Goal: Communication & Community: Share content

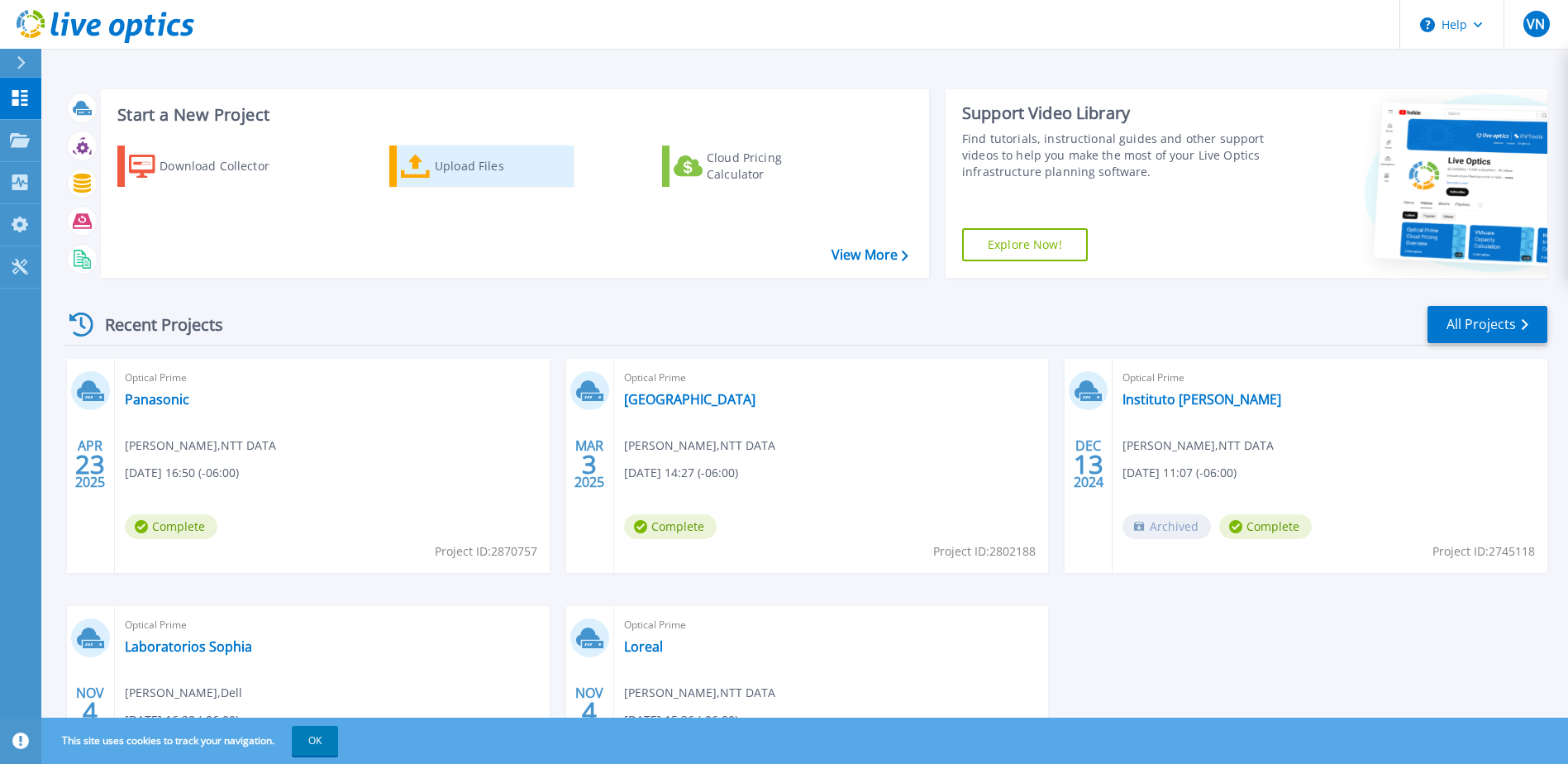
click at [490, 161] on div "Upload Files" at bounding box center [501, 166] width 133 height 33
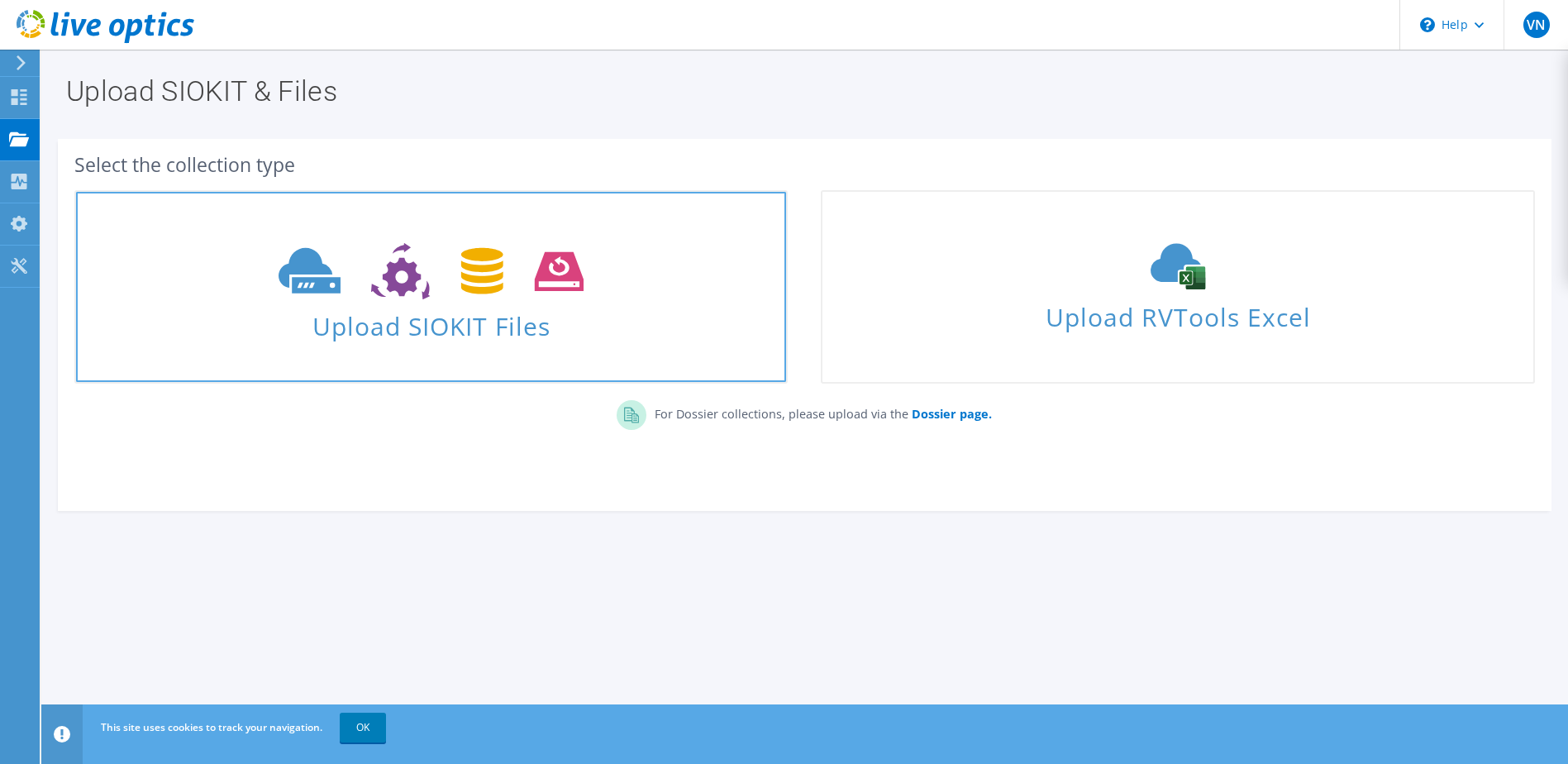
click at [453, 295] on icon at bounding box center [431, 271] width 305 height 57
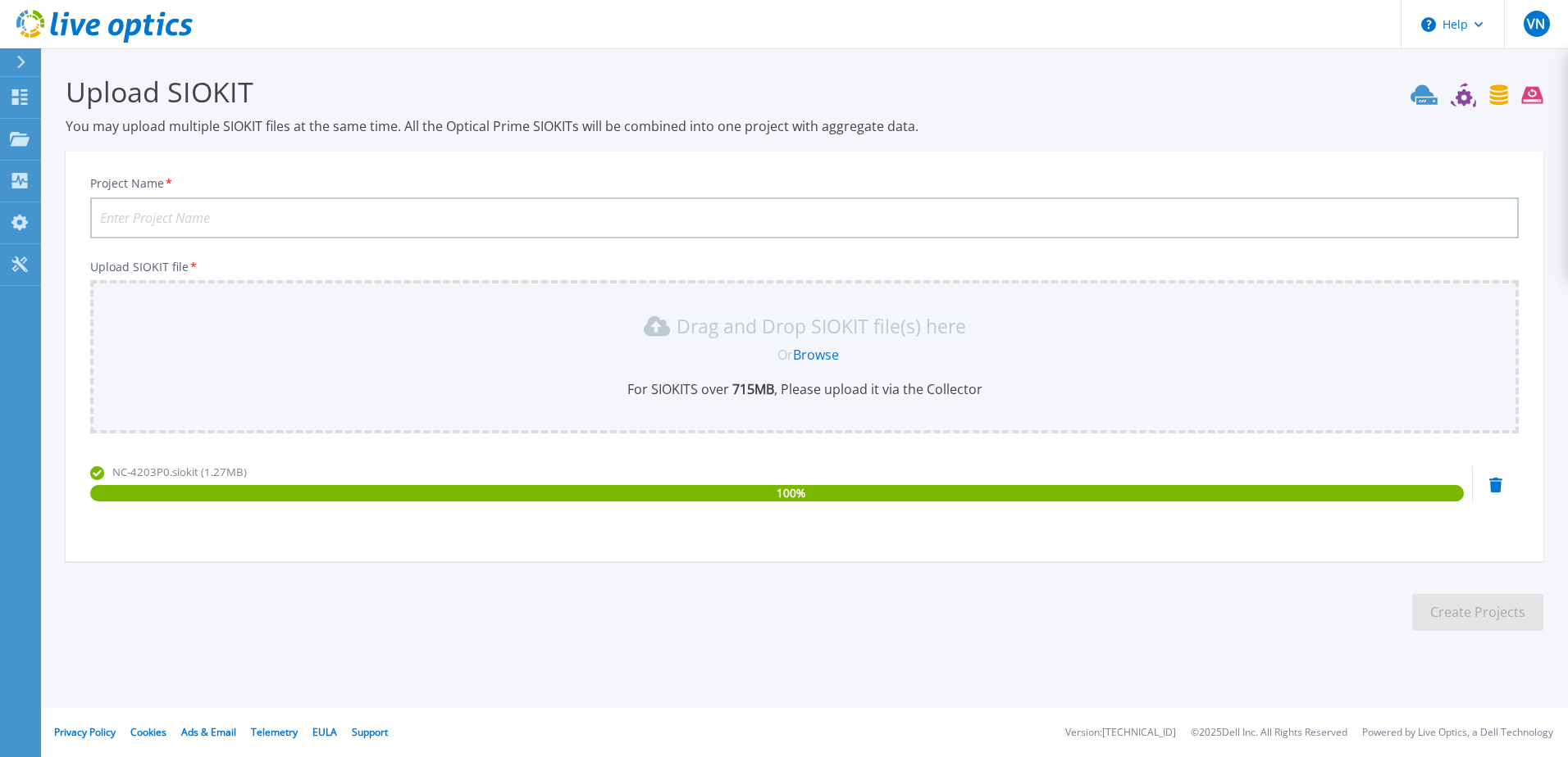
click at [193, 219] on input "Project Name *" at bounding box center [804, 218] width 1428 height 41
type input "Proa - Nutanix"
click at [1487, 618] on button "Create Projects" at bounding box center [1477, 613] width 132 height 37
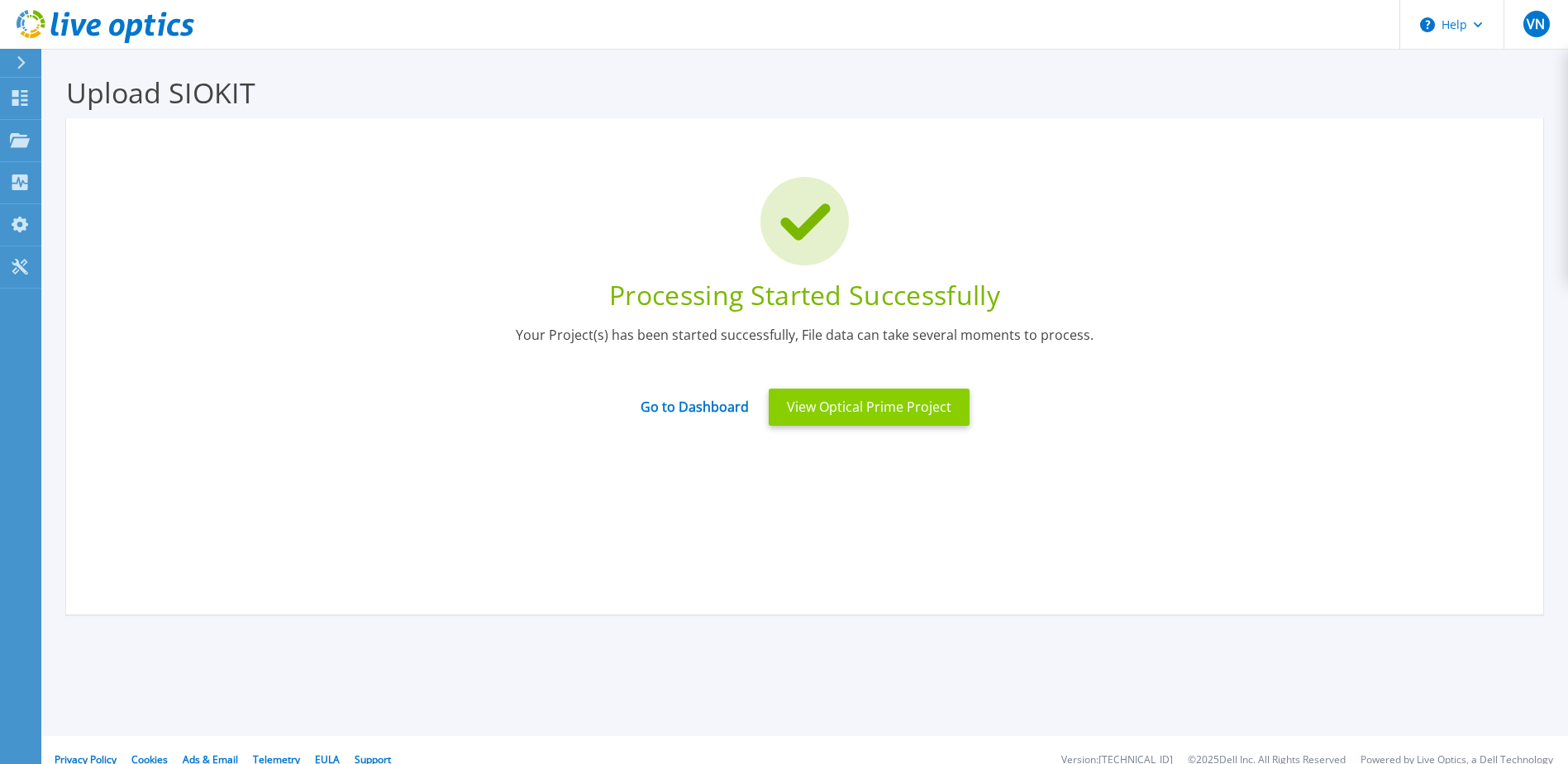
click at [854, 413] on button "View Optical Prime Project" at bounding box center [869, 408] width 201 height 37
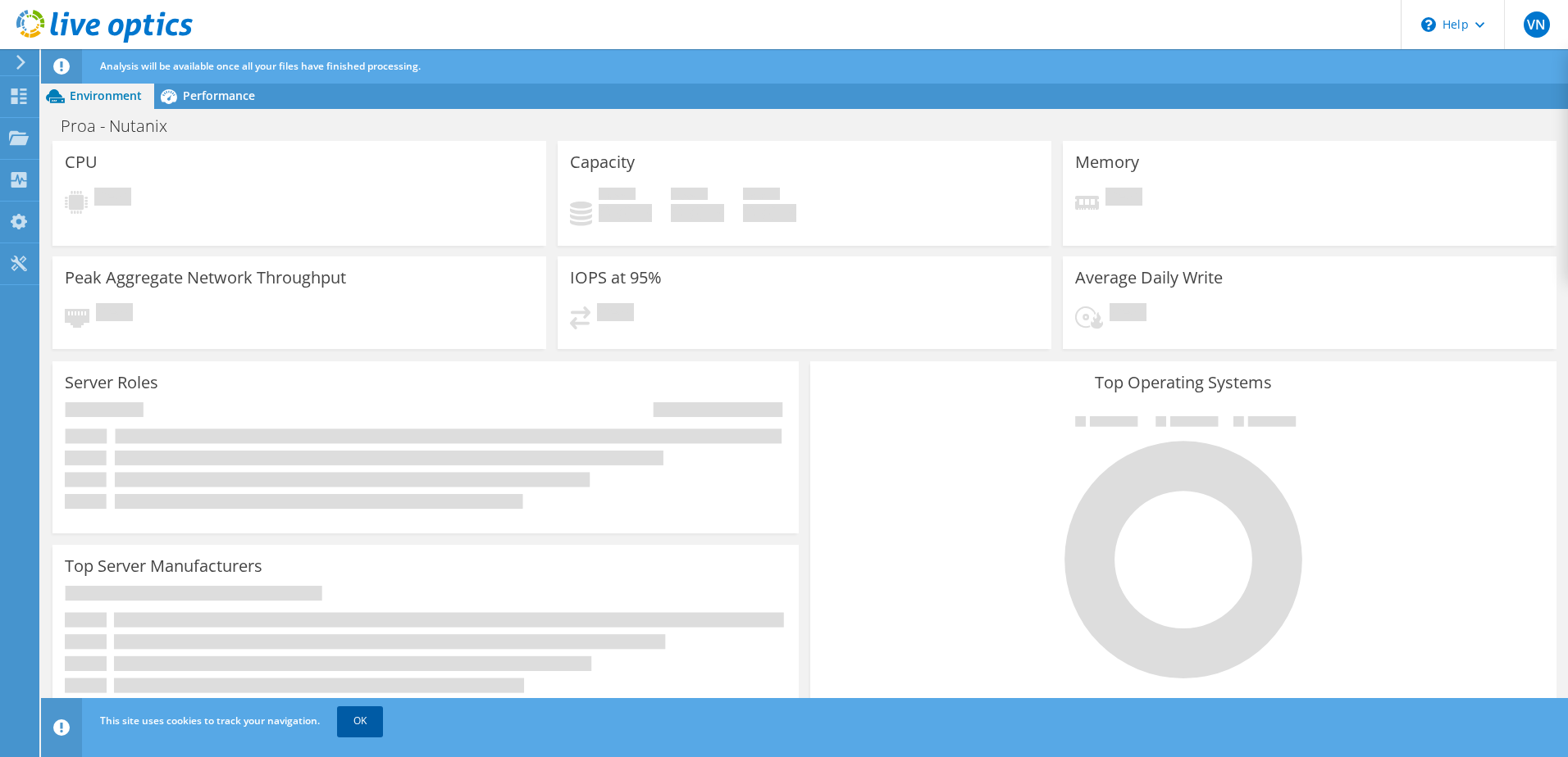
click at [358, 721] on link "OK" at bounding box center [360, 721] width 46 height 29
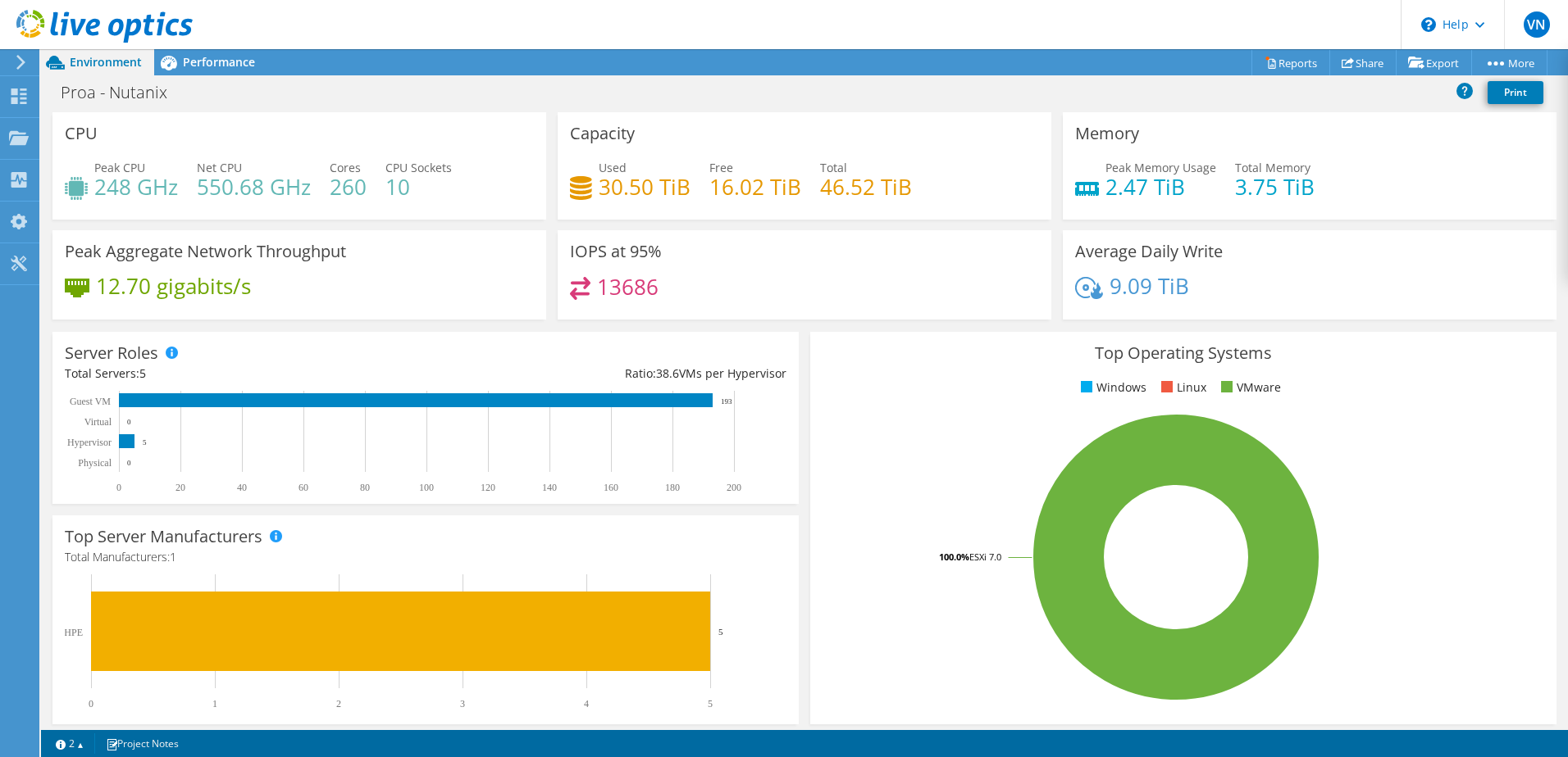
click at [207, 196] on h4 "550.68 GHz" at bounding box center [254, 187] width 114 height 18
click at [199, 74] on div "Performance" at bounding box center [211, 62] width 113 height 27
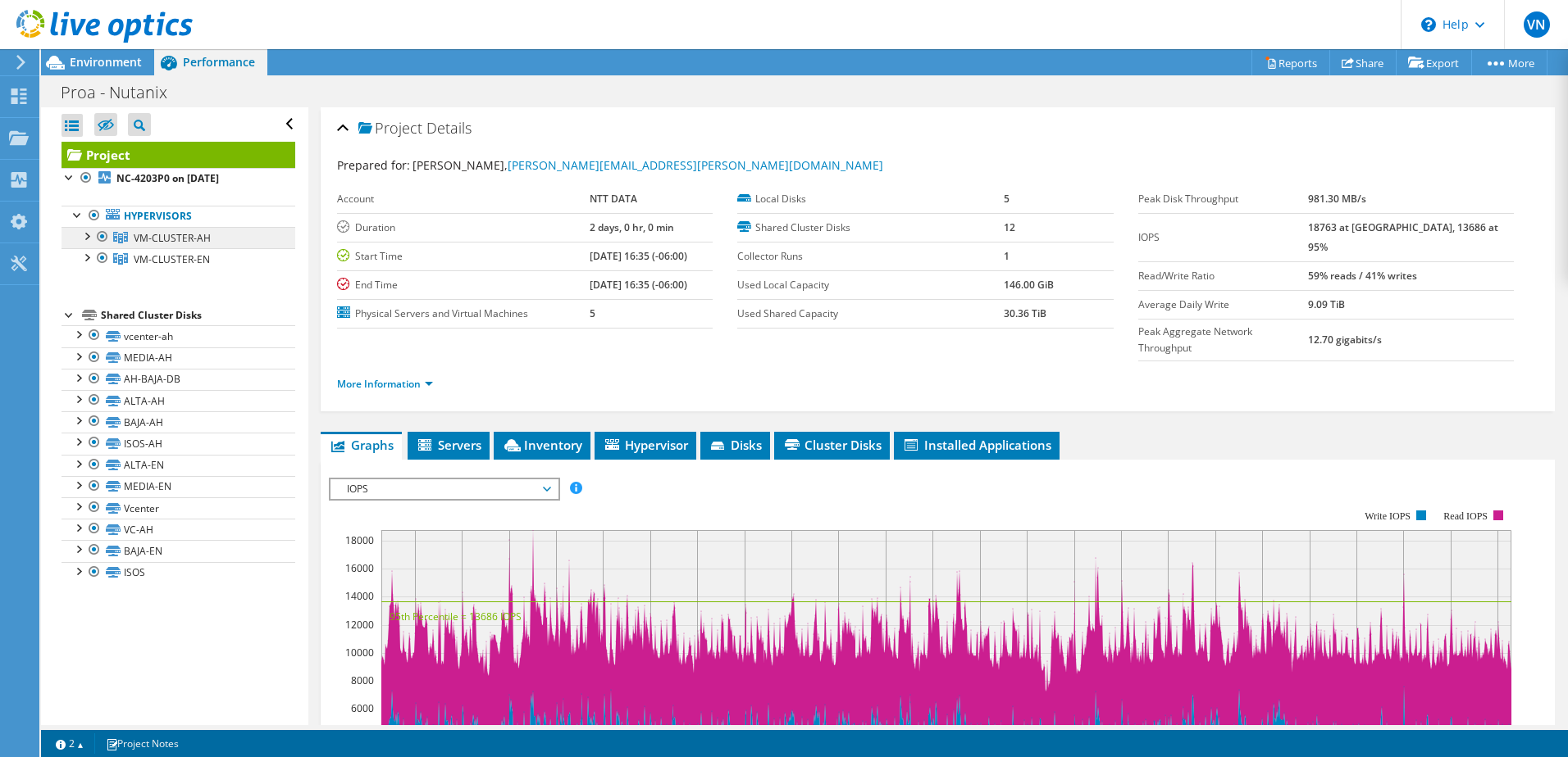
click at [183, 241] on span "VM-CLUSTER-AH" at bounding box center [172, 237] width 77 height 14
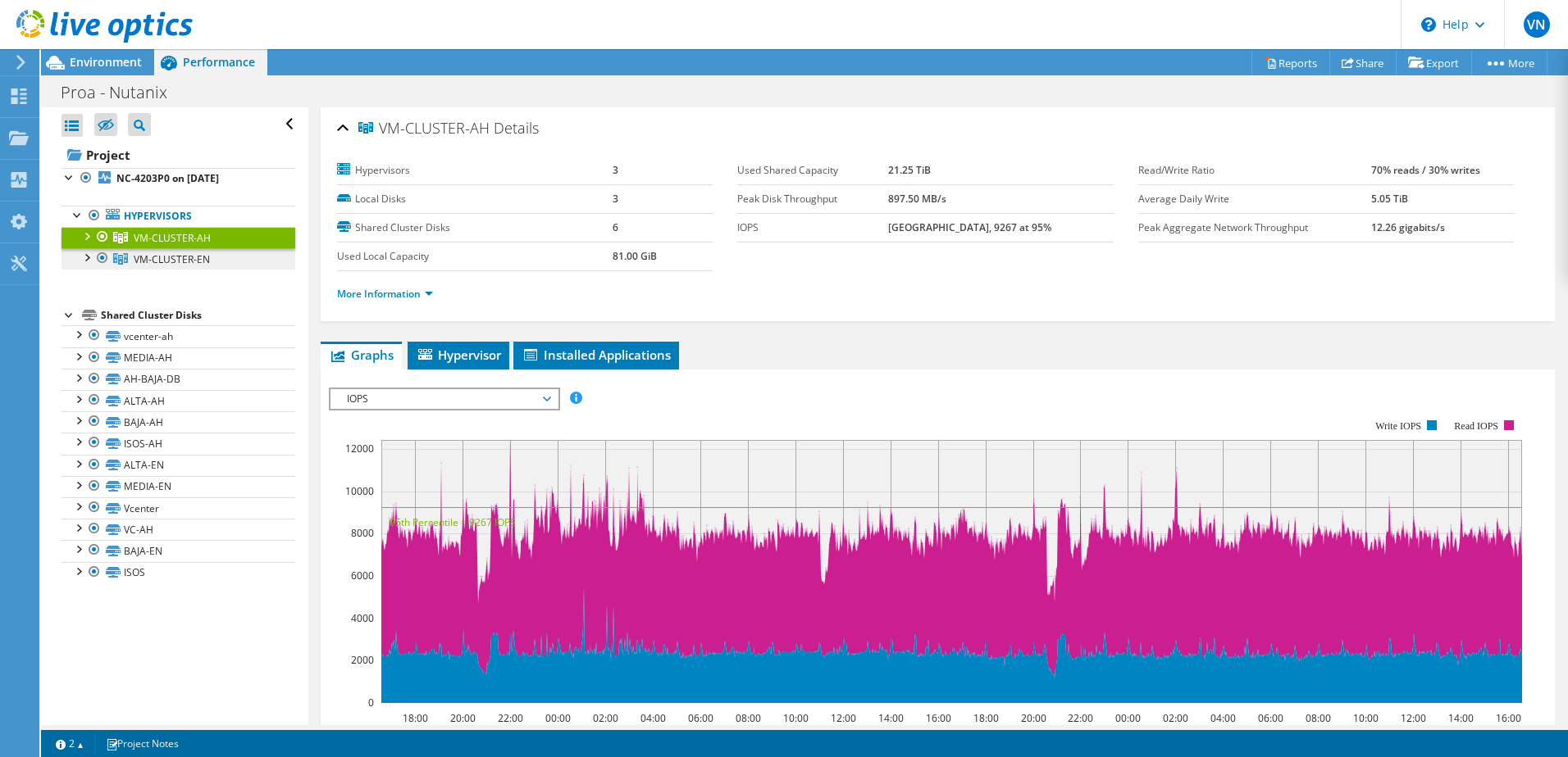
click at [187, 259] on span "VM-CLUSTER-EN" at bounding box center [171, 258] width 76 height 14
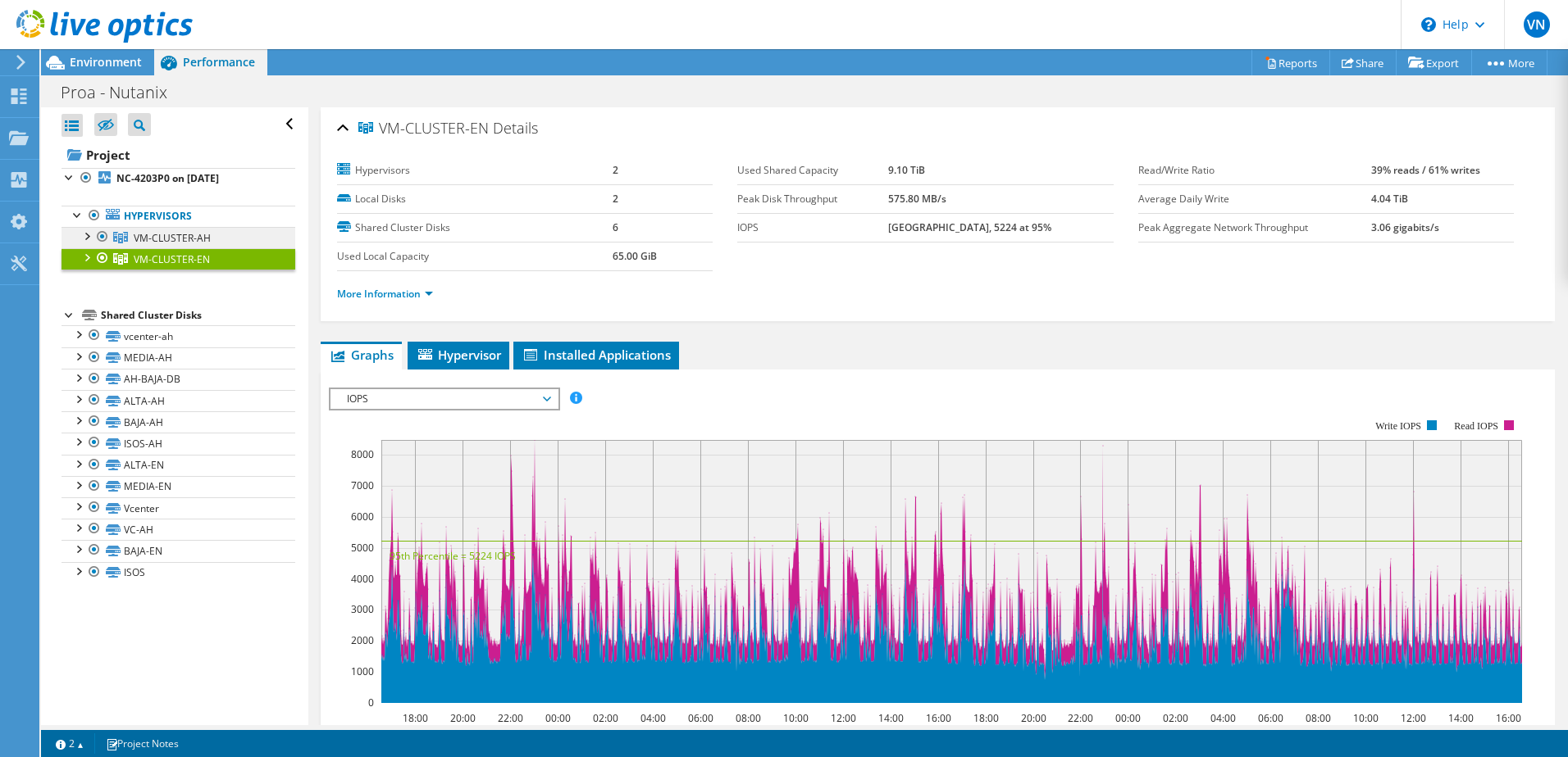
click at [185, 235] on span "VM-CLUSTER-AH" at bounding box center [172, 237] width 77 height 14
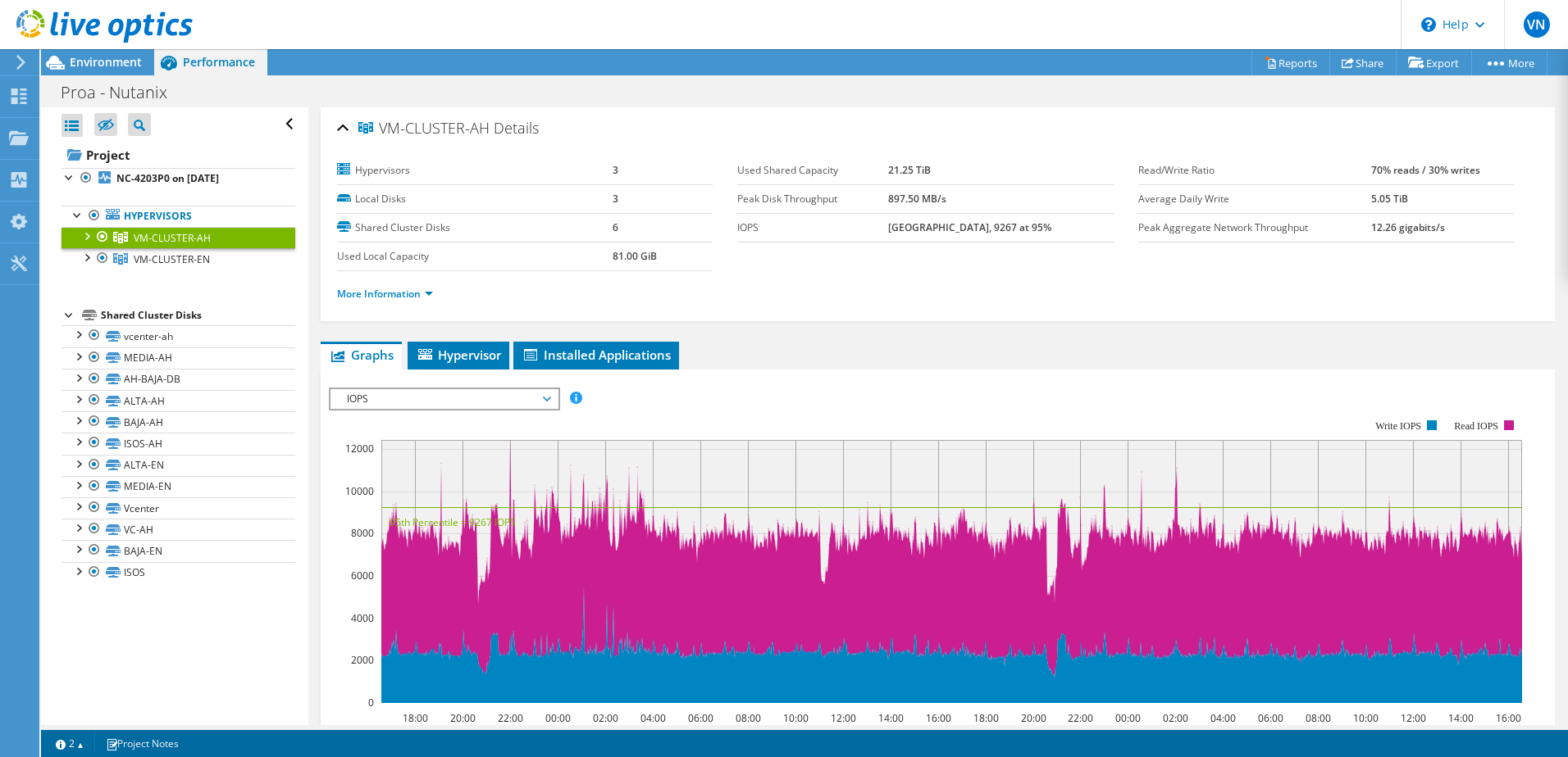
click at [86, 235] on div at bounding box center [86, 235] width 17 height 17
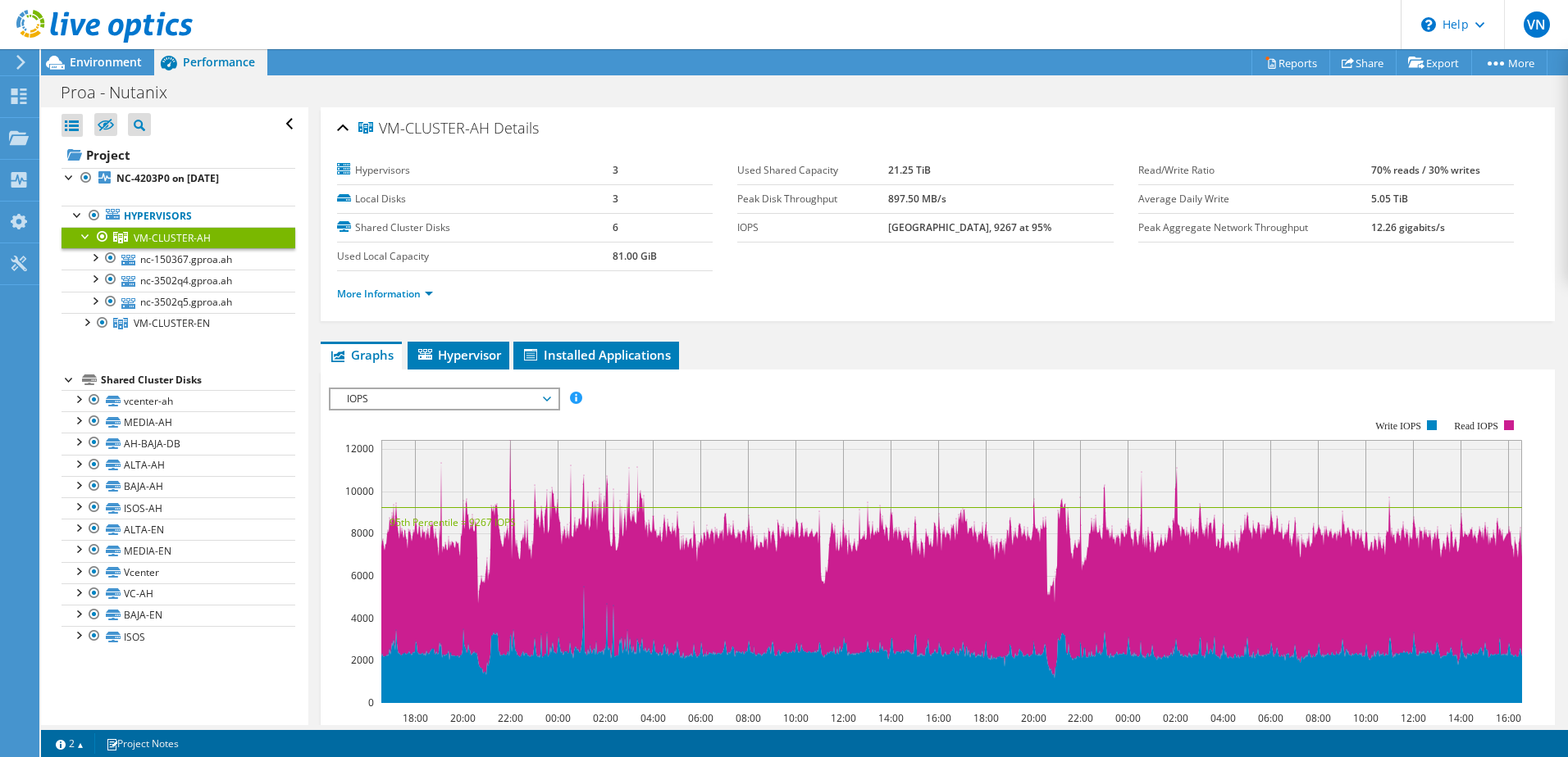
click at [86, 235] on div at bounding box center [86, 235] width 17 height 17
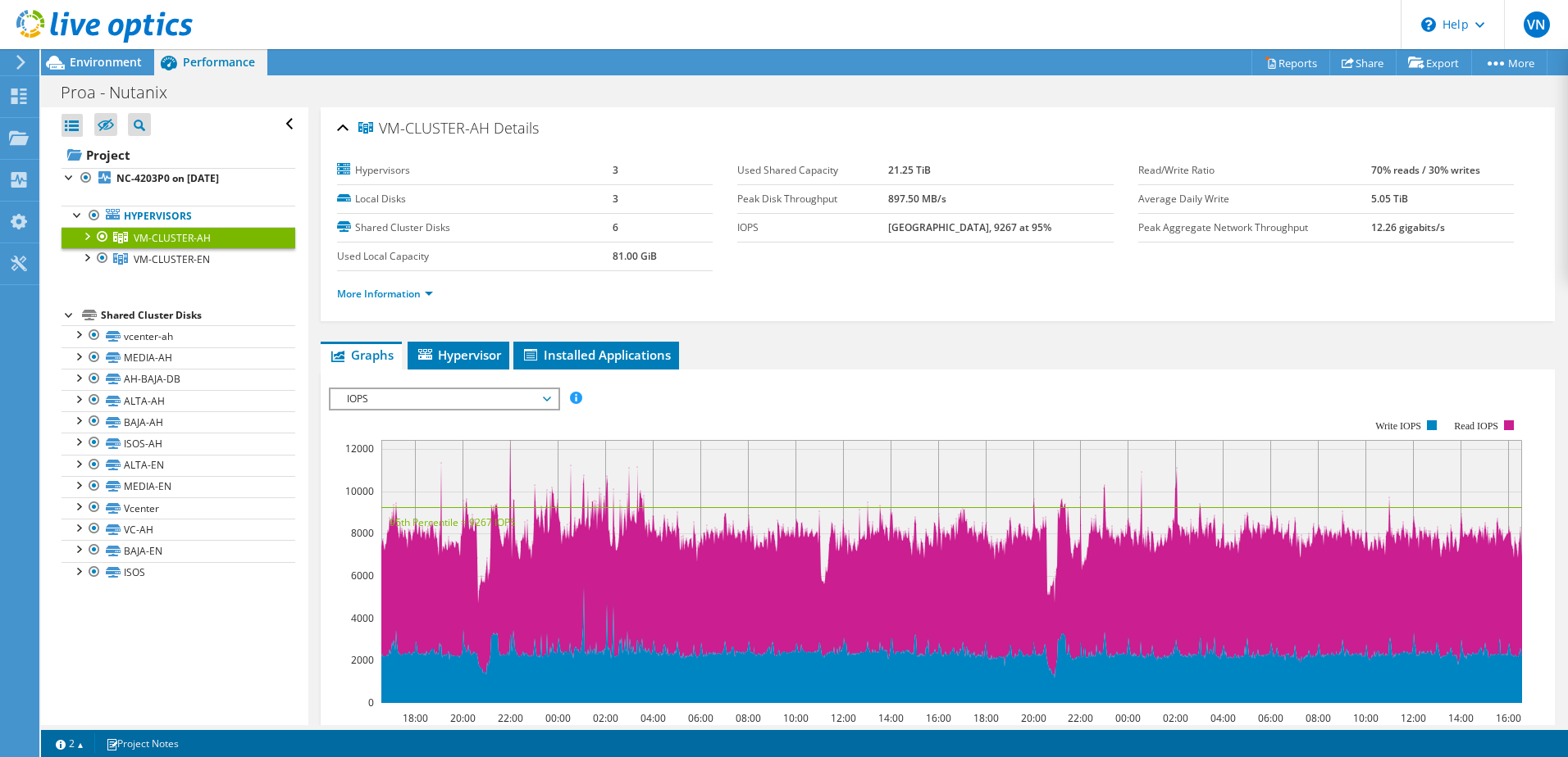
click at [478, 398] on span "IOPS" at bounding box center [444, 398] width 211 height 19
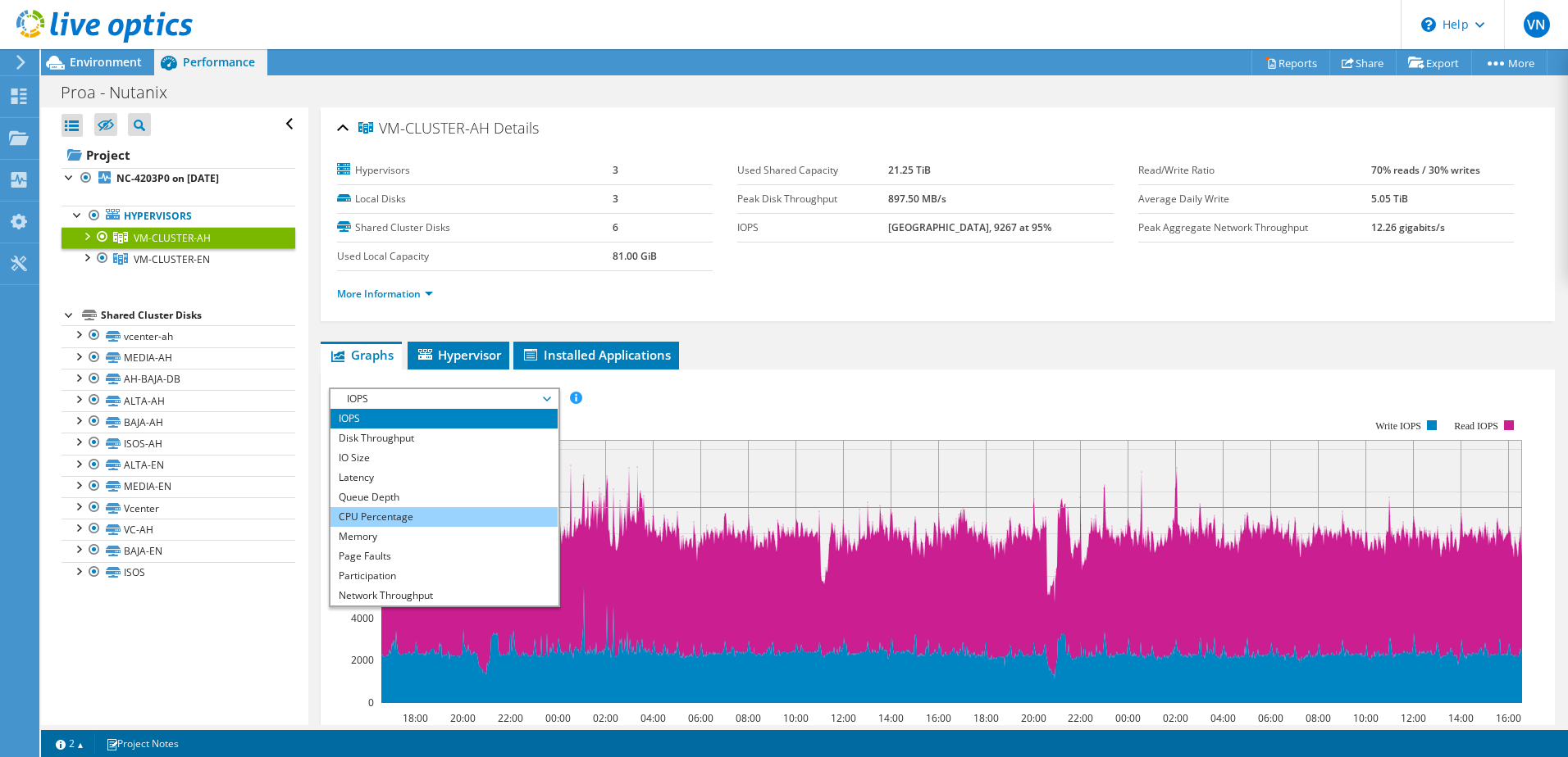
click at [392, 522] on li "CPU Percentage" at bounding box center [444, 517] width 227 height 19
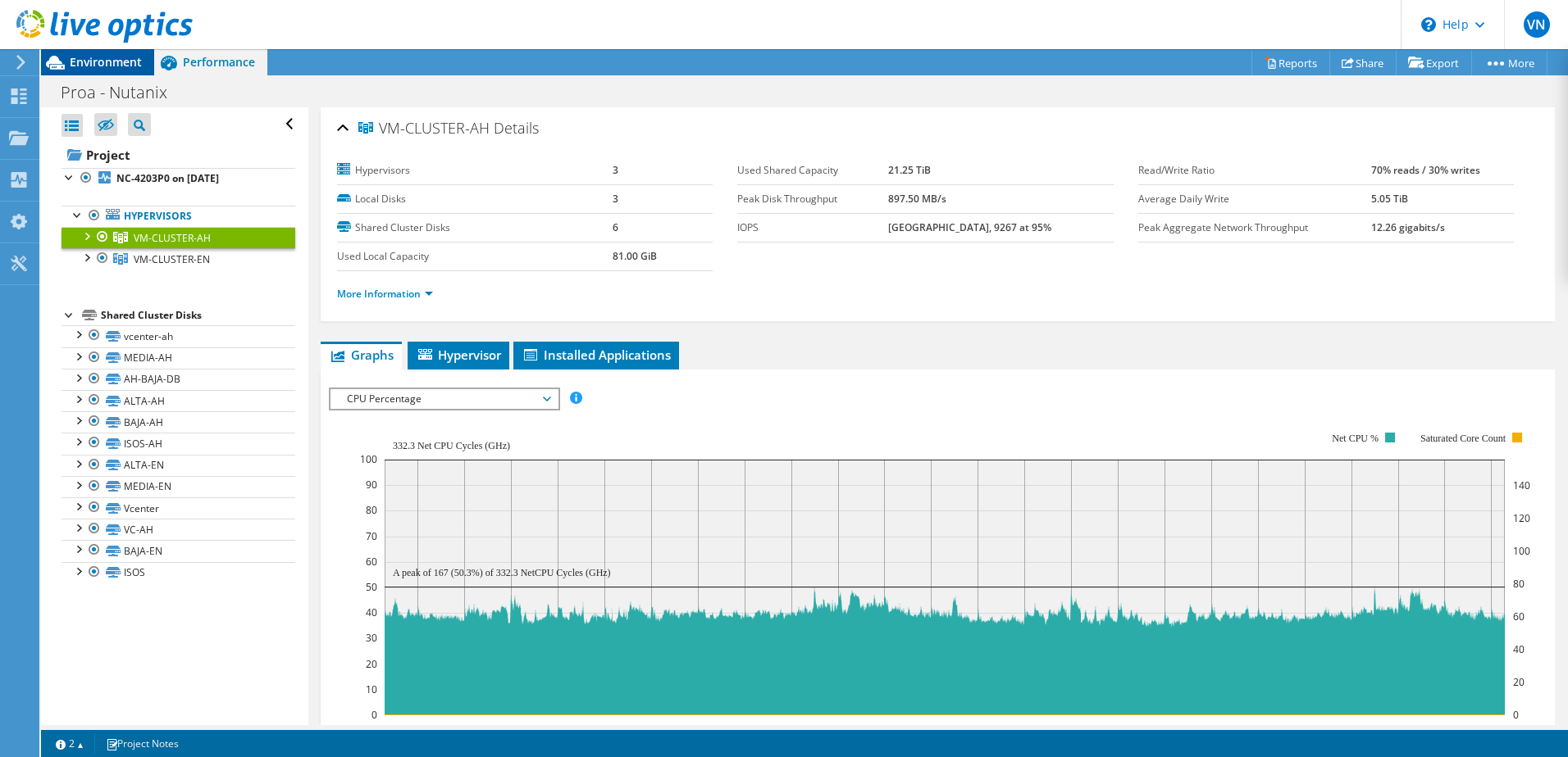
click at [105, 69] on span "Environment" at bounding box center [106, 62] width 72 height 16
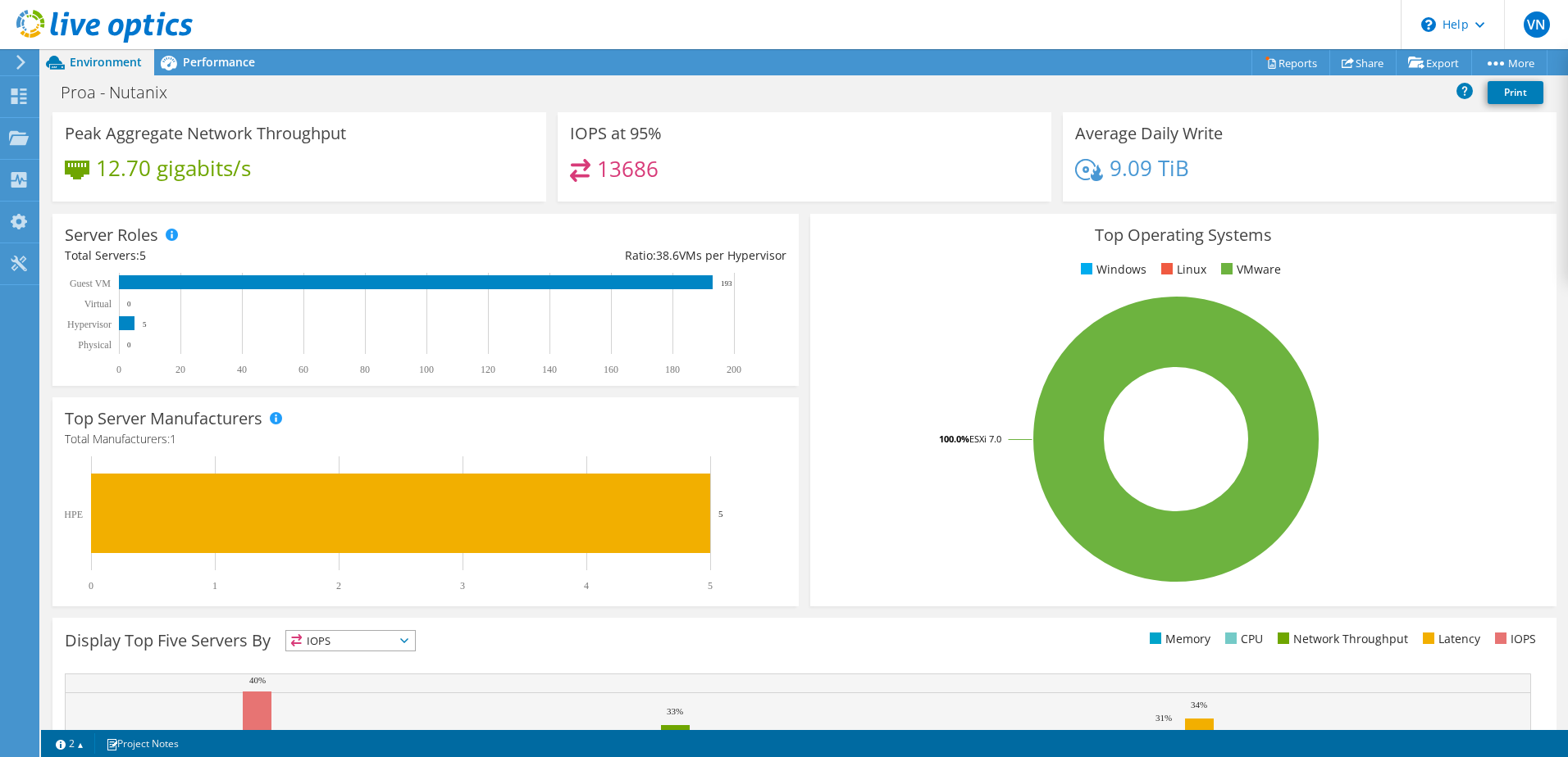
scroll to position [327, 0]
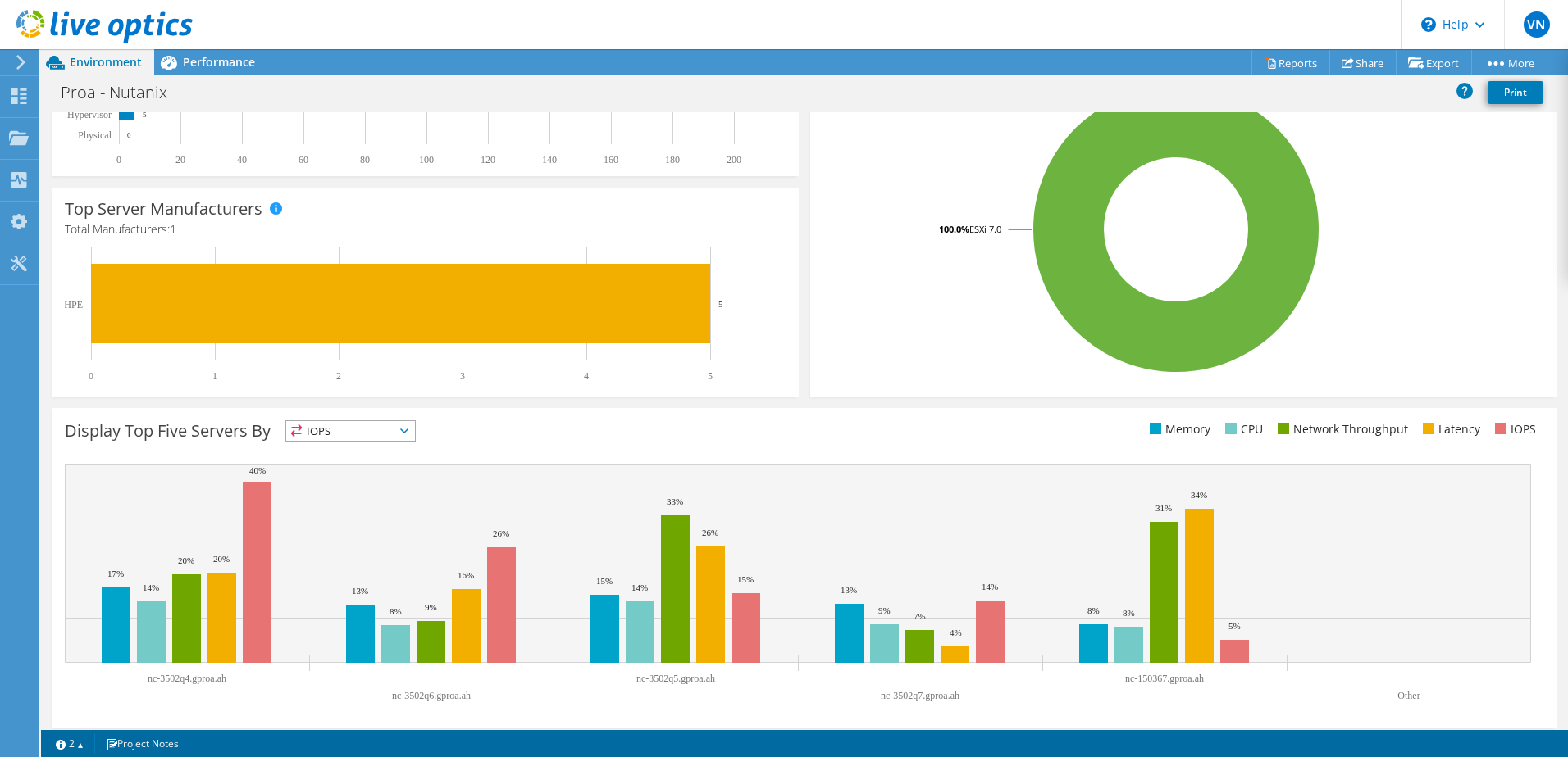
click at [404, 439] on span "IOPS" at bounding box center [351, 430] width 129 height 19
click at [345, 488] on li "CPU" at bounding box center [351, 498] width 129 height 23
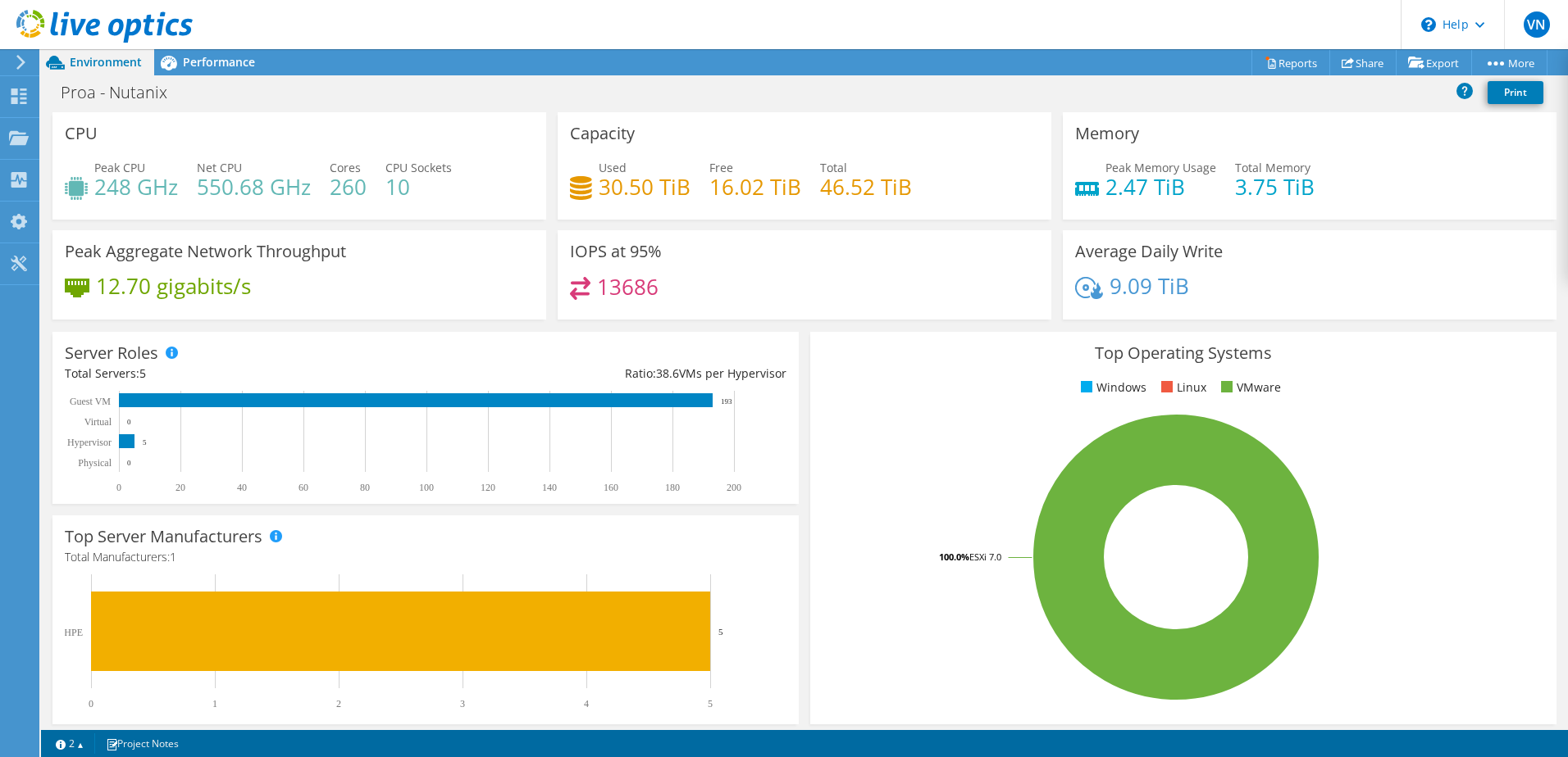
scroll to position [0, 0]
click at [231, 66] on span "Performance" at bounding box center [219, 62] width 72 height 16
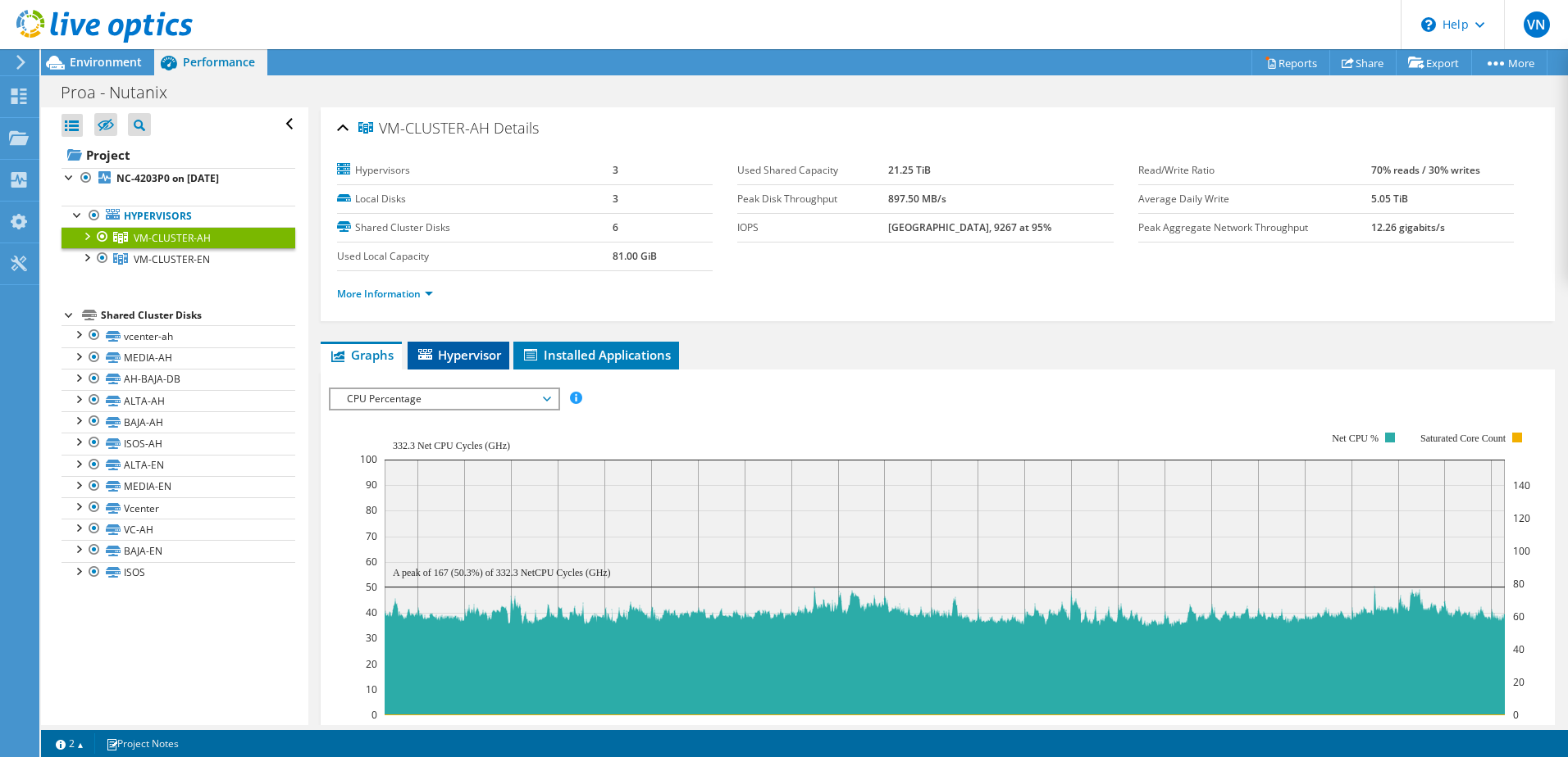
click at [430, 350] on icon at bounding box center [424, 355] width 14 height 11
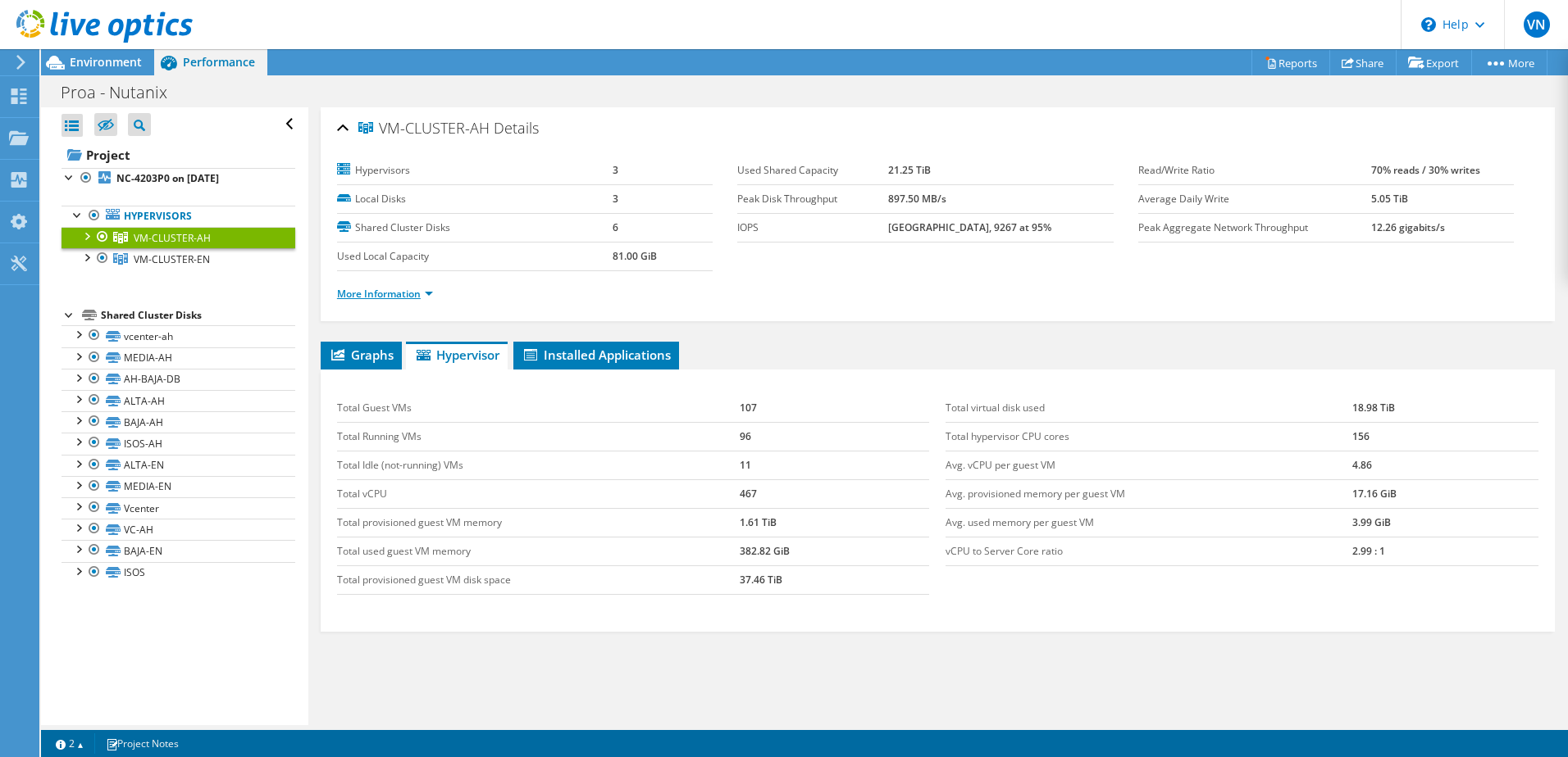
click at [425, 296] on link "More Information" at bounding box center [385, 293] width 96 height 14
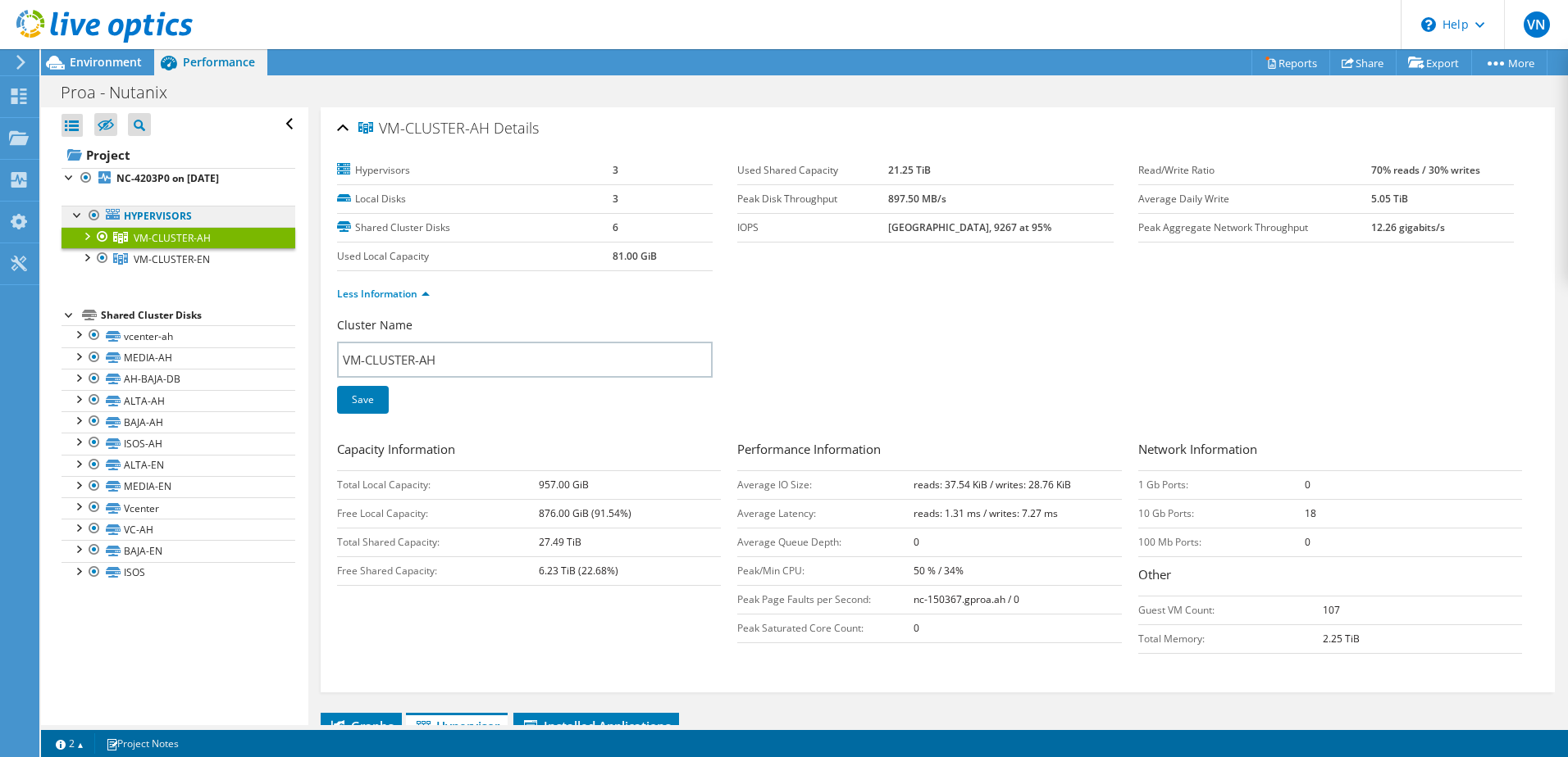
click at [177, 214] on link "Hypervisors" at bounding box center [179, 216] width 234 height 21
click at [74, 218] on div at bounding box center [78, 214] width 17 height 17
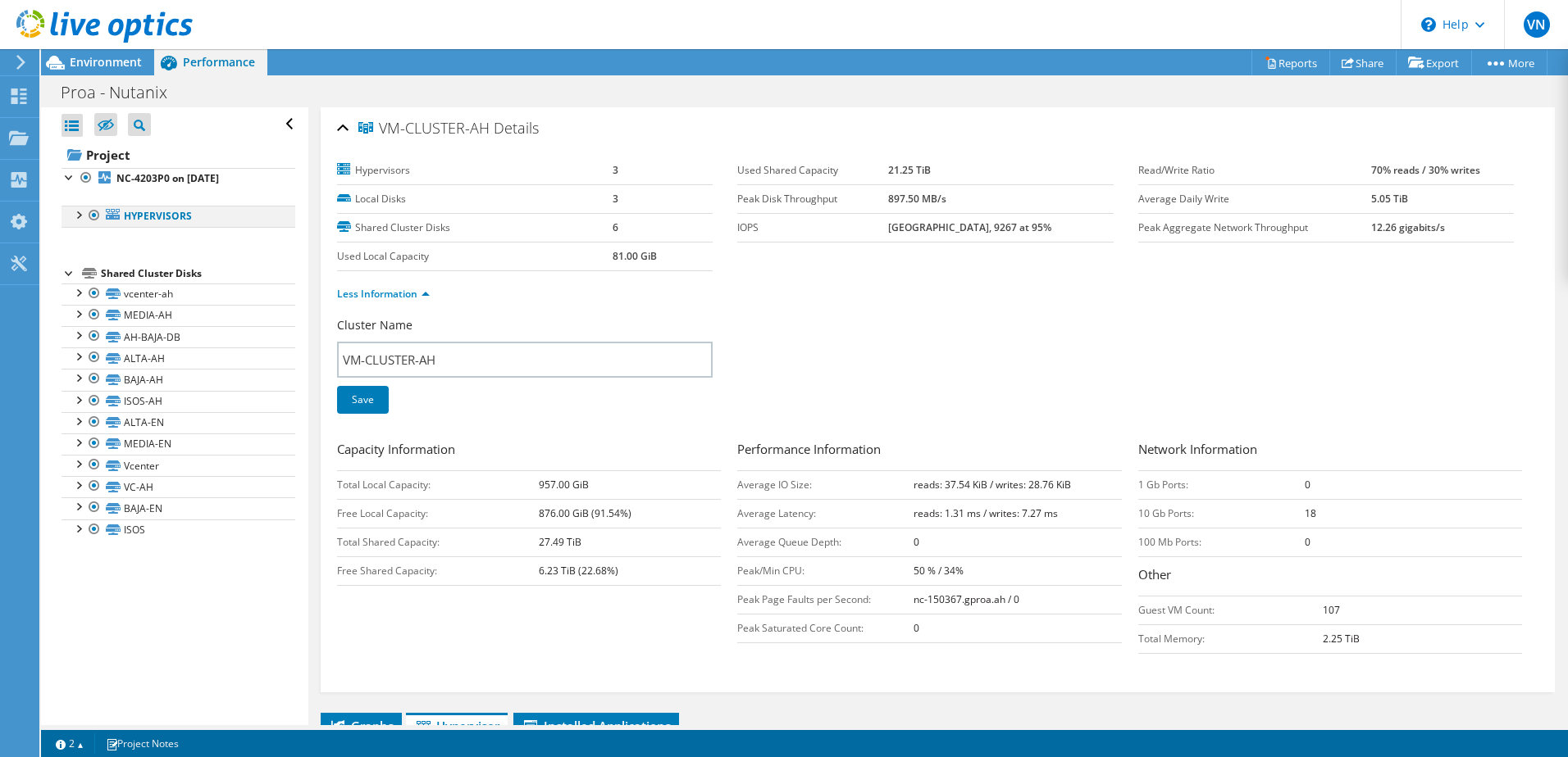
click at [74, 218] on div at bounding box center [78, 214] width 17 height 17
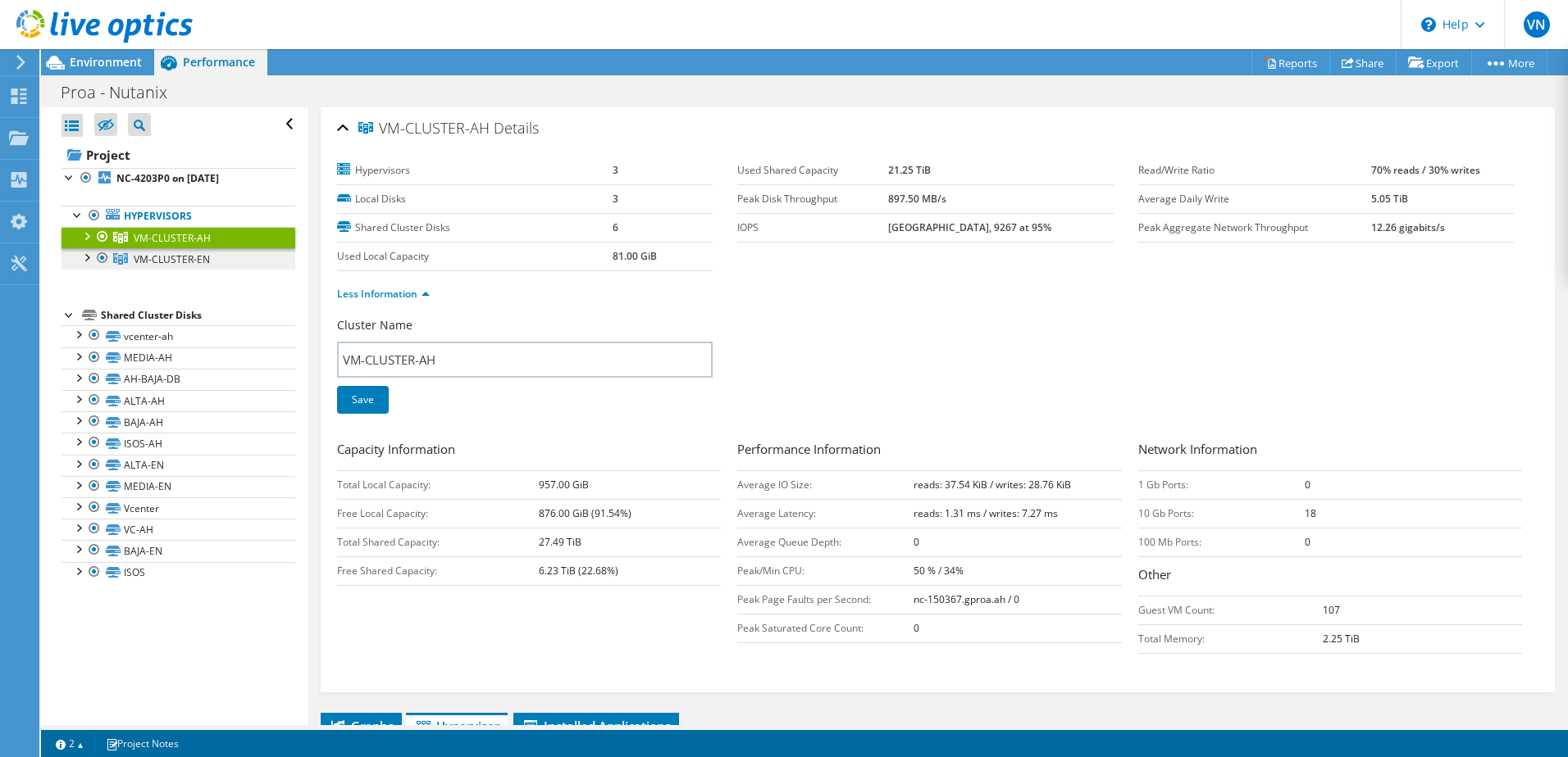
click at [177, 259] on span "VM-CLUSTER-EN" at bounding box center [171, 258] width 76 height 14
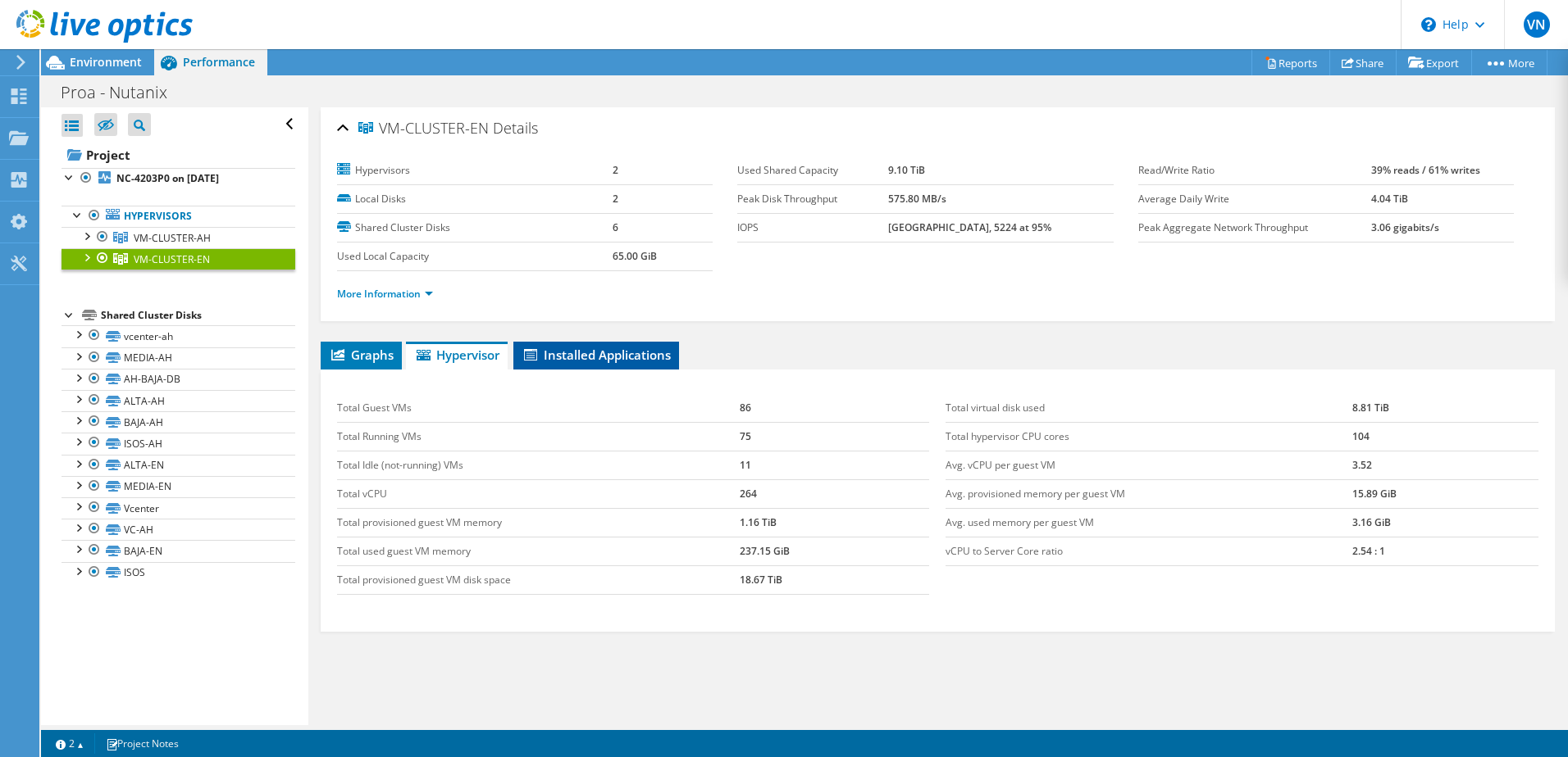
click at [628, 361] on span "Installed Applications" at bounding box center [596, 355] width 149 height 17
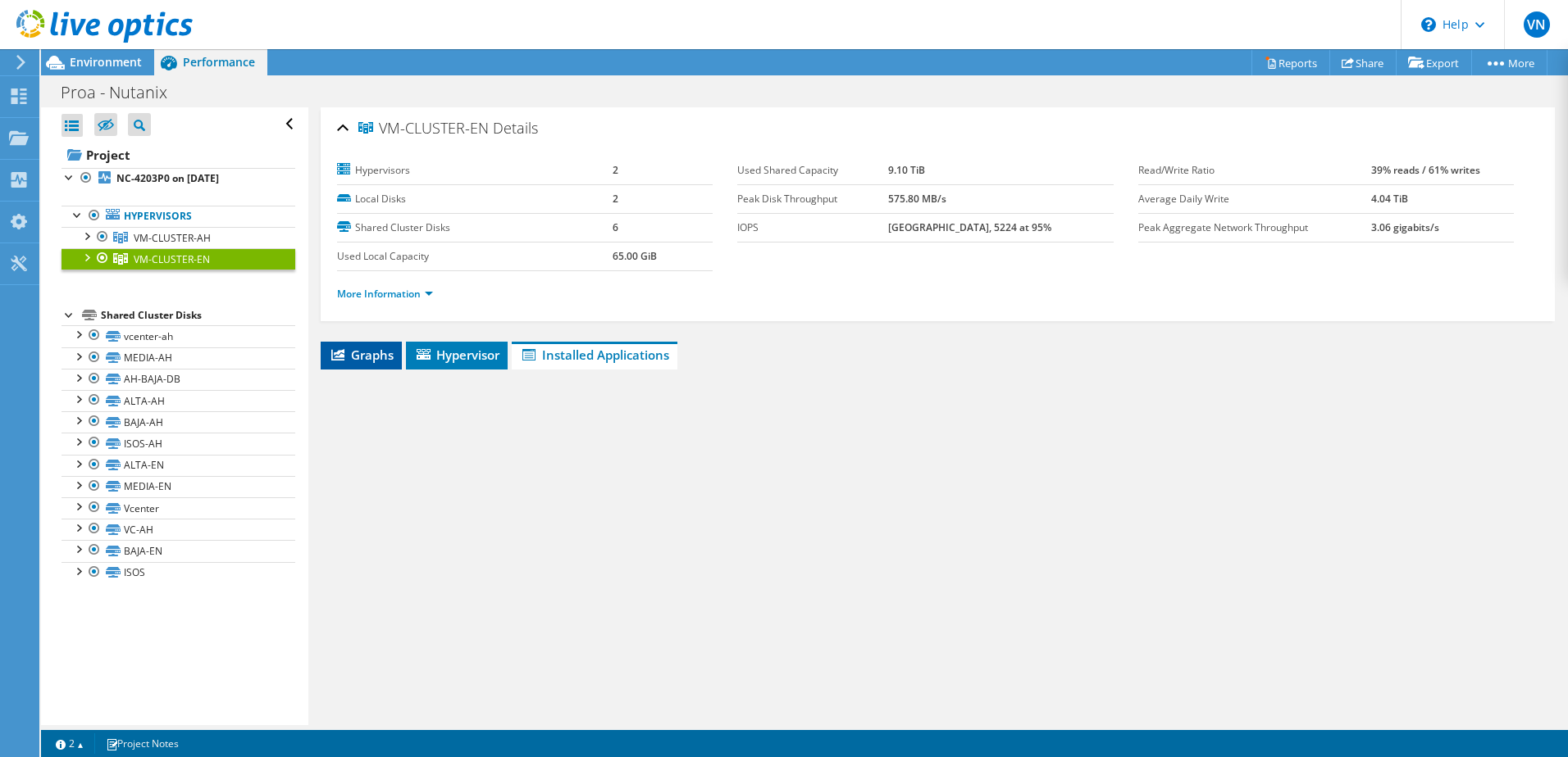
click at [380, 351] on span "Graphs" at bounding box center [361, 355] width 64 height 17
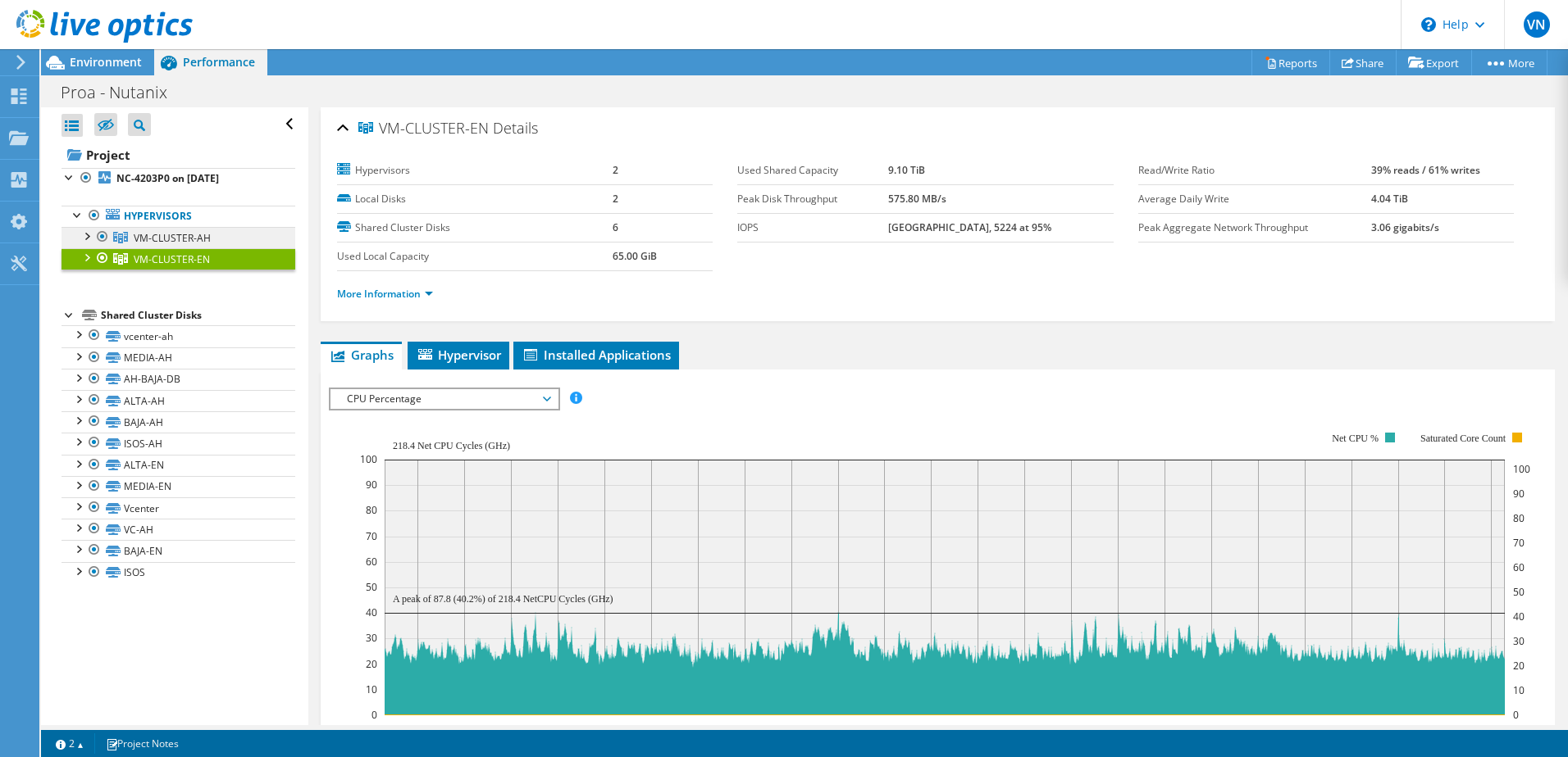
click at [164, 238] on span "VM-CLUSTER-AH" at bounding box center [172, 237] width 77 height 14
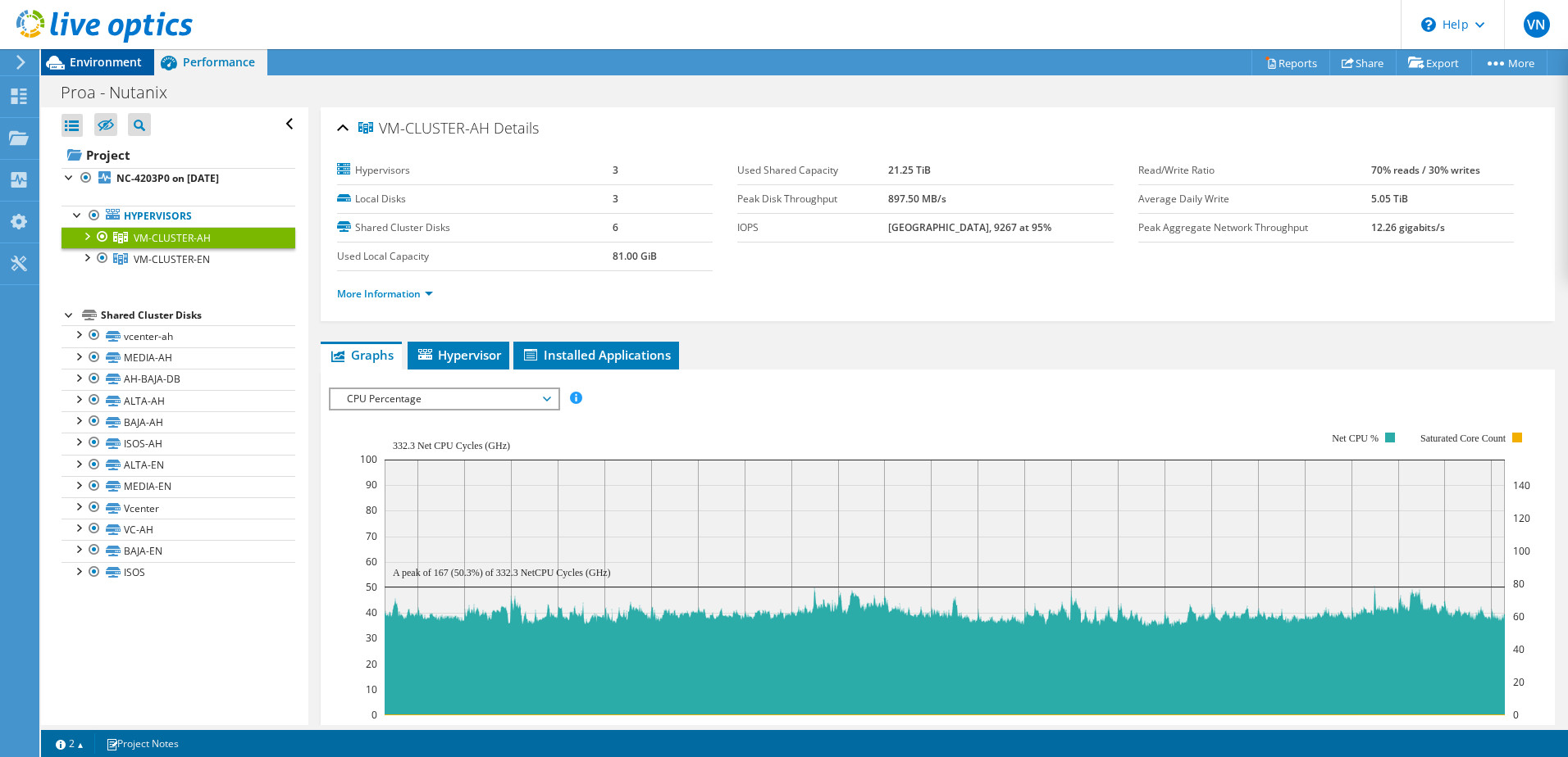
click at [68, 72] on icon at bounding box center [55, 63] width 29 height 29
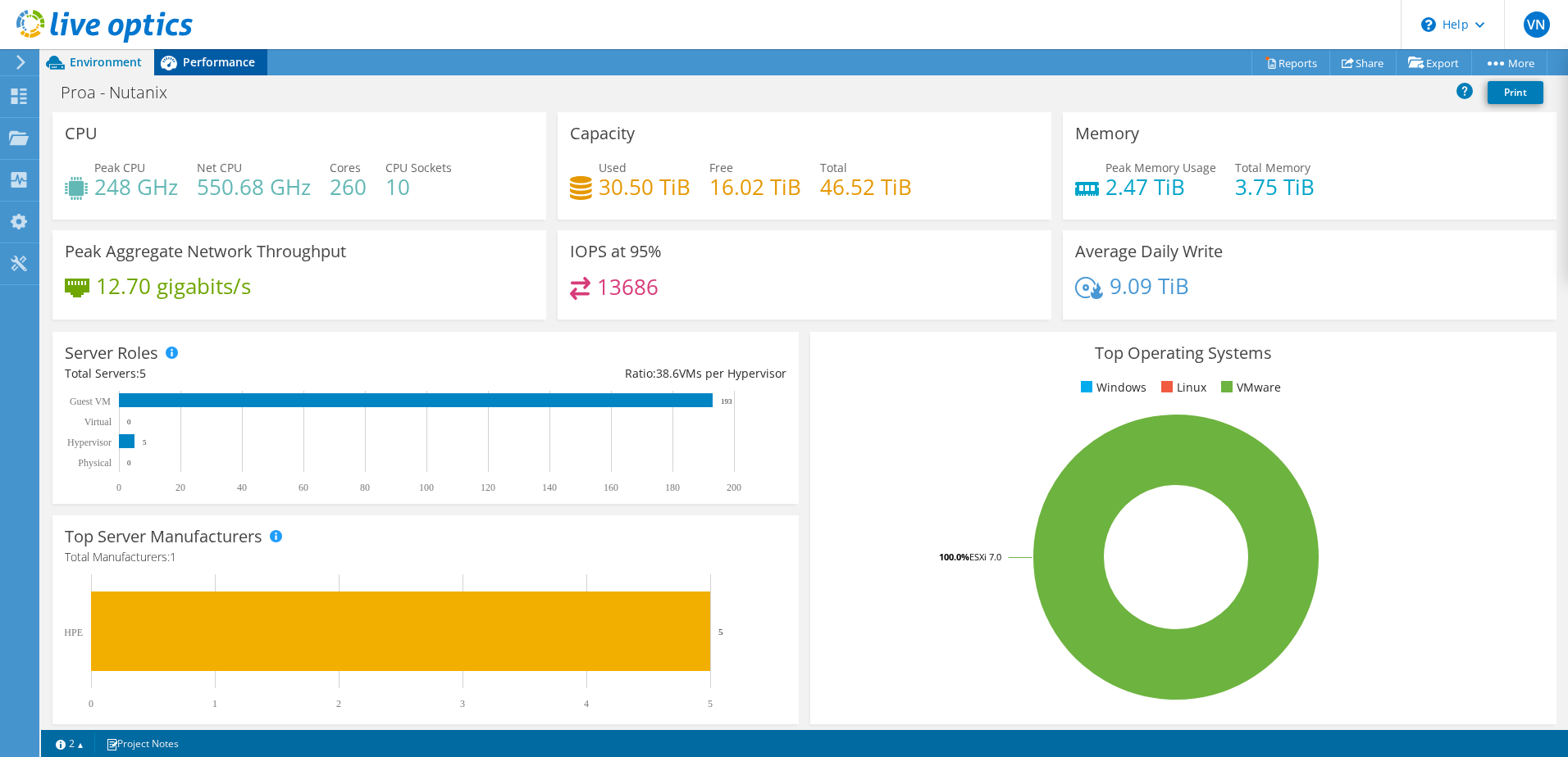
click at [233, 65] on span "Performance" at bounding box center [219, 62] width 72 height 16
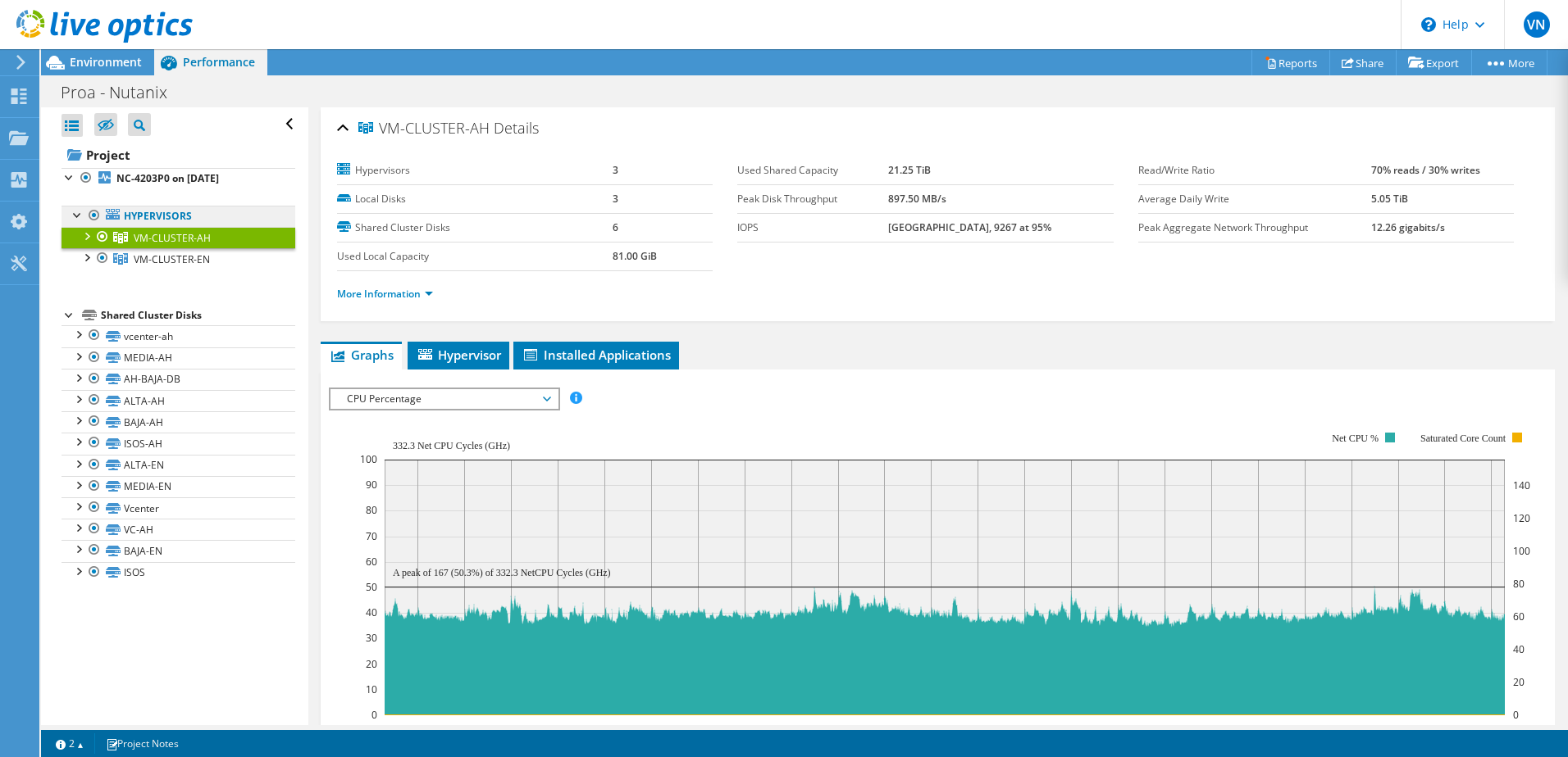
click at [162, 212] on link "Hypervisors" at bounding box center [179, 216] width 234 height 21
click at [101, 258] on div at bounding box center [102, 258] width 17 height 19
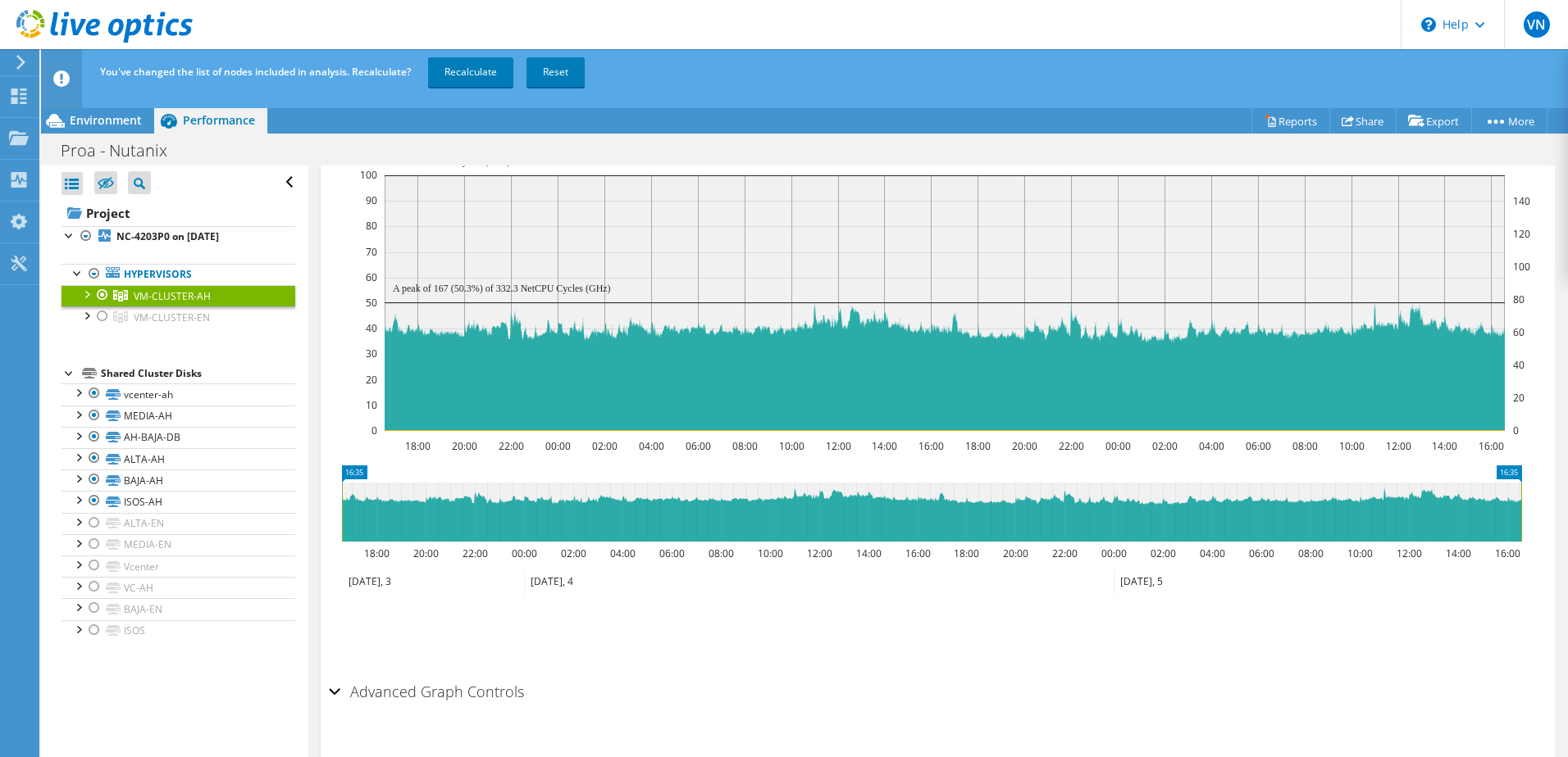
scroll to position [348, 0]
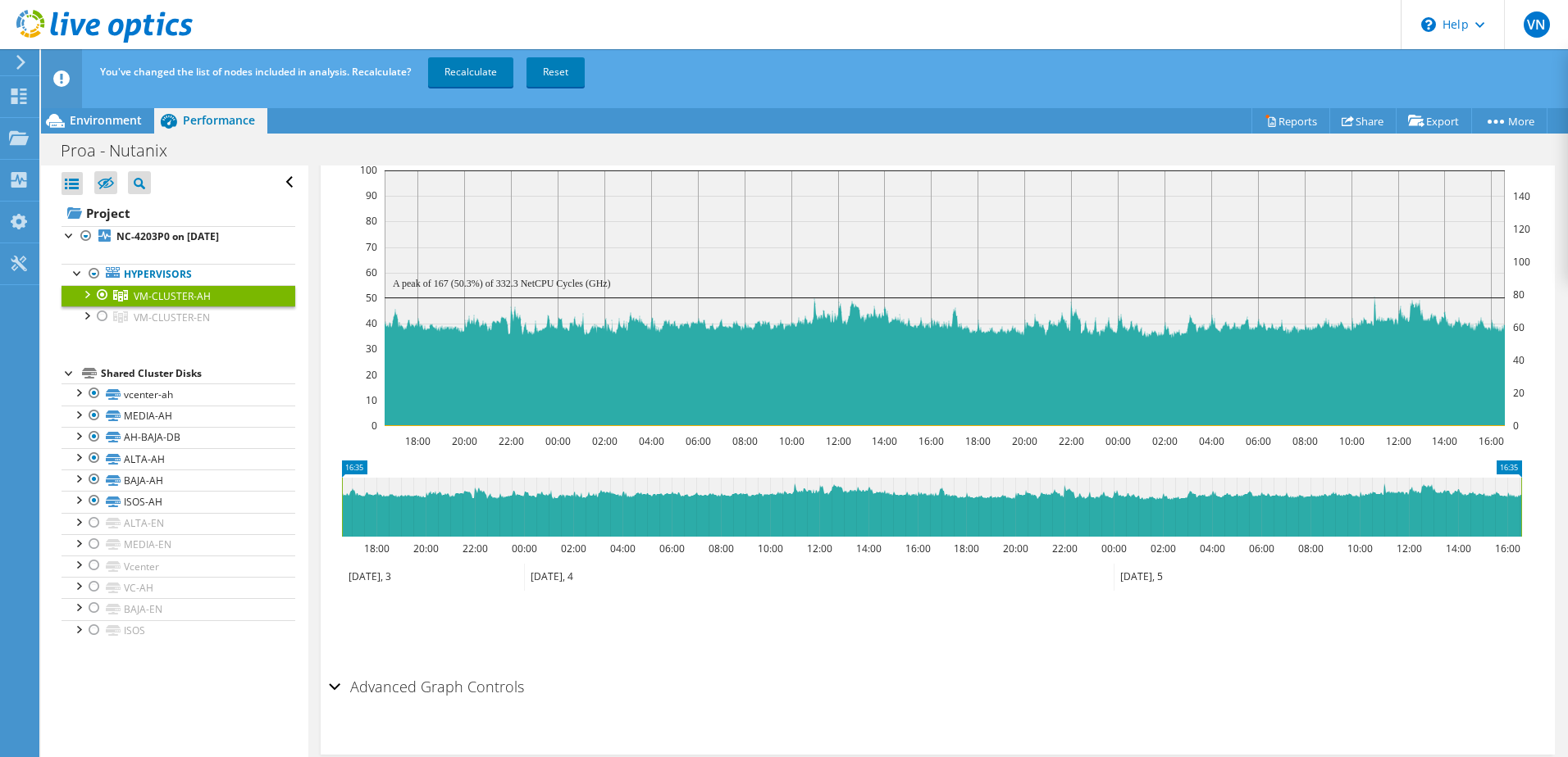
click at [317, 682] on div "VM-CLUSTER-AH Details Hypervisors 3 Local Disks 3 Shared Cluster Disks 6 Used L…" at bounding box center [938, 301] width 1259 height 966
click at [334, 687] on div "Advanced Graph Controls" at bounding box center [937, 688] width 1217 height 35
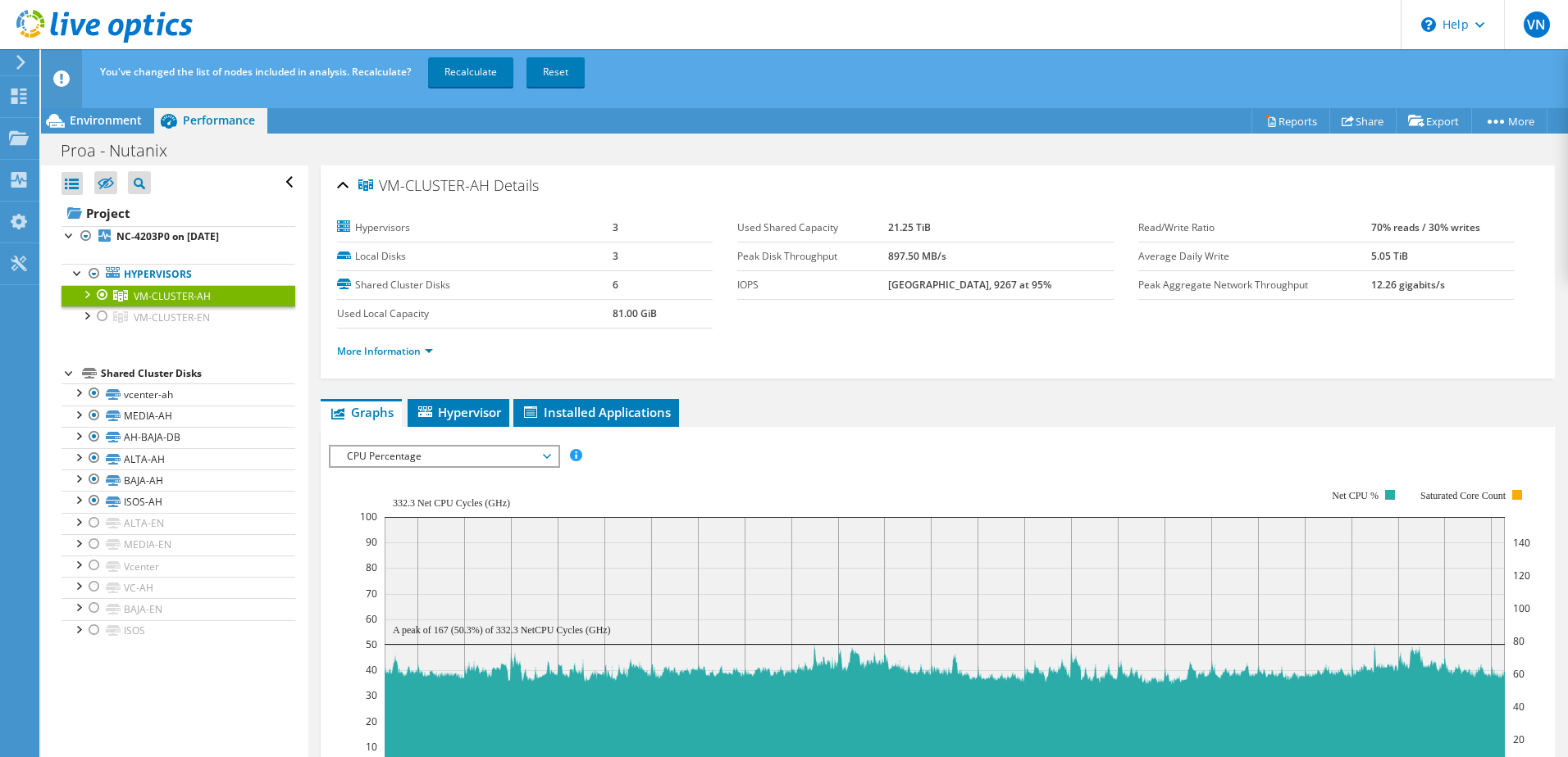
scroll to position [0, 0]
click at [472, 80] on link "Recalculate" at bounding box center [470, 72] width 86 height 29
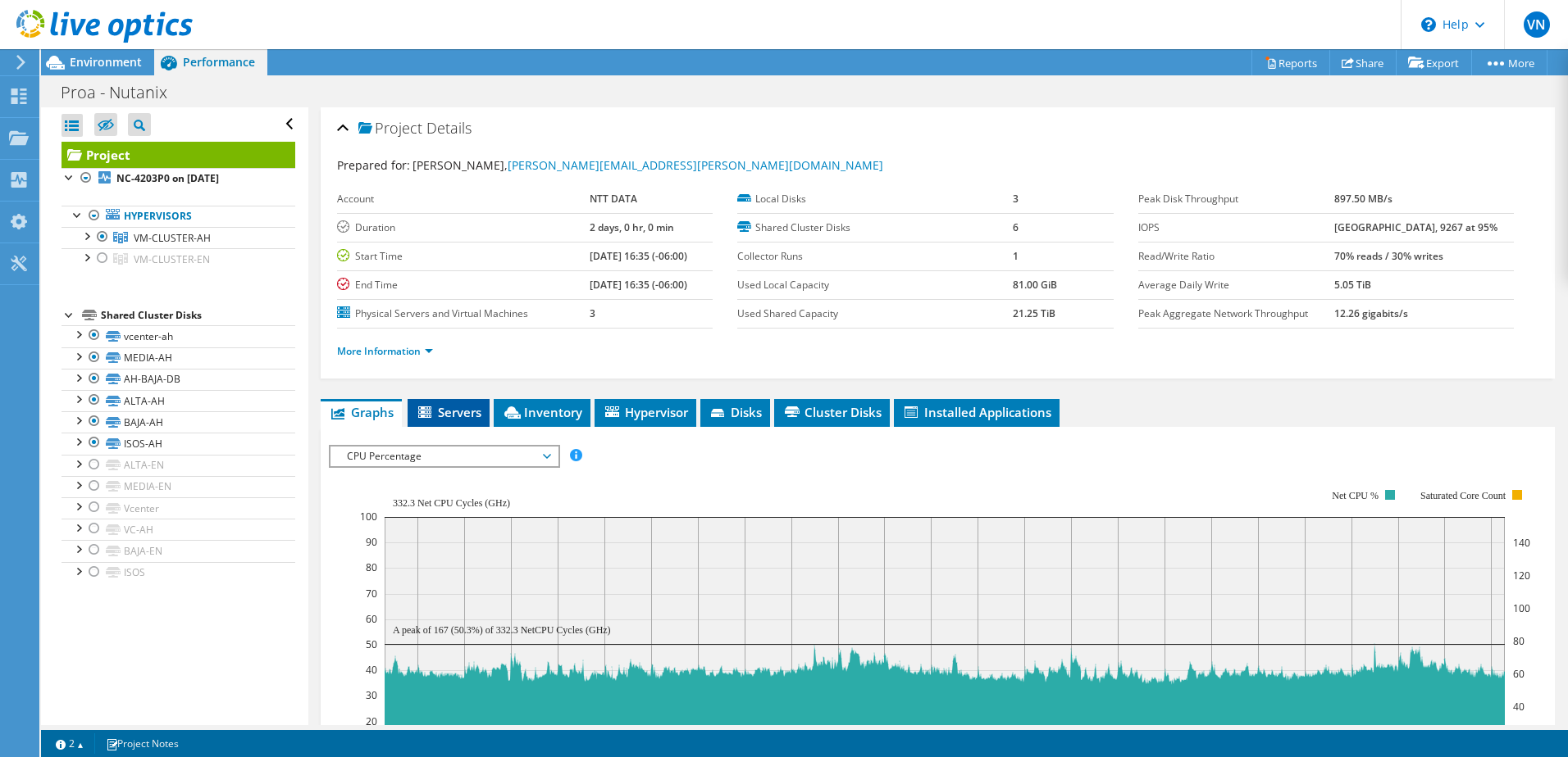
click at [463, 404] on span "Servers" at bounding box center [448, 412] width 65 height 17
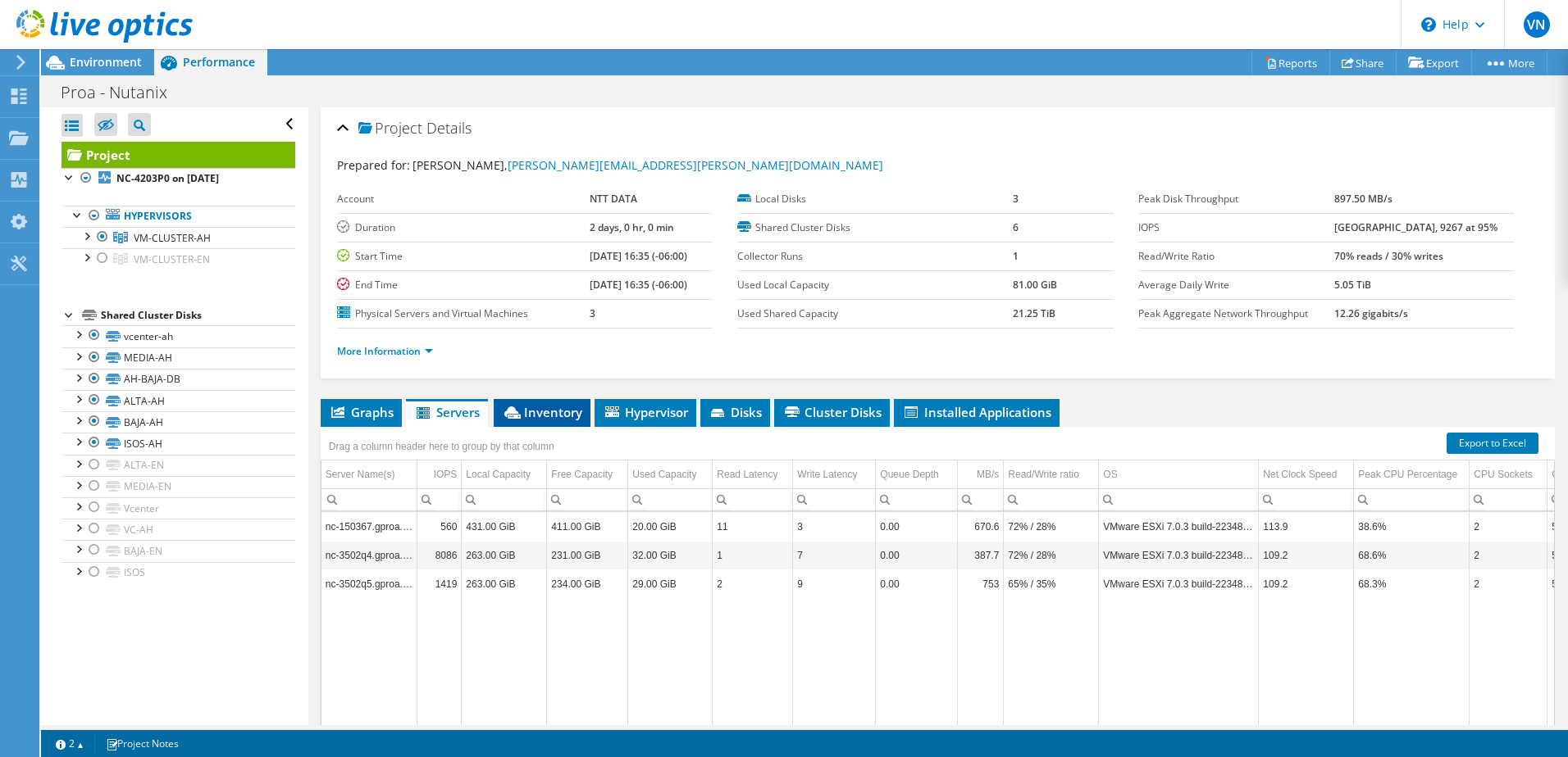
click at [539, 407] on span "Inventory" at bounding box center [541, 412] width 80 height 17
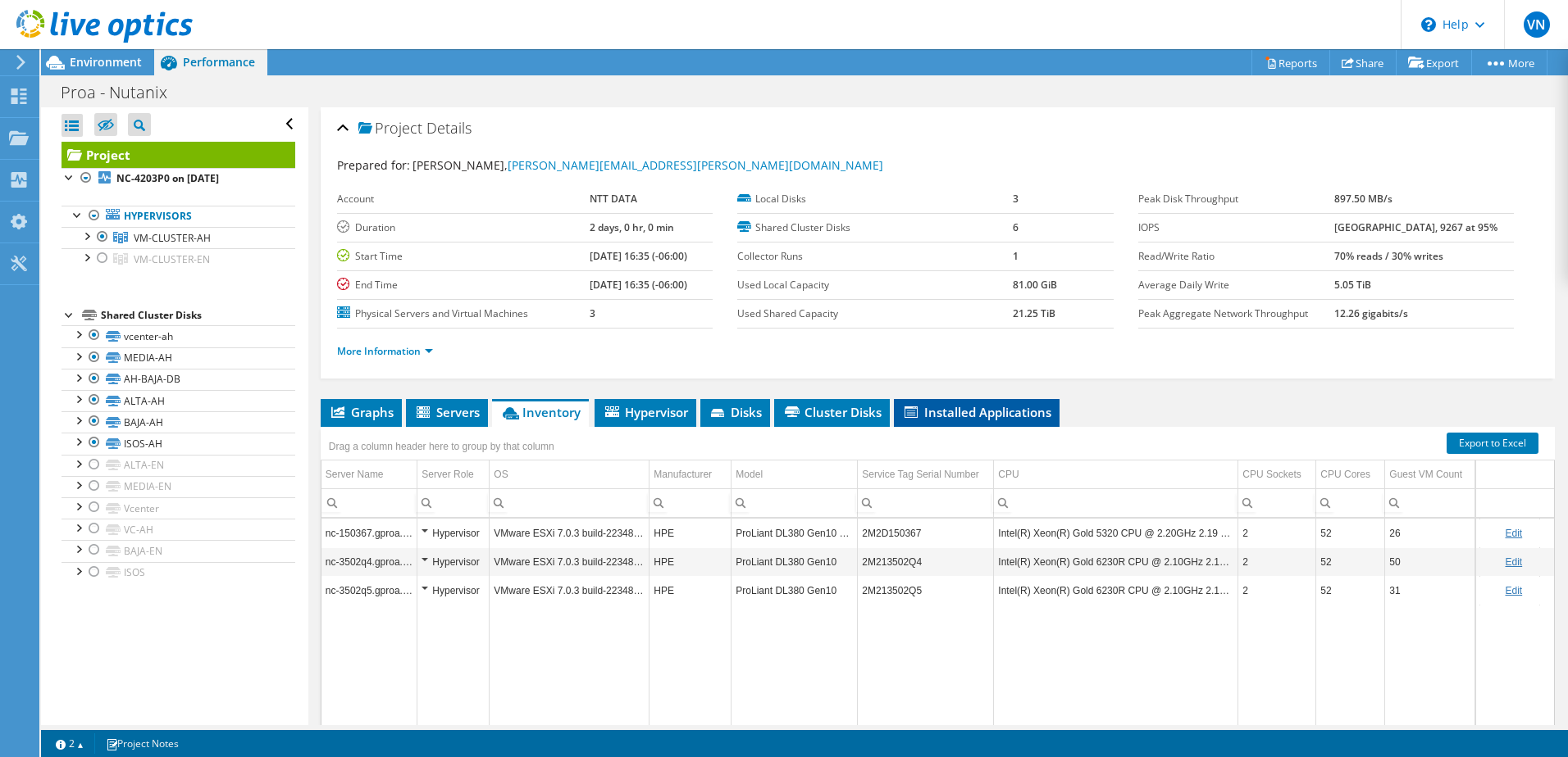
click at [1017, 416] on span "Installed Applications" at bounding box center [976, 412] width 149 height 17
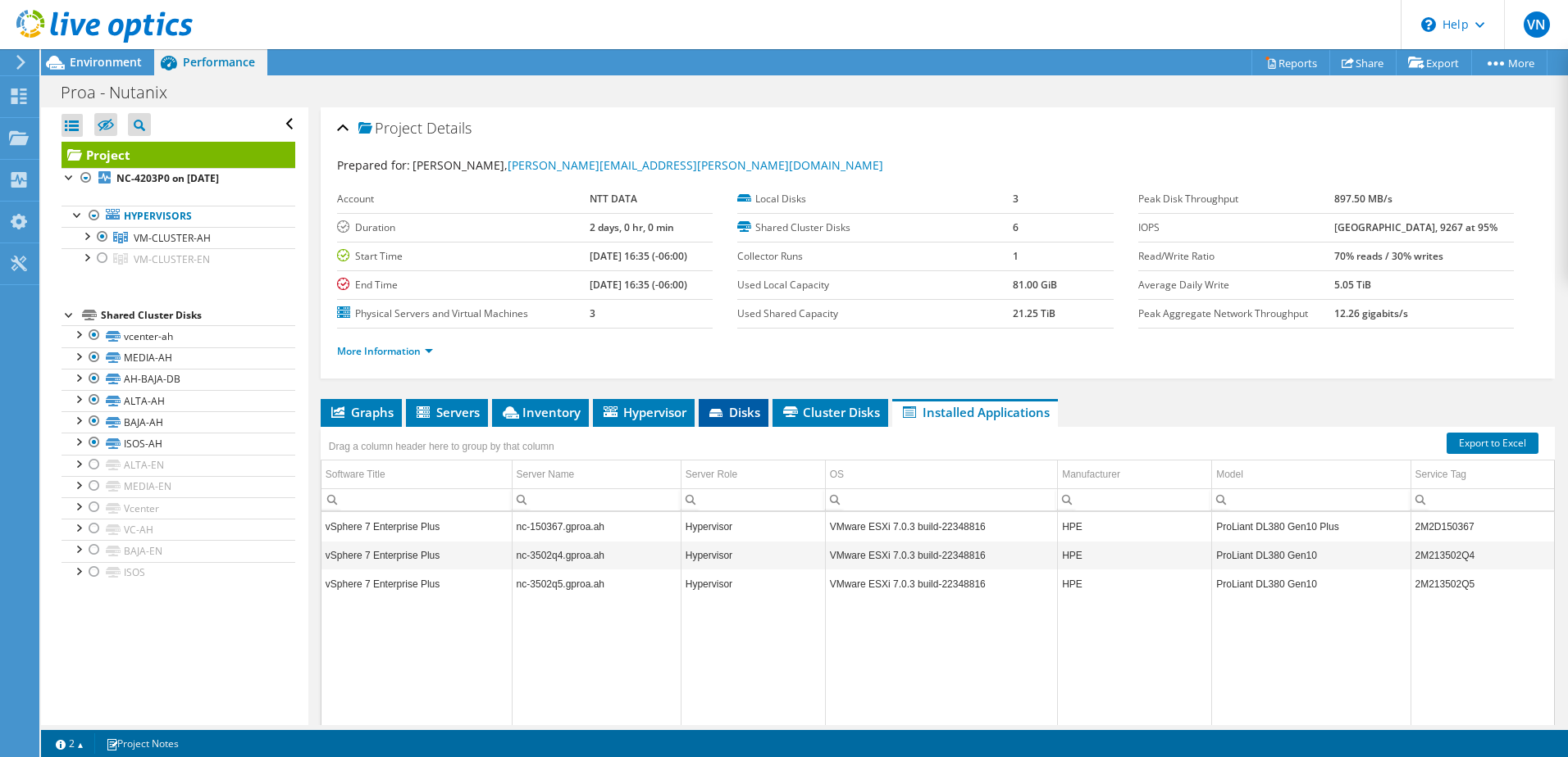
click at [746, 414] on span "Disks" at bounding box center [733, 412] width 53 height 17
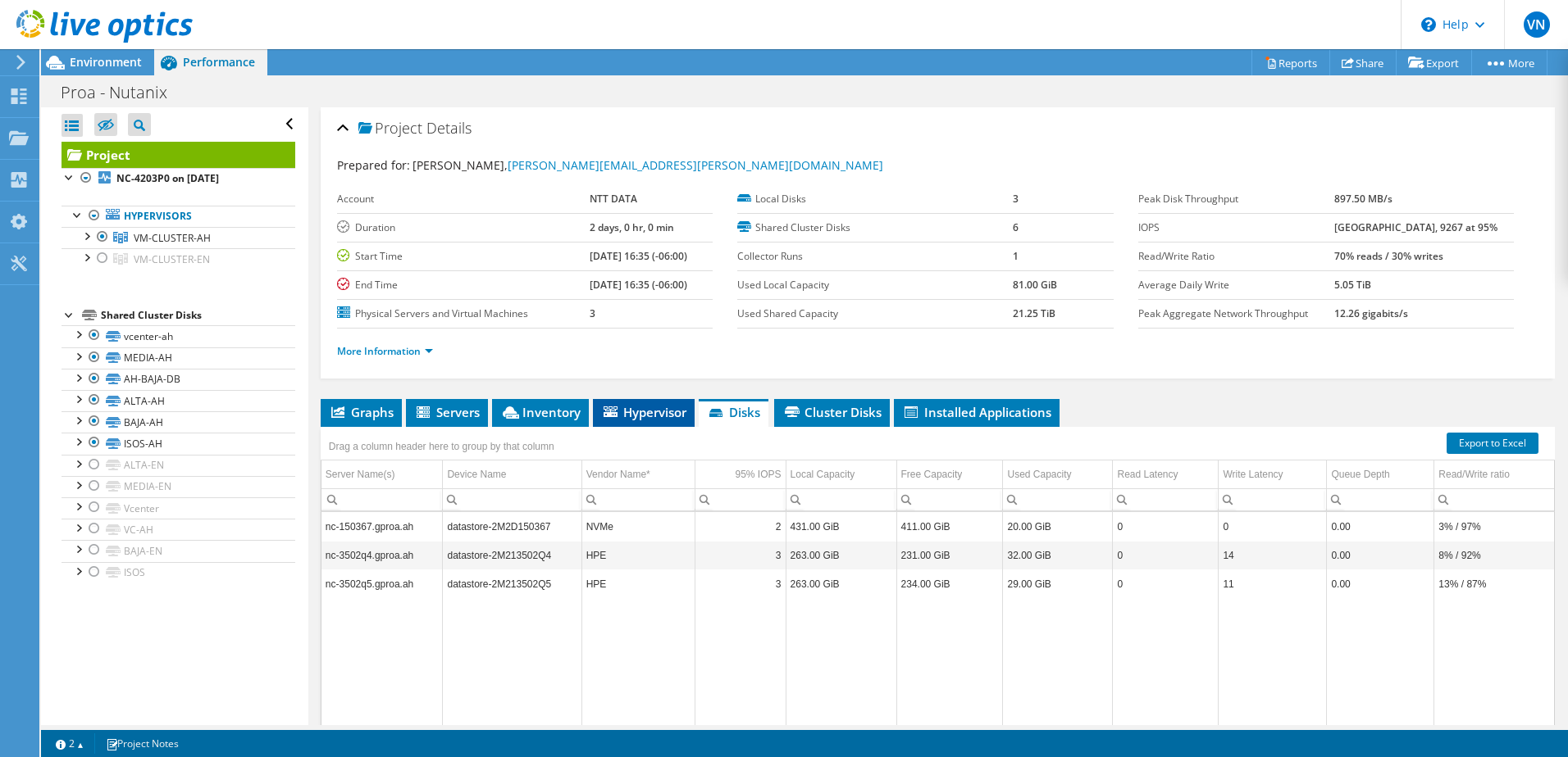
click at [650, 413] on span "Hypervisor" at bounding box center [643, 412] width 86 height 17
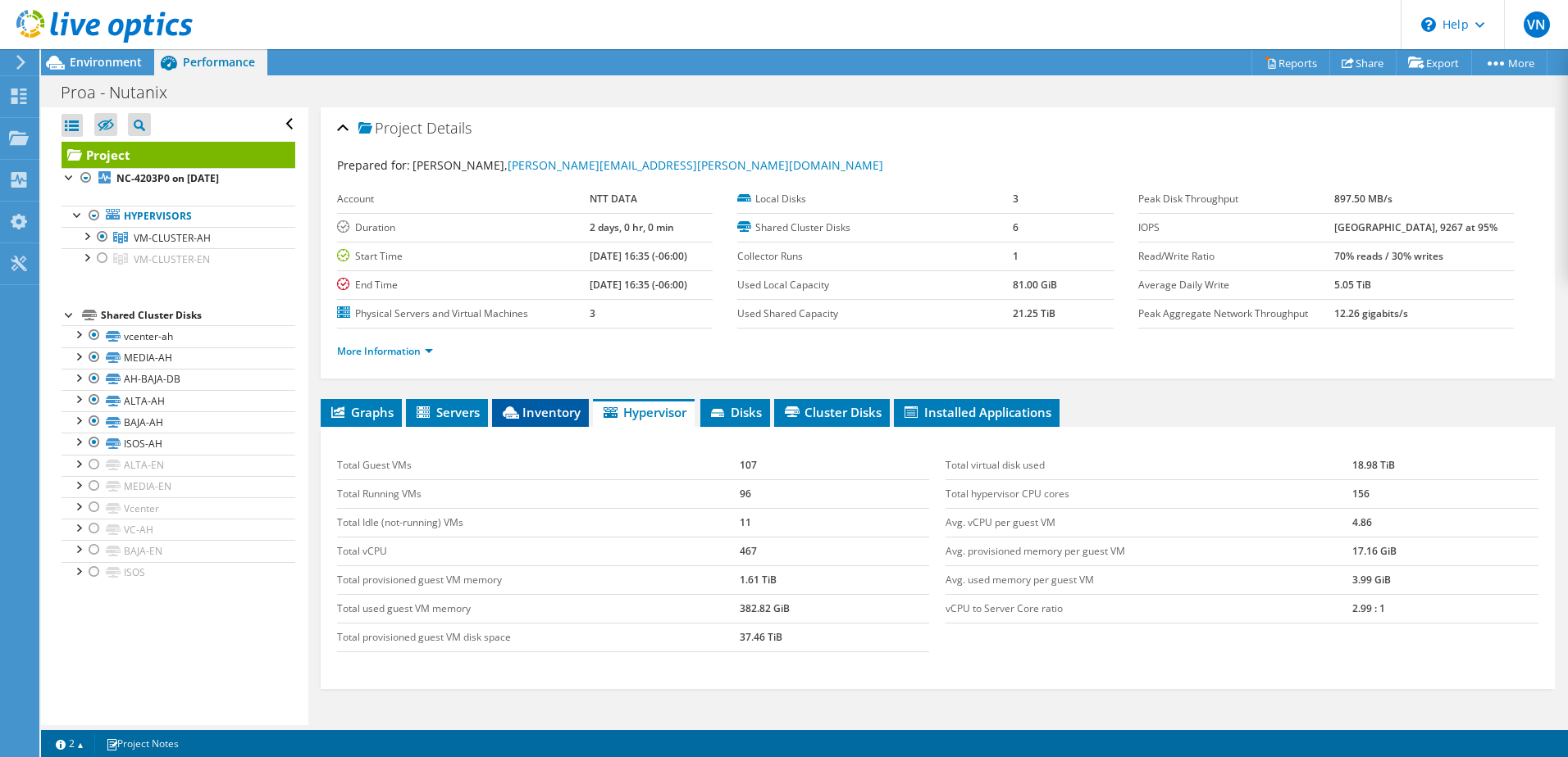
click at [561, 418] on span "Inventory" at bounding box center [540, 412] width 80 height 17
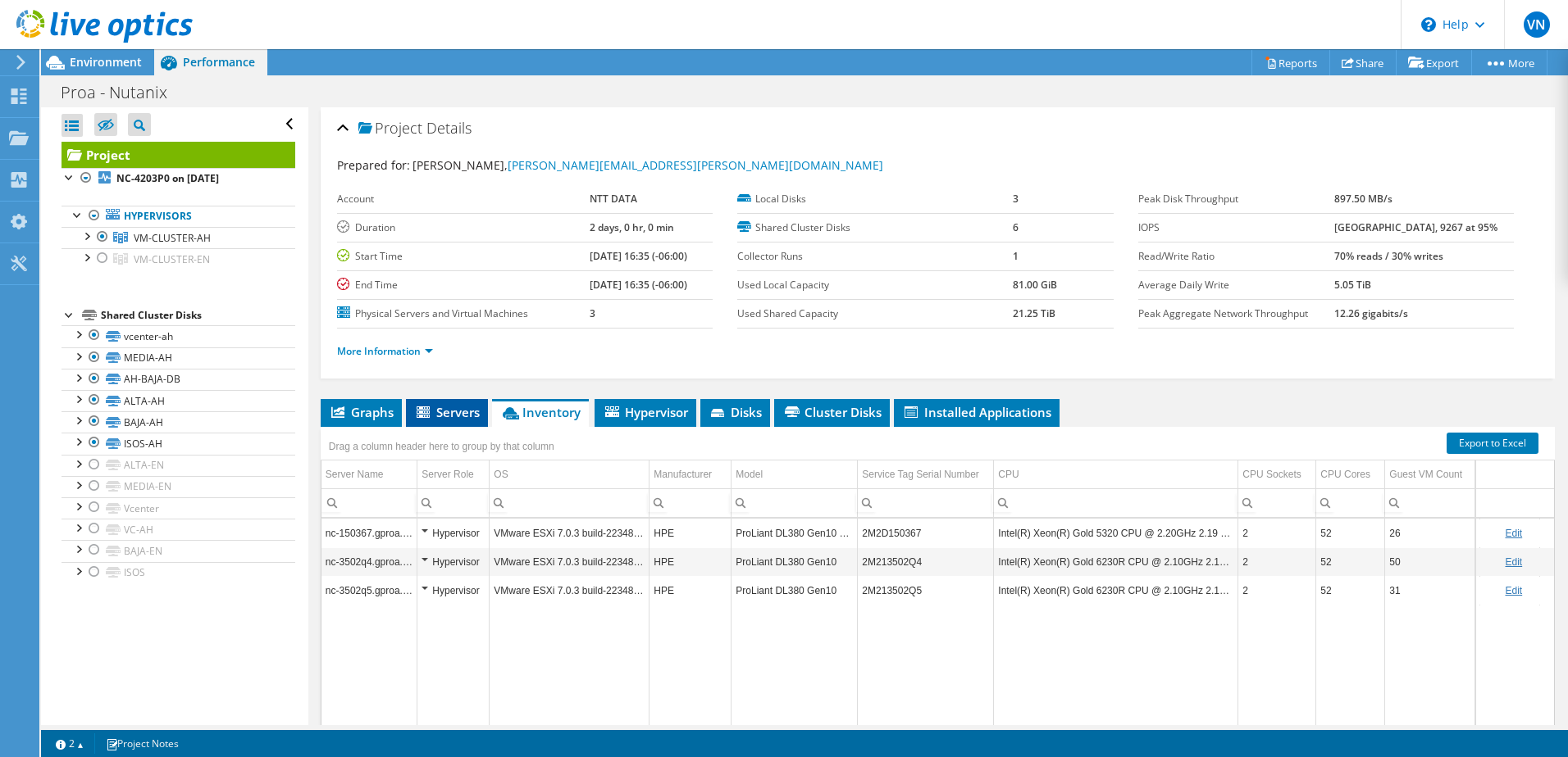
click at [464, 419] on span "Servers" at bounding box center [446, 412] width 65 height 17
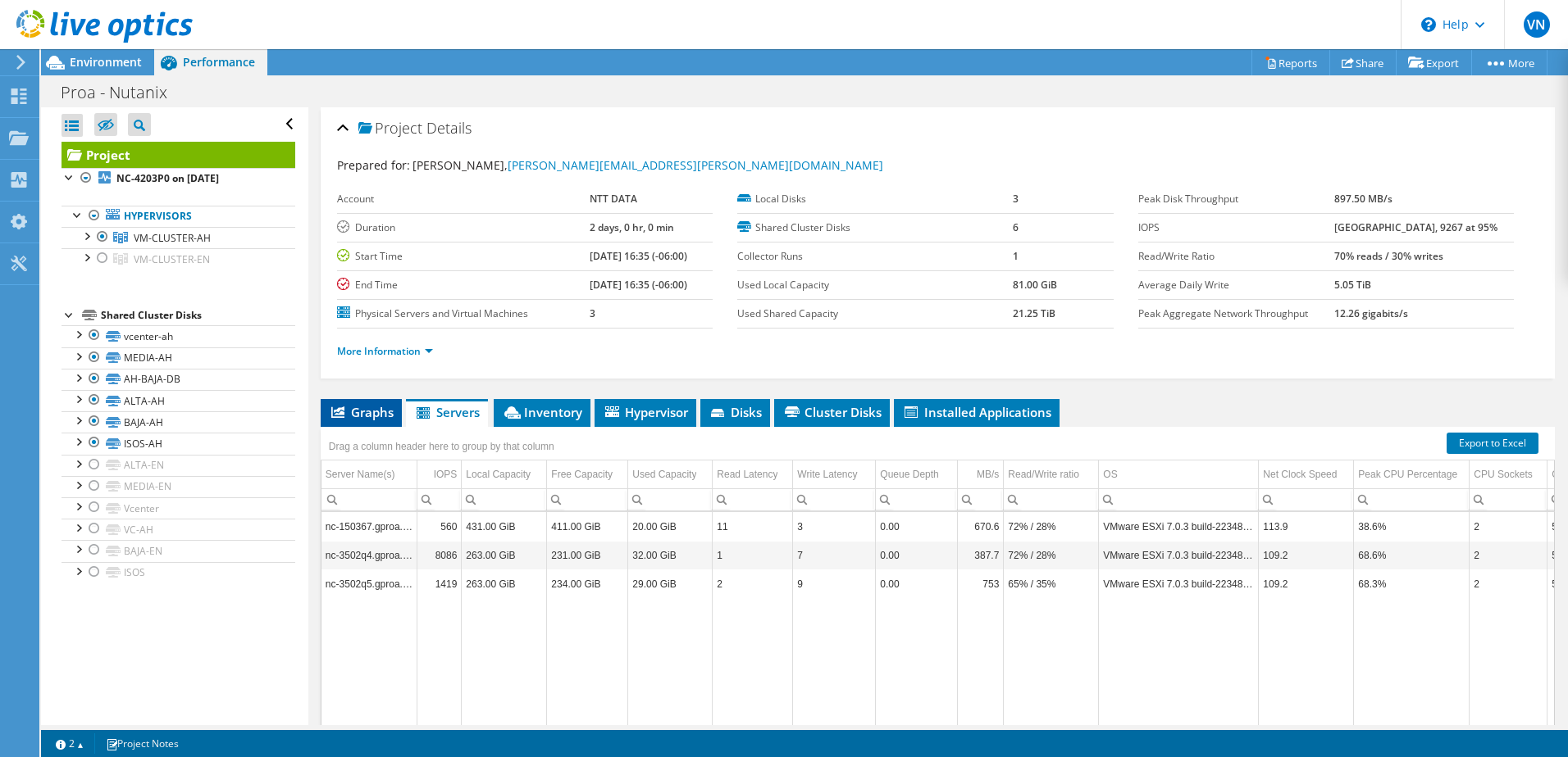
click at [370, 419] on span "Graphs" at bounding box center [361, 412] width 64 height 17
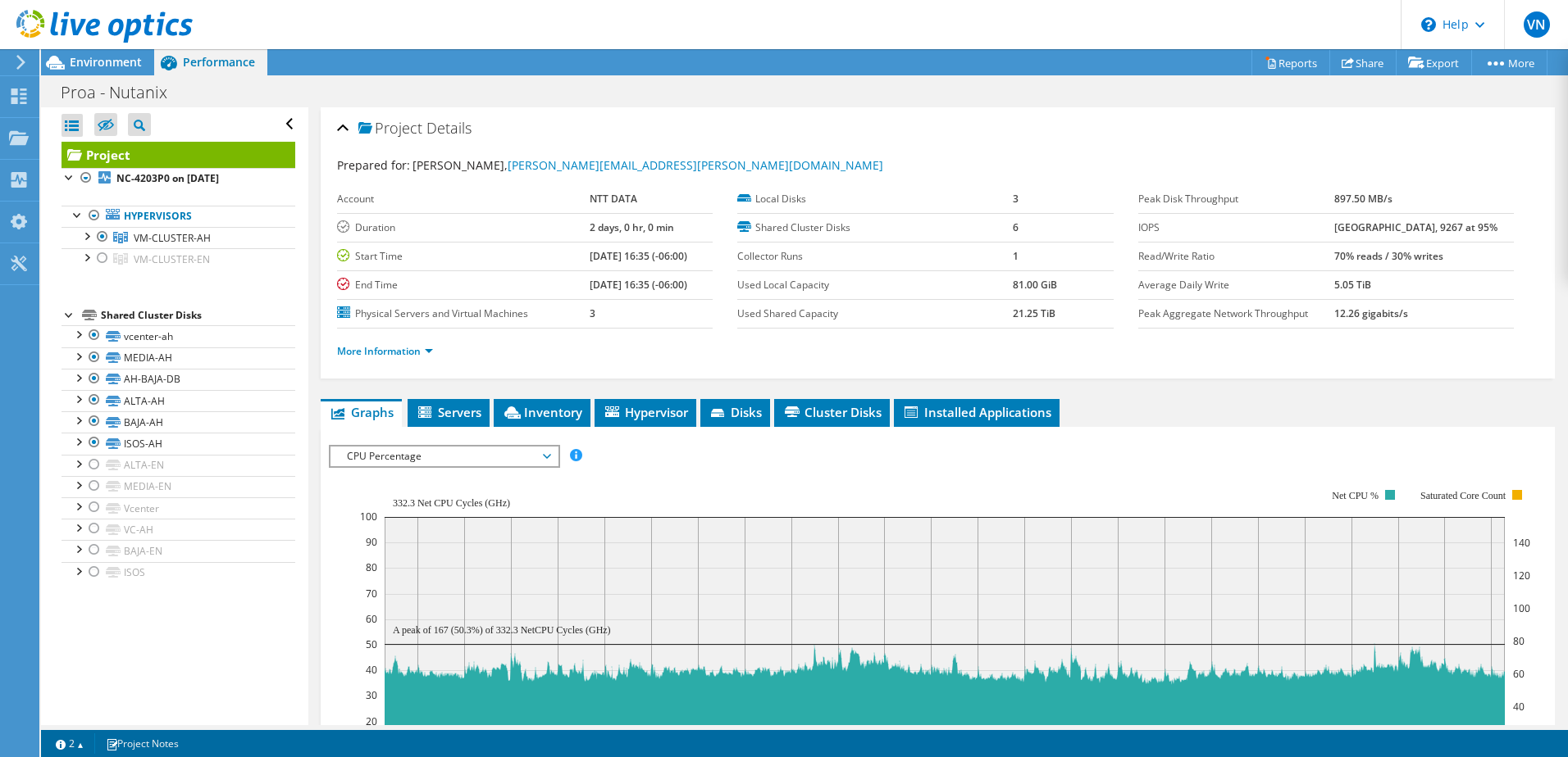
click at [441, 461] on span "CPU Percentage" at bounding box center [444, 456] width 211 height 19
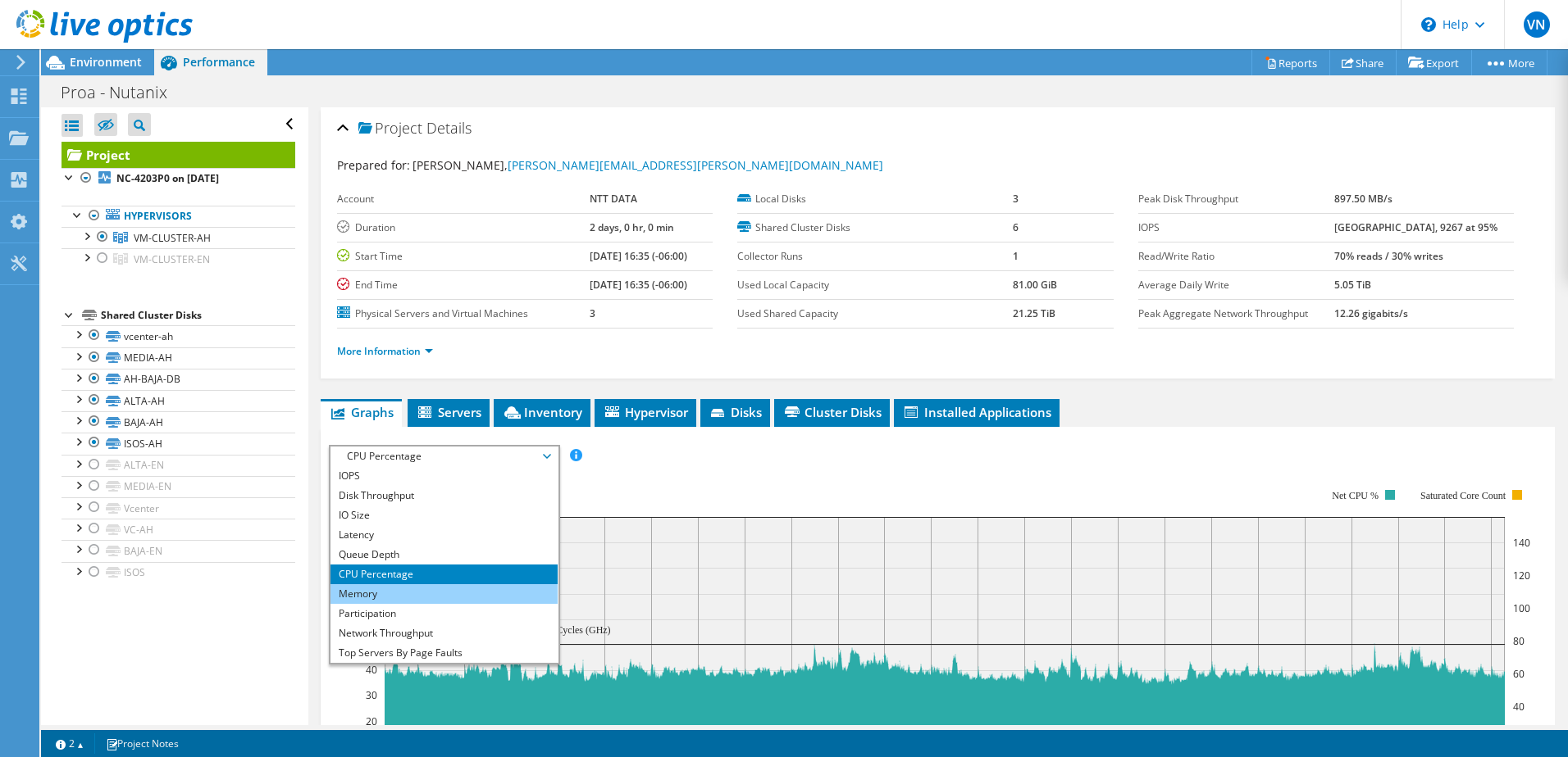
click at [398, 592] on li "Memory" at bounding box center [444, 593] width 227 height 19
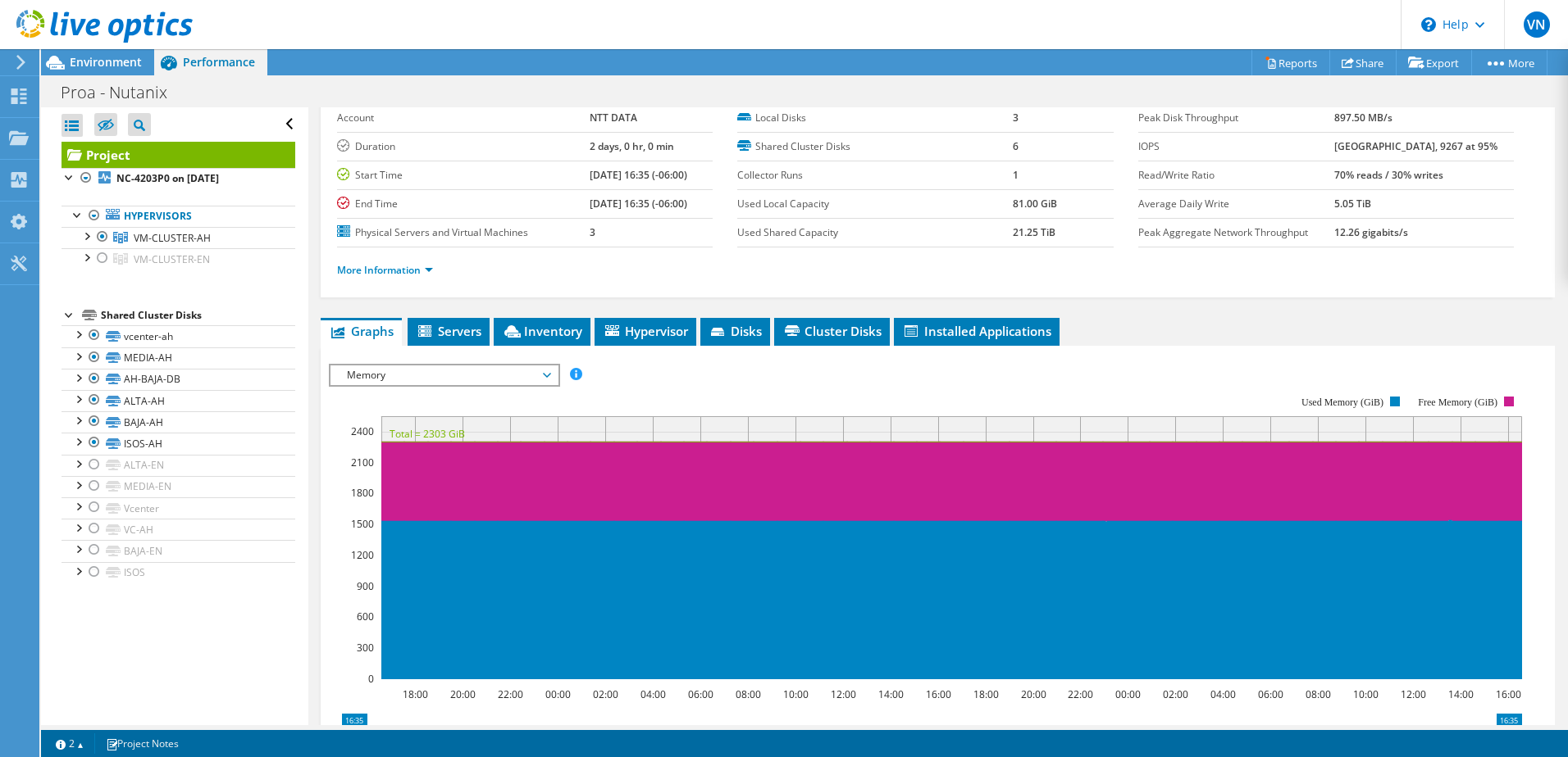
scroll to position [82, 0]
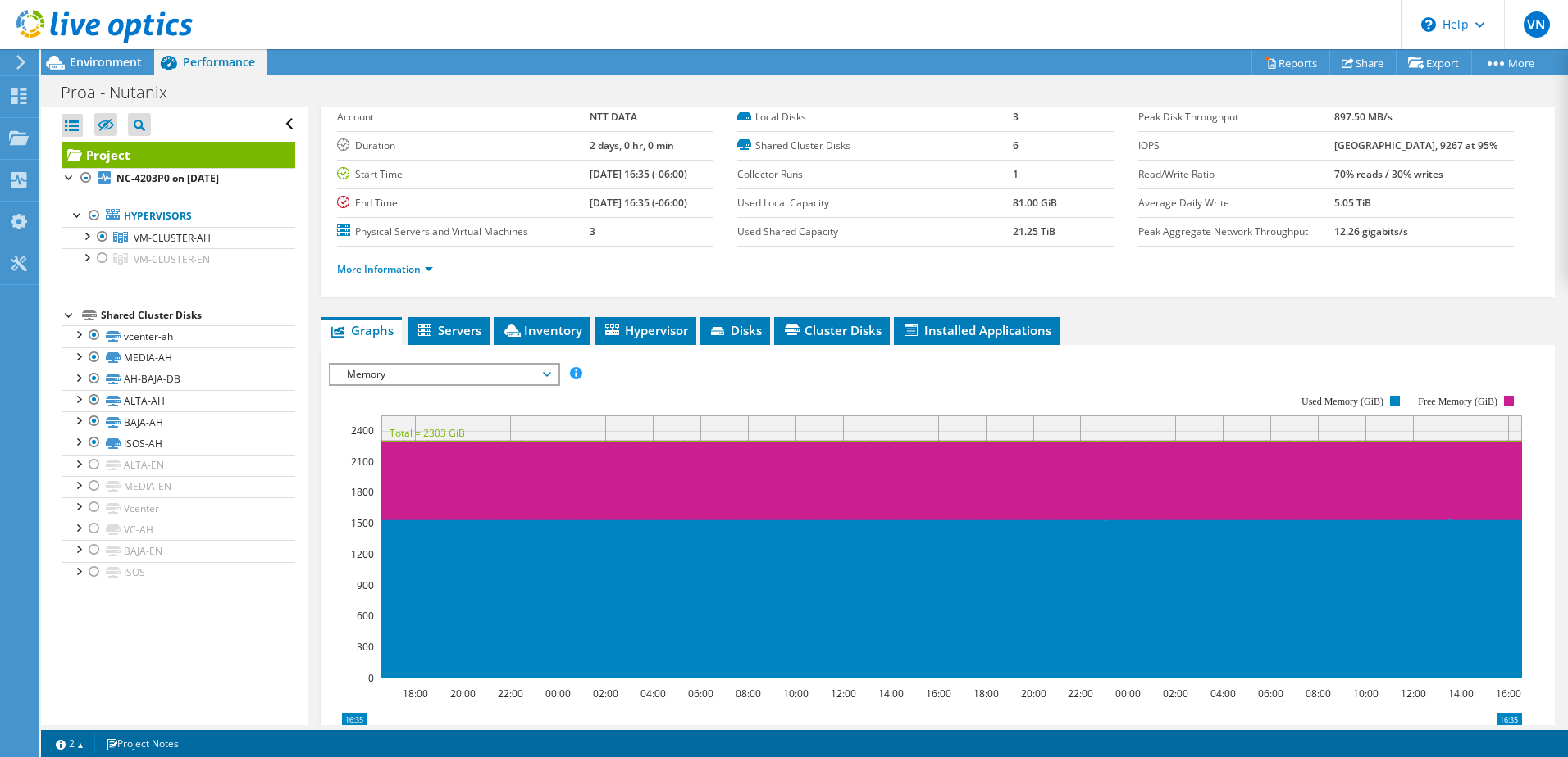
click at [496, 373] on span "Memory" at bounding box center [444, 374] width 211 height 19
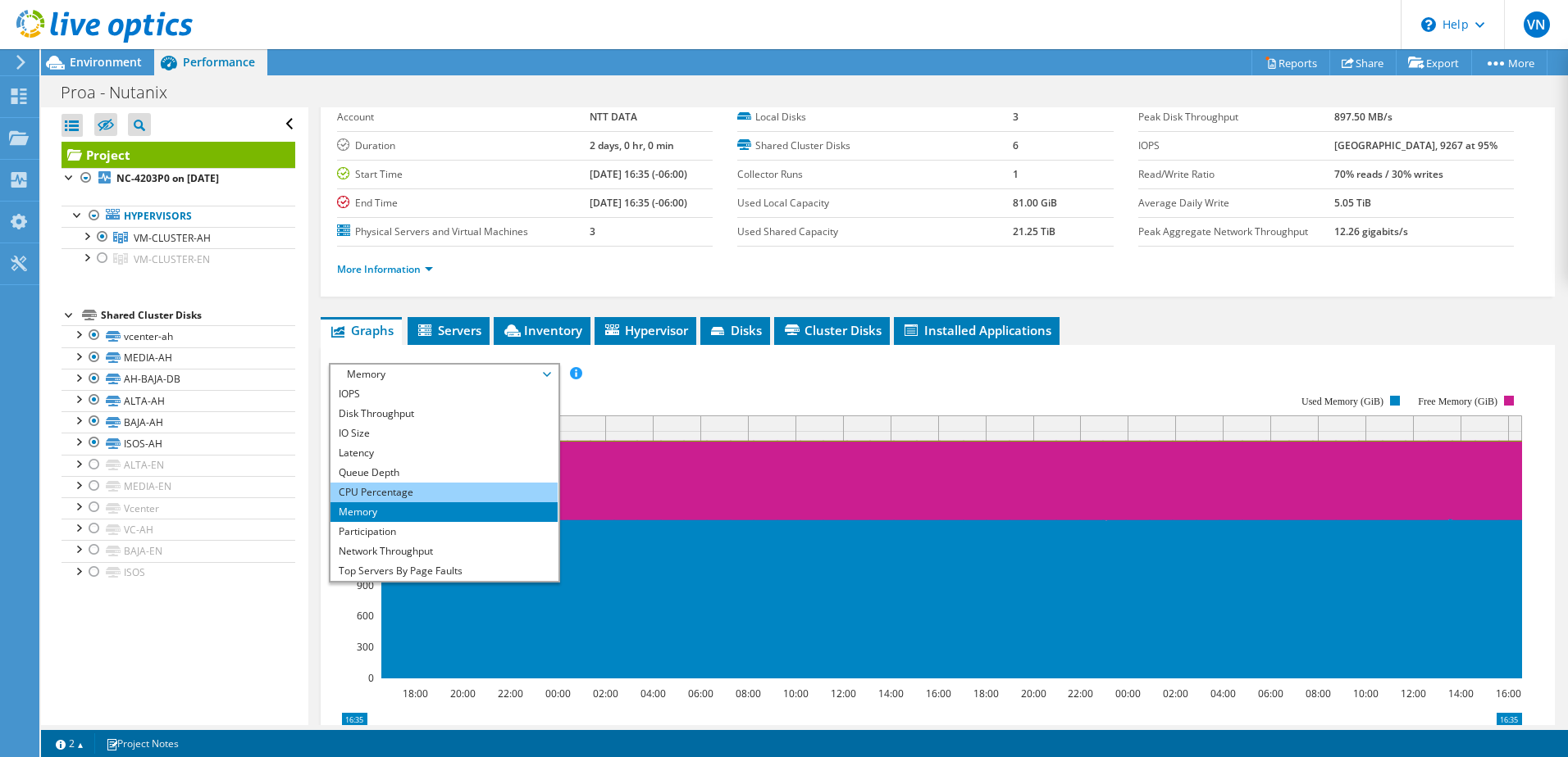
click at [403, 487] on li "CPU Percentage" at bounding box center [444, 492] width 227 height 19
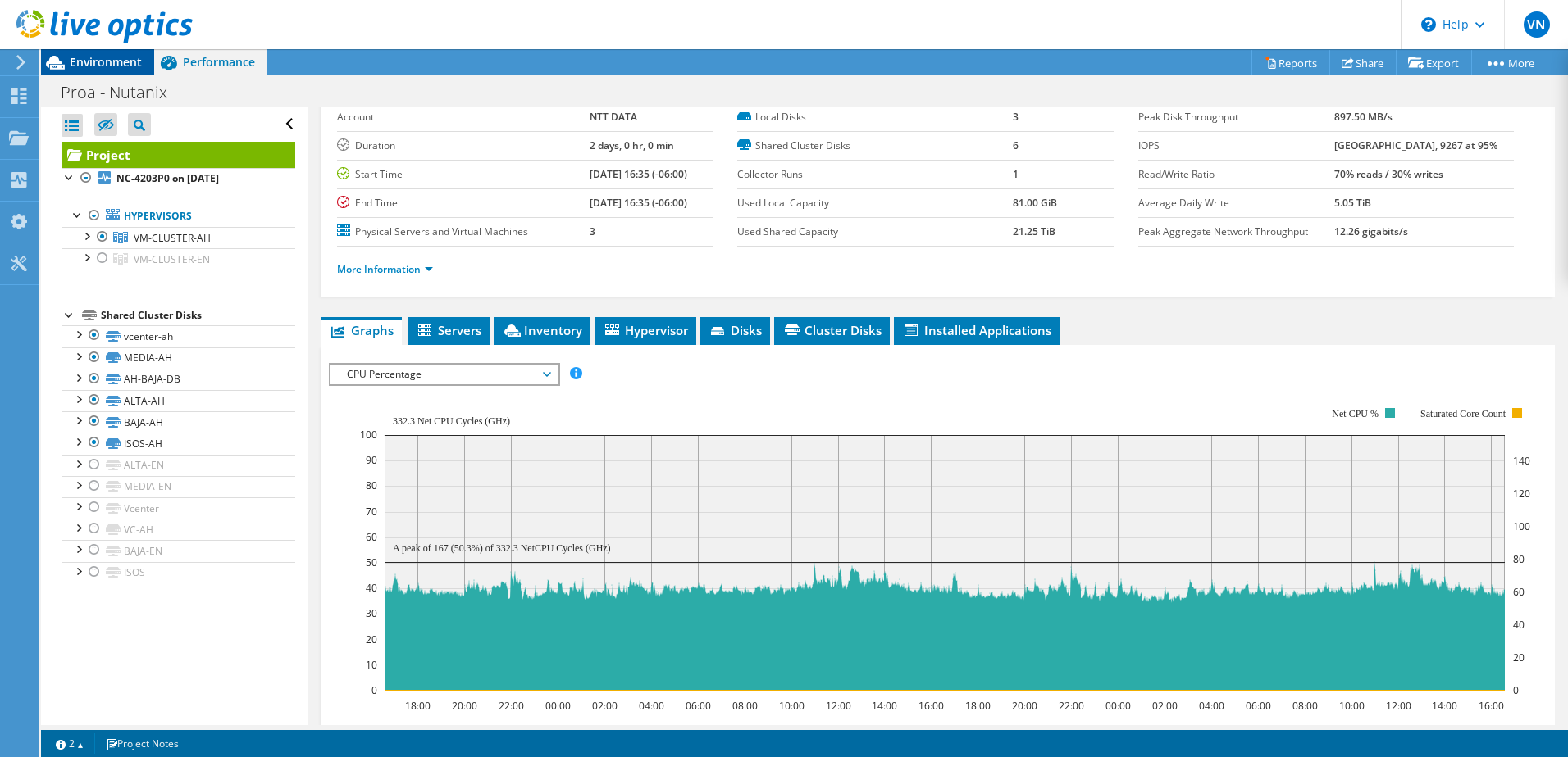
click at [98, 63] on span "Environment" at bounding box center [106, 62] width 72 height 16
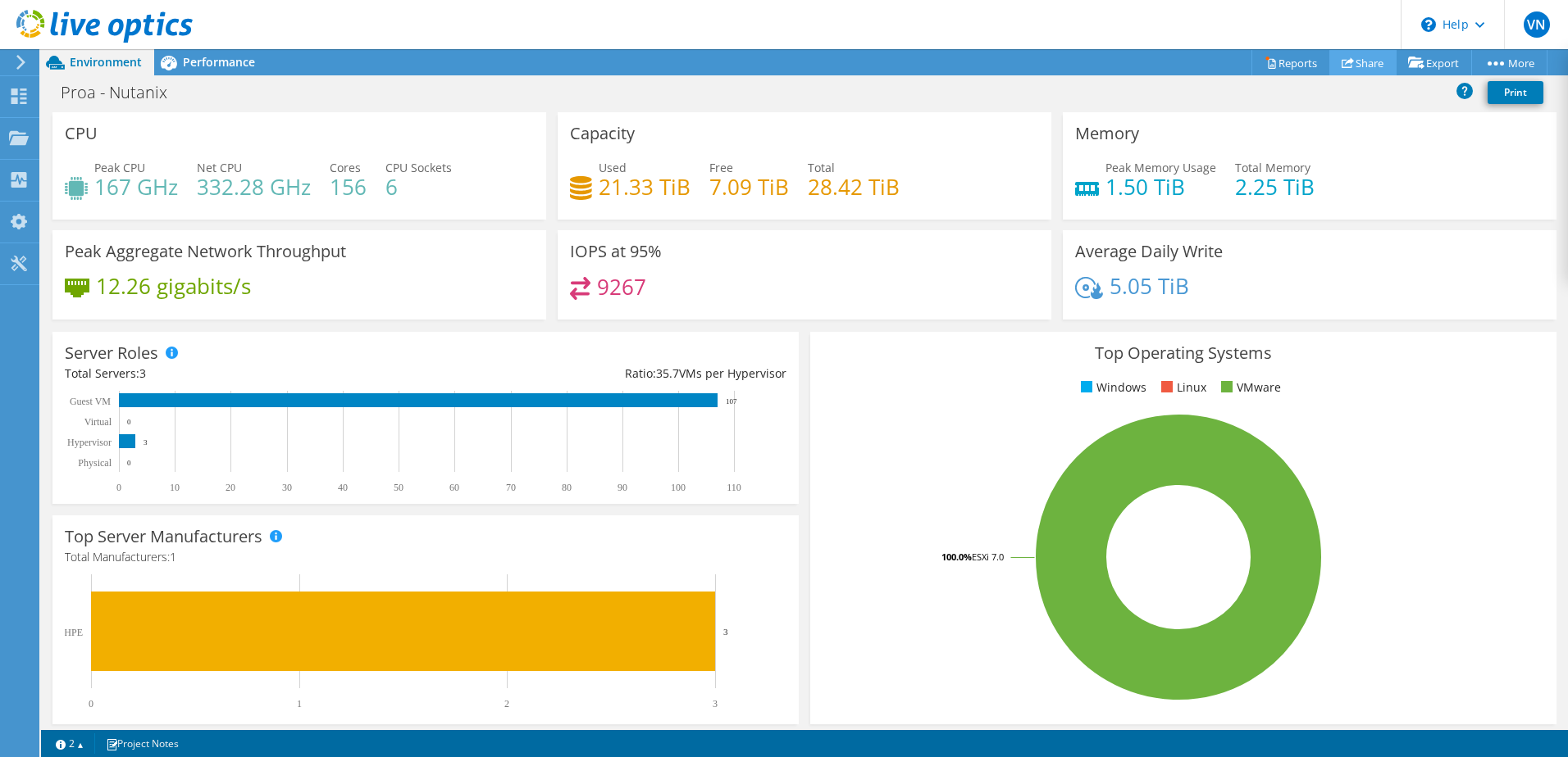
click at [1363, 62] on link "Share" at bounding box center [1362, 63] width 67 height 26
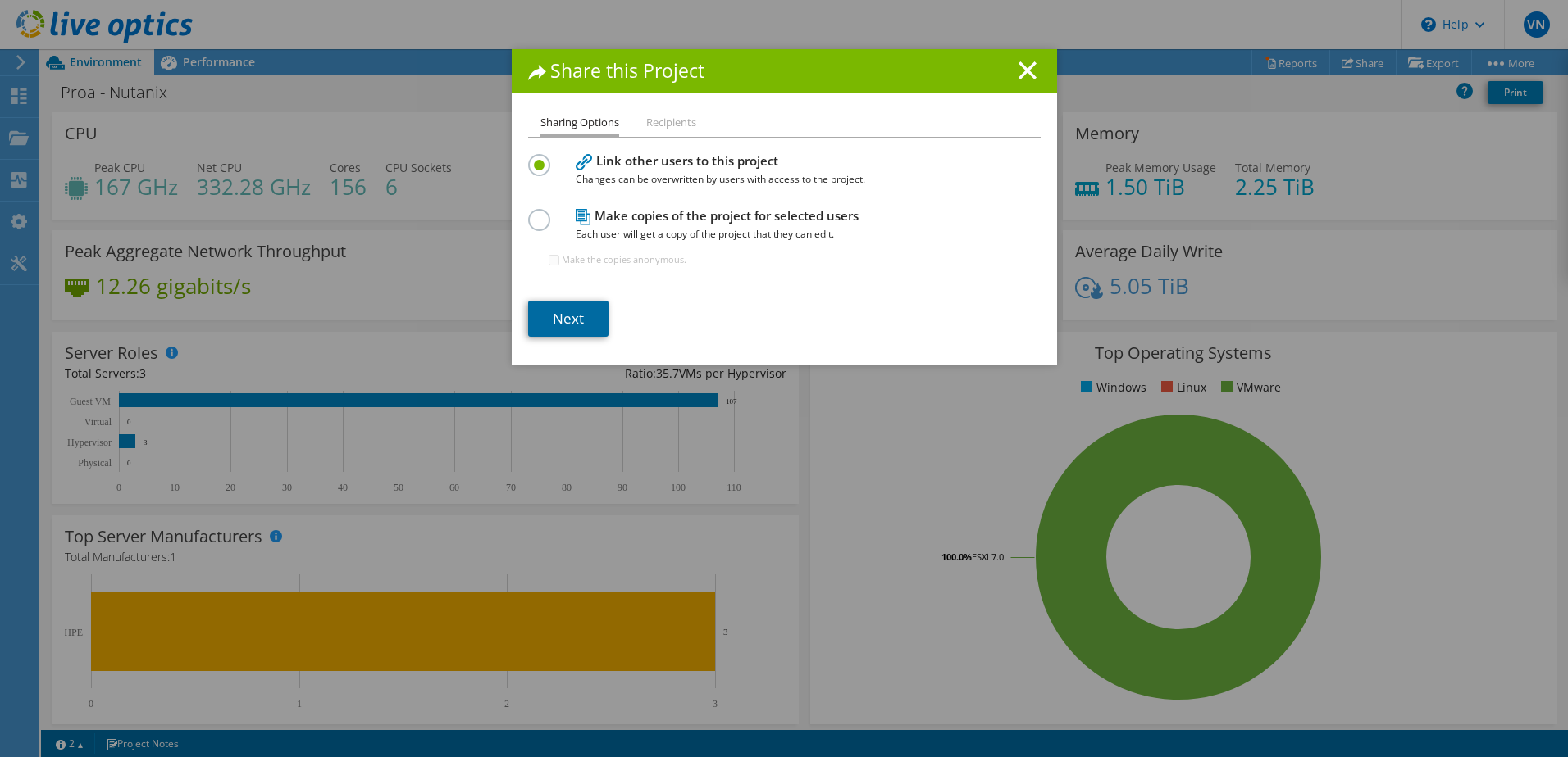
click at [586, 318] on link "Next" at bounding box center [568, 318] width 80 height 36
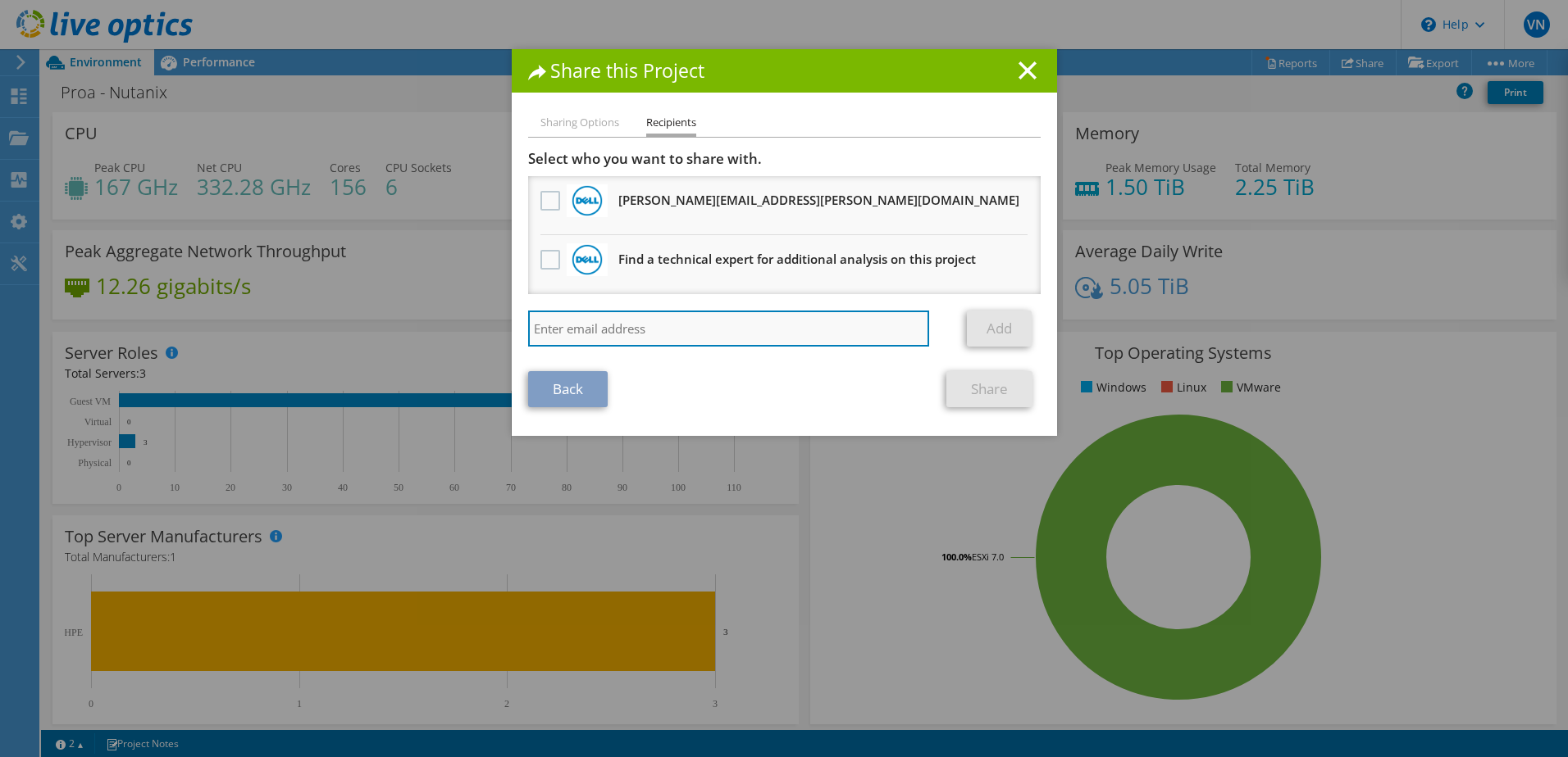
click at [636, 325] on input "search" at bounding box center [729, 328] width 402 height 36
click at [669, 323] on input "search" at bounding box center [729, 328] width 402 height 36
click at [689, 329] on input "search" at bounding box center [729, 328] width 402 height 36
paste input "daniel.escamilla@global.ntt"
type input "daniel.escamilla@global.ntt"
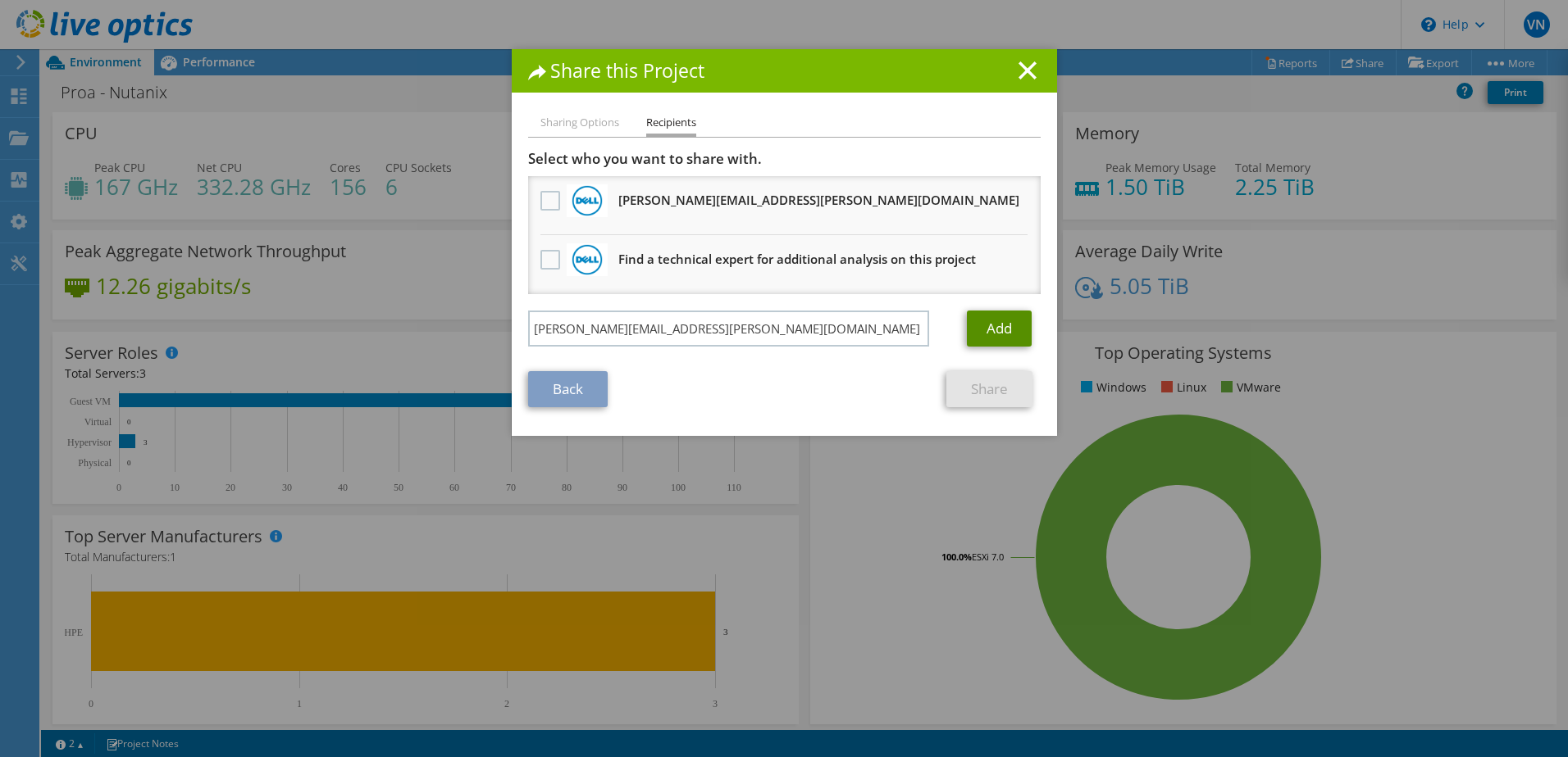
click at [980, 336] on link "Add" at bounding box center [999, 328] width 64 height 36
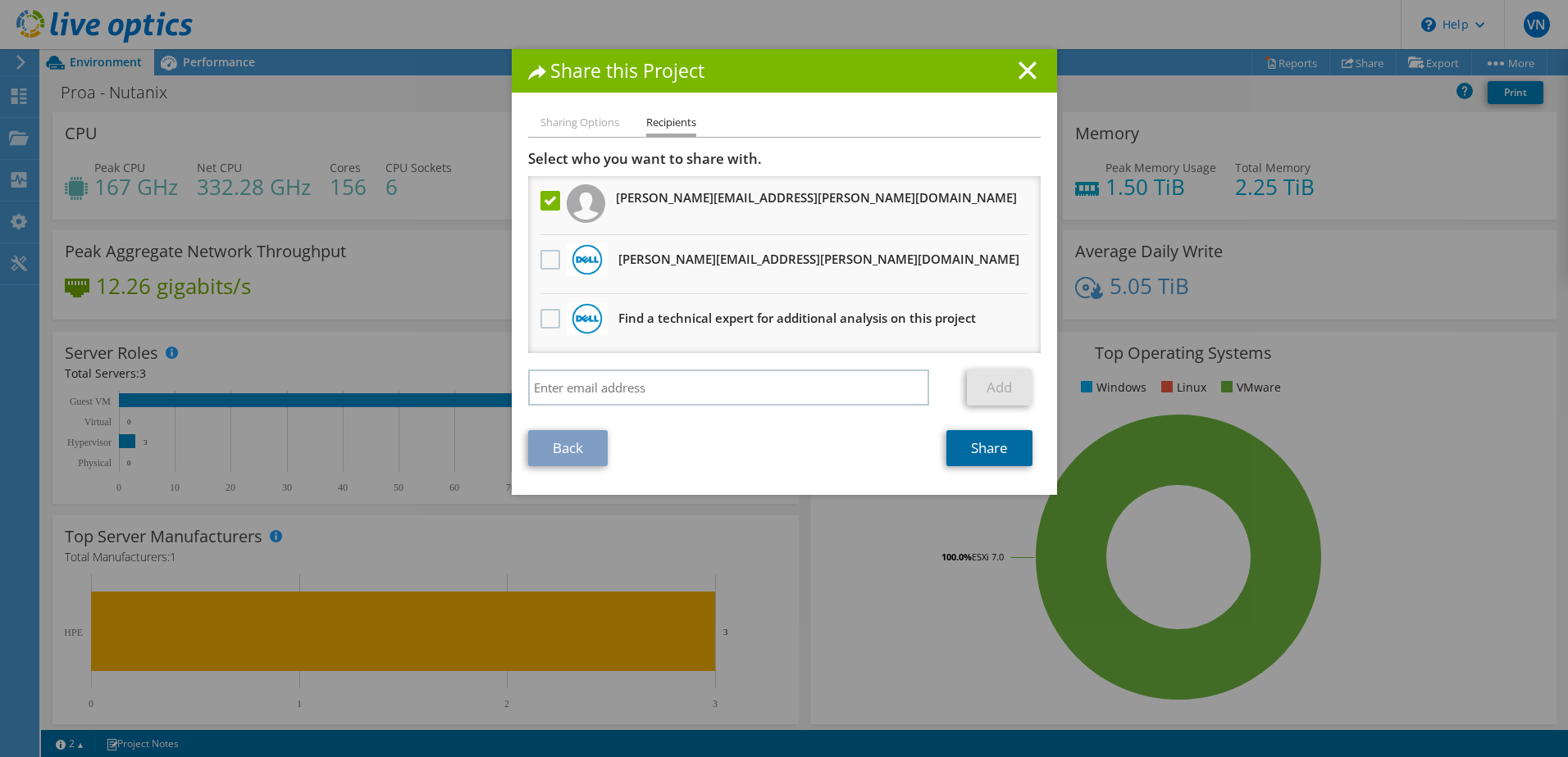
click at [996, 454] on link "Share" at bounding box center [989, 448] width 86 height 36
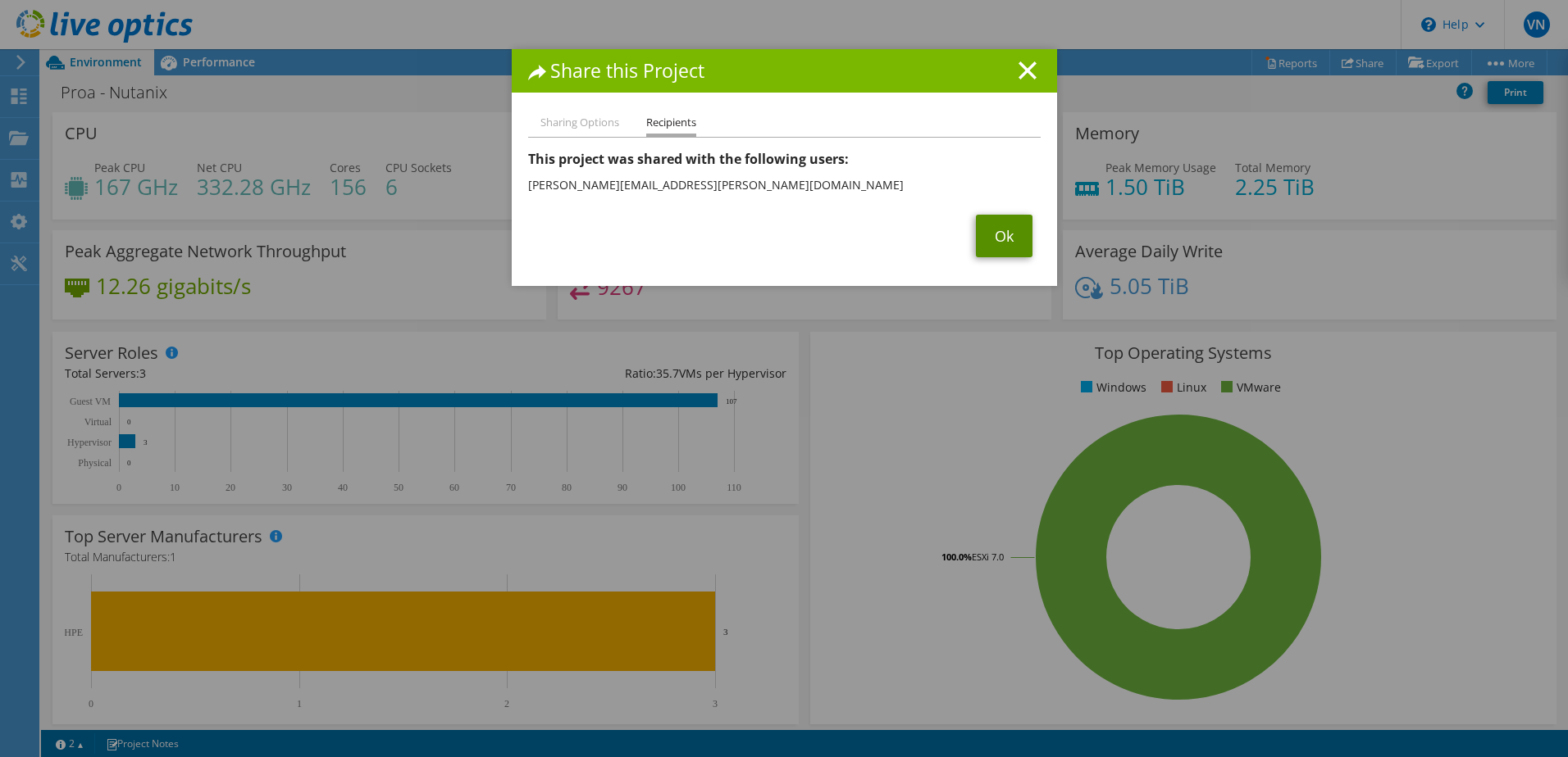
click at [981, 232] on link "Ok" at bounding box center [1003, 235] width 56 height 42
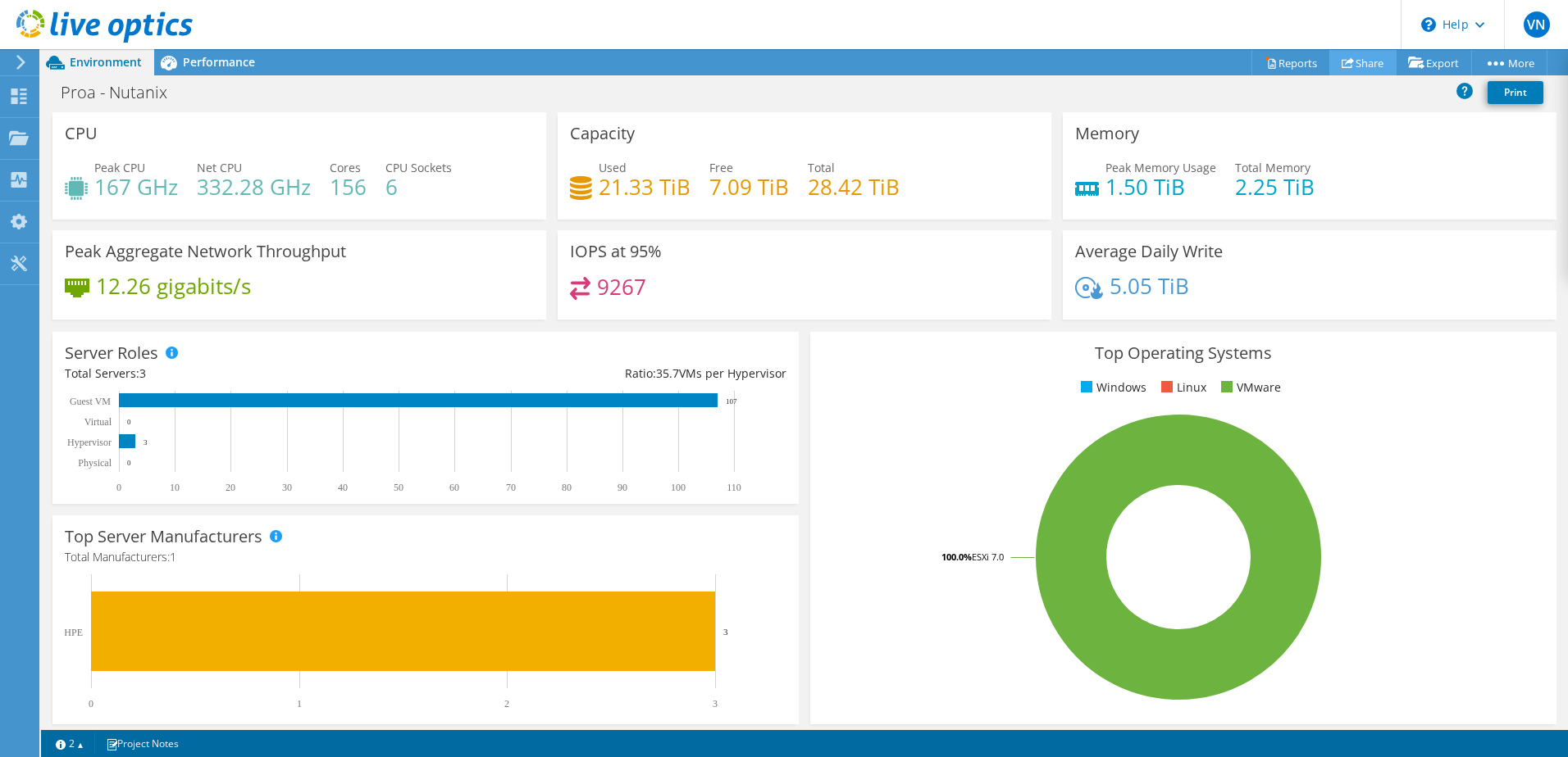
click at [1353, 62] on link "Share" at bounding box center [1362, 63] width 67 height 26
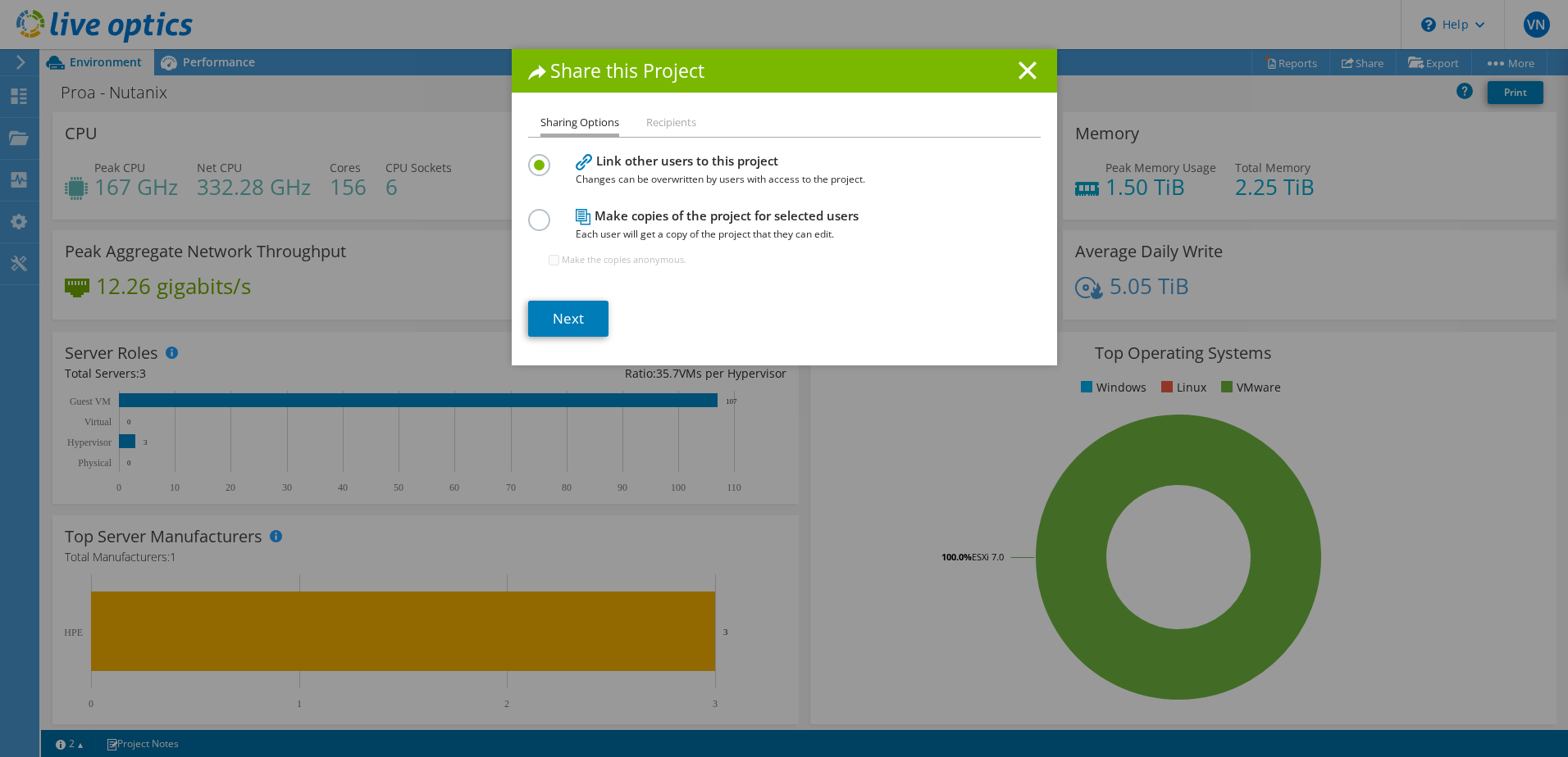
click at [674, 129] on li "Recipients" at bounding box center [671, 123] width 50 height 20
click at [589, 216] on h4 "Make copies of the project for selected users Each user will get a copy of the …" at bounding box center [781, 225] width 410 height 37
click at [528, 213] on label at bounding box center [542, 211] width 29 height 4
click at [0, 0] on input "radio" at bounding box center [0, 0] width 0 height 0
click at [577, 346] on div "Sharing Options Recipients Link other users to this project Changes can be over…" at bounding box center [784, 239] width 546 height 252
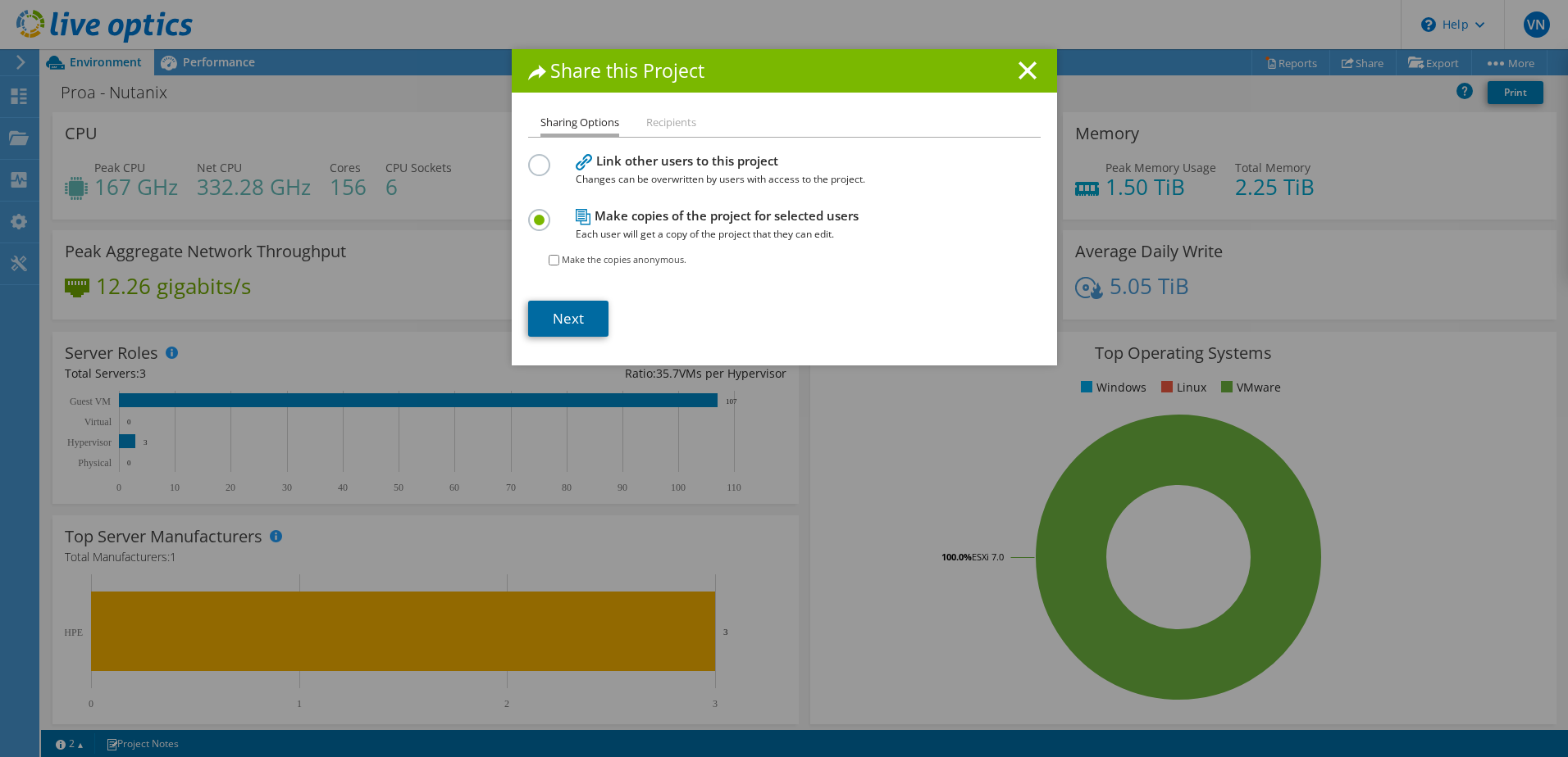
click at [573, 325] on link "Next" at bounding box center [568, 318] width 80 height 36
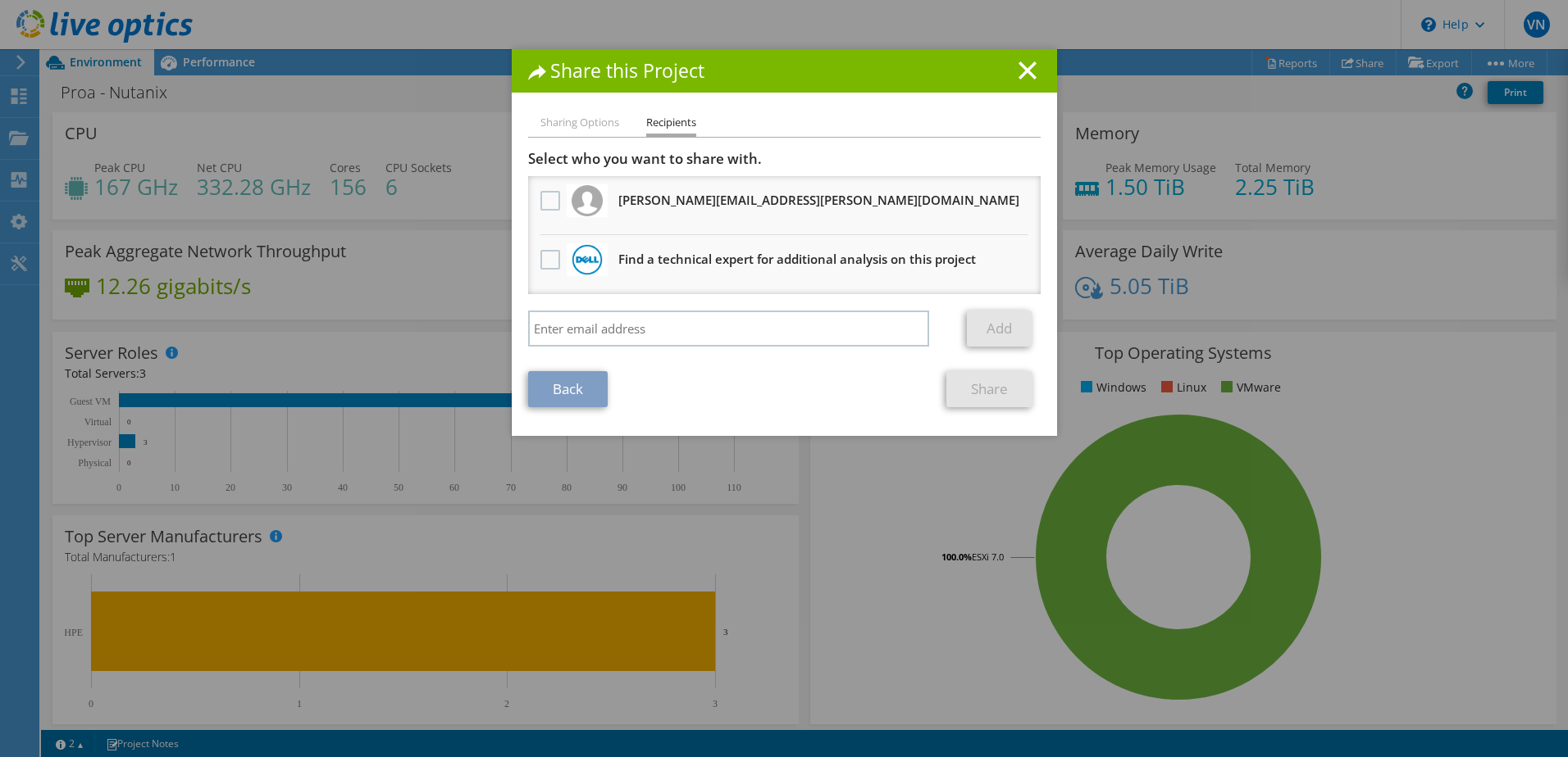
click at [565, 391] on link "Back" at bounding box center [568, 389] width 79 height 36
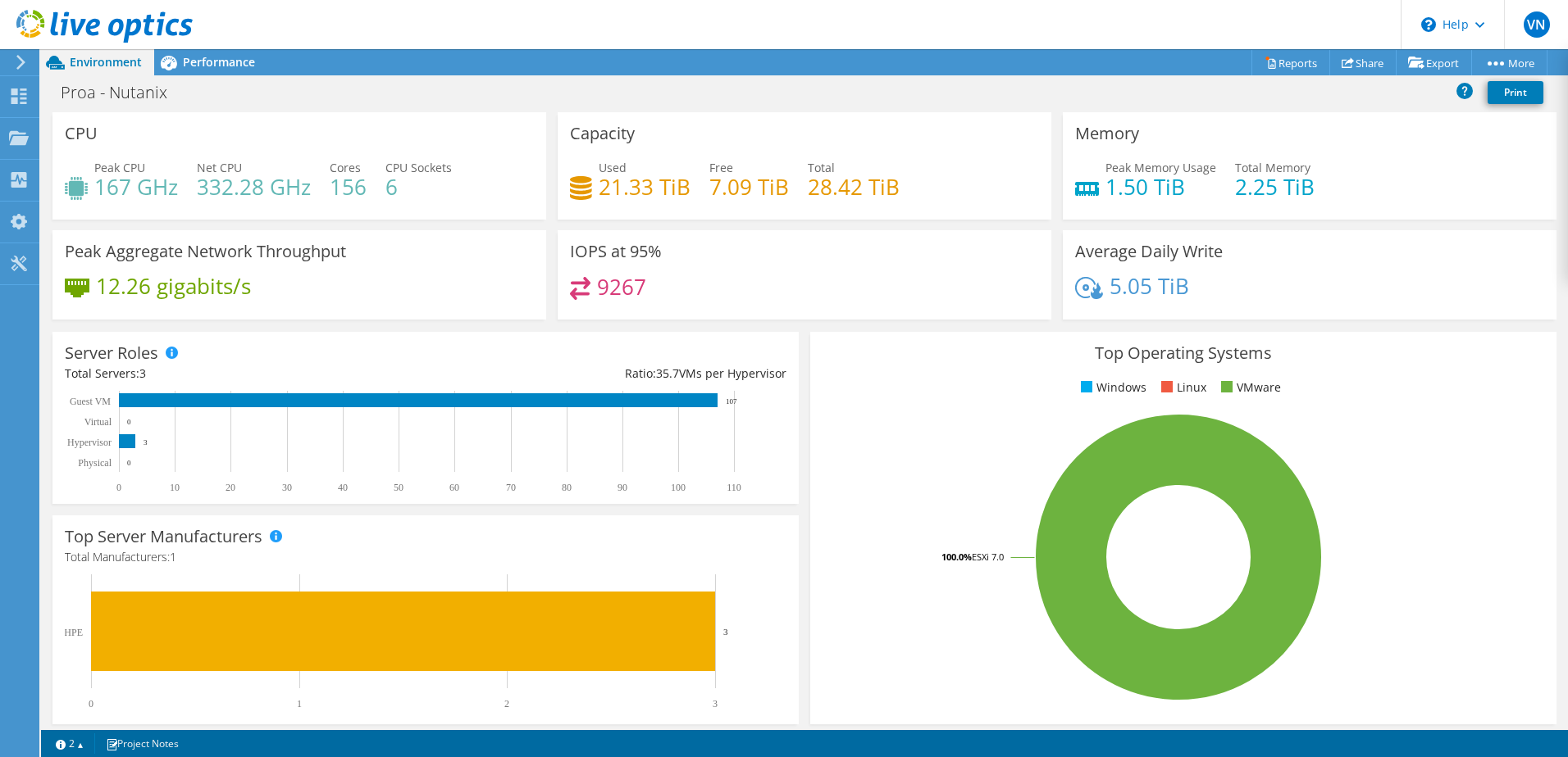
click at [99, 20] on use at bounding box center [105, 27] width 177 height 33
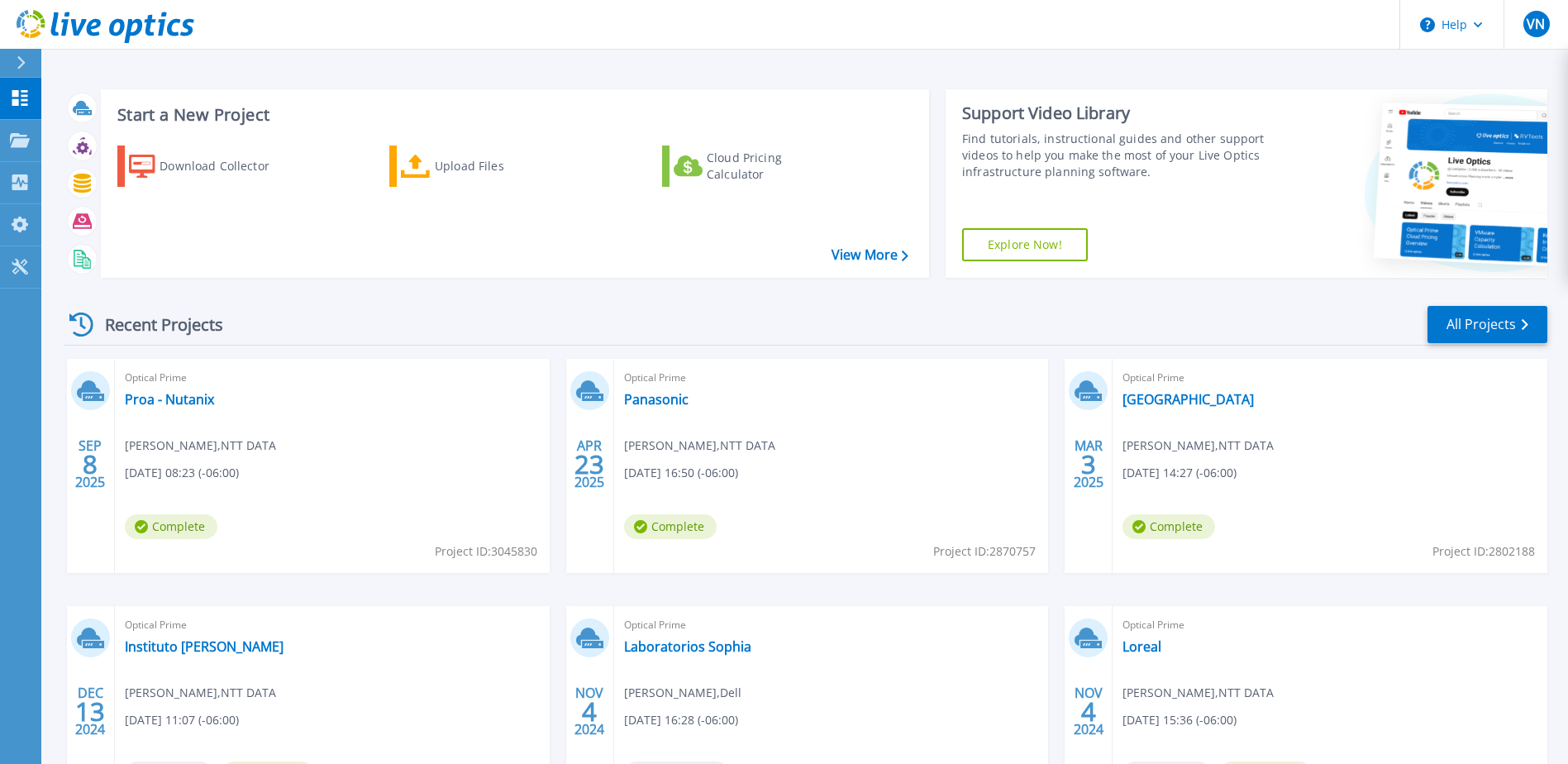
click at [514, 550] on span "Project ID: 3045830" at bounding box center [486, 552] width 102 height 19
copy span "3045830"
click at [173, 403] on link "Proa - Nutanix" at bounding box center [170, 399] width 89 height 17
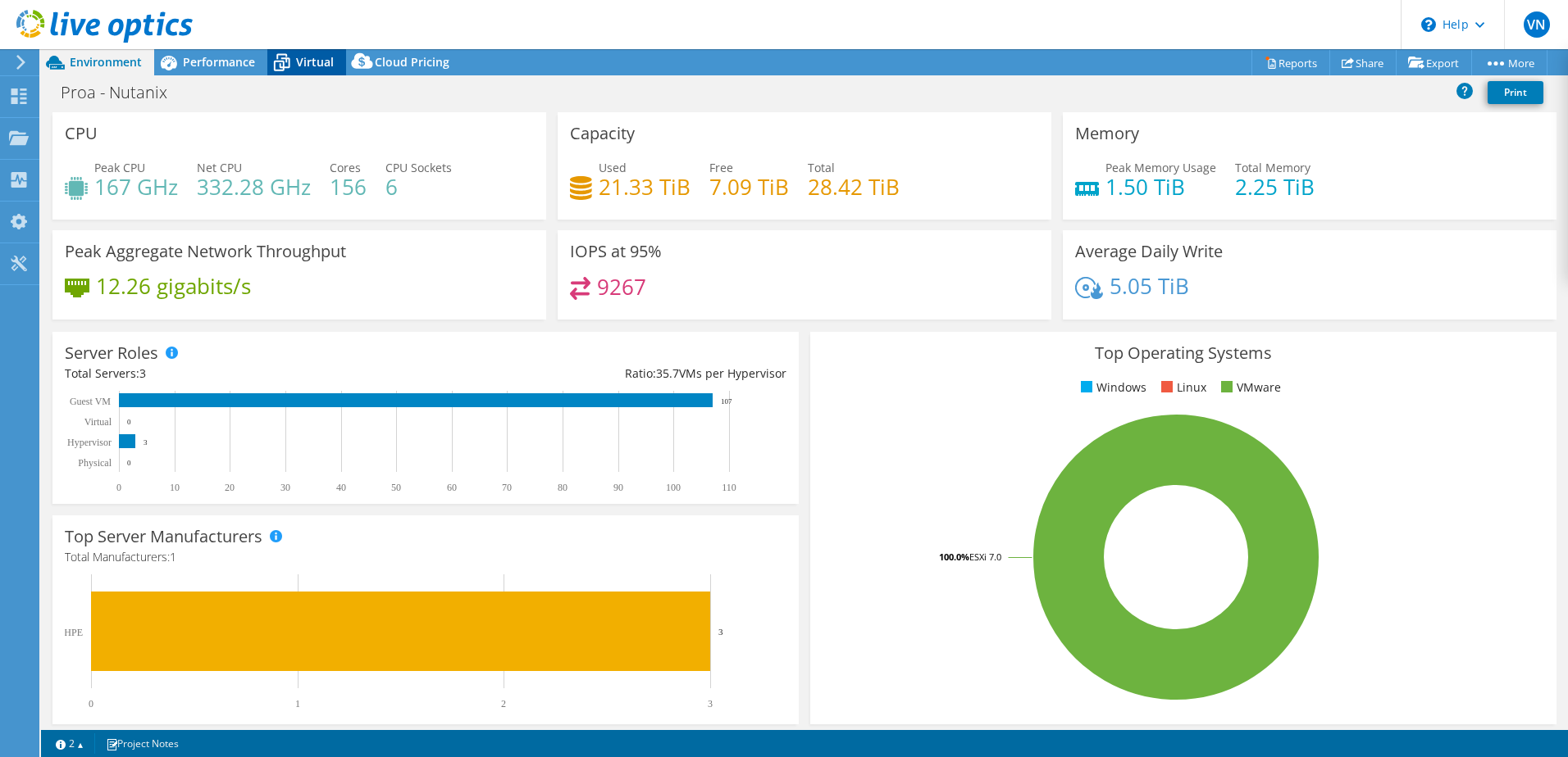
click at [304, 60] on span "Virtual" at bounding box center [315, 62] width 38 height 16
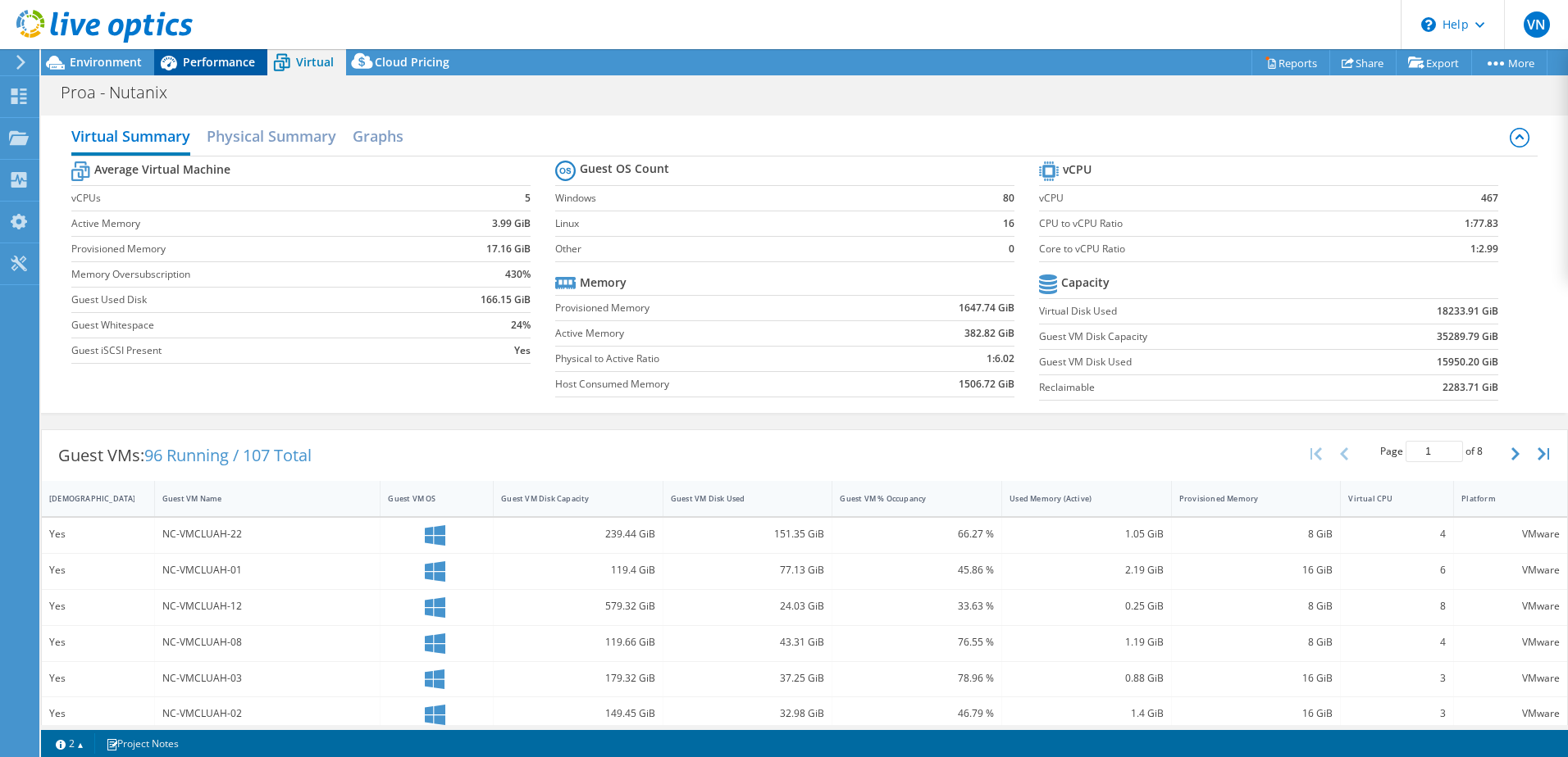
click at [252, 58] on span "Performance" at bounding box center [219, 62] width 72 height 16
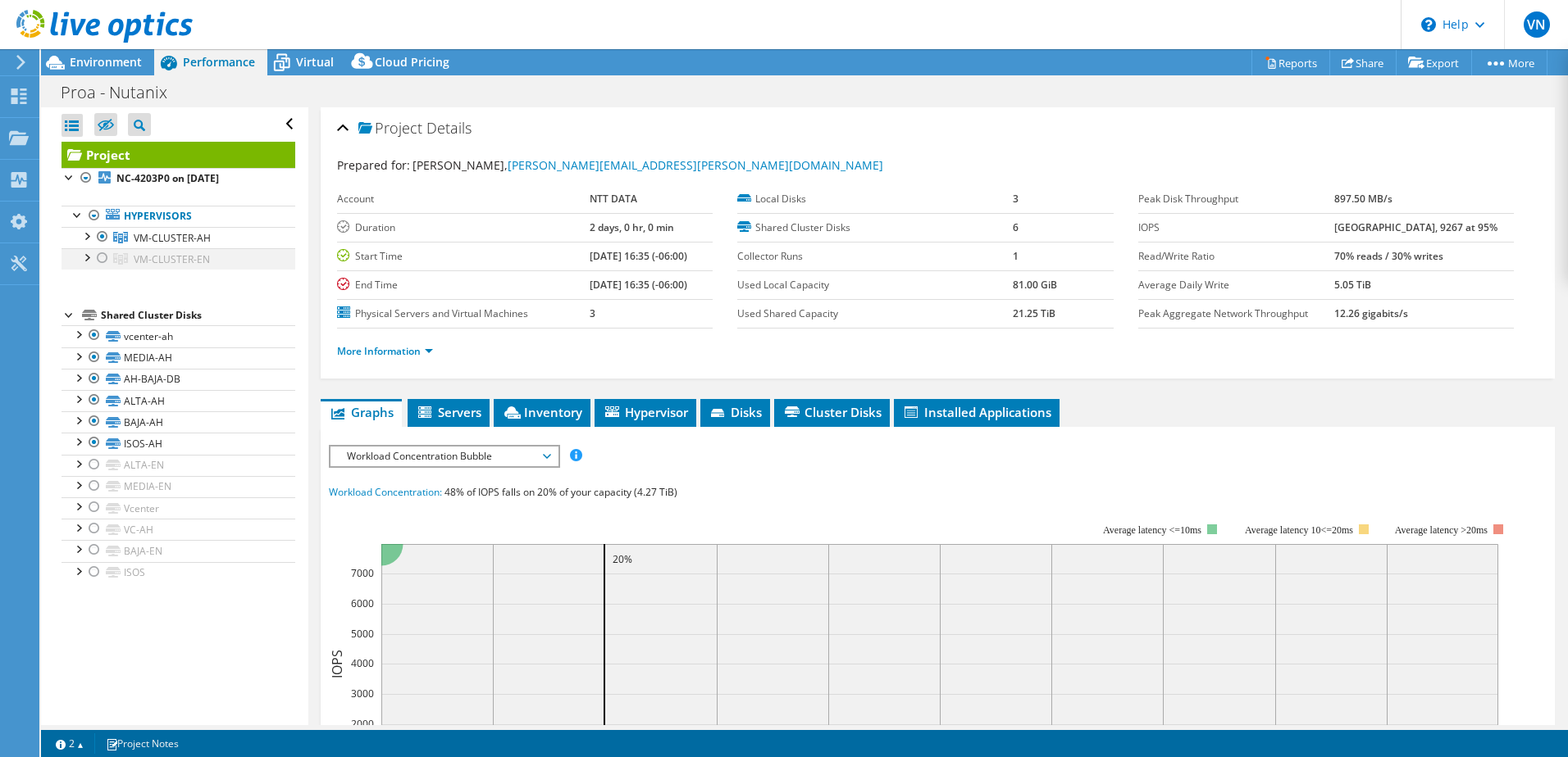
click at [105, 257] on div at bounding box center [102, 258] width 17 height 19
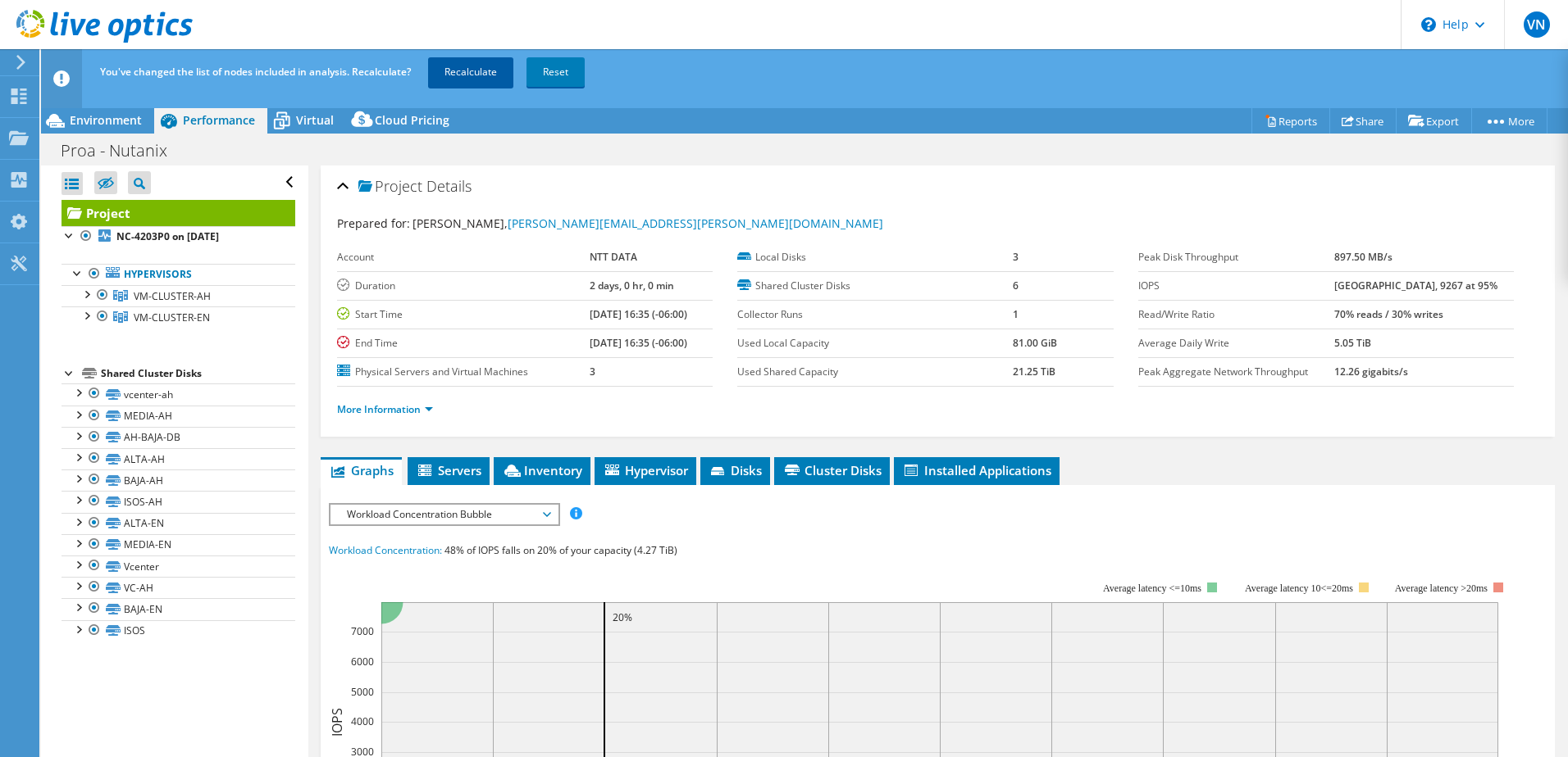
click at [498, 63] on link "Recalculate" at bounding box center [470, 72] width 86 height 29
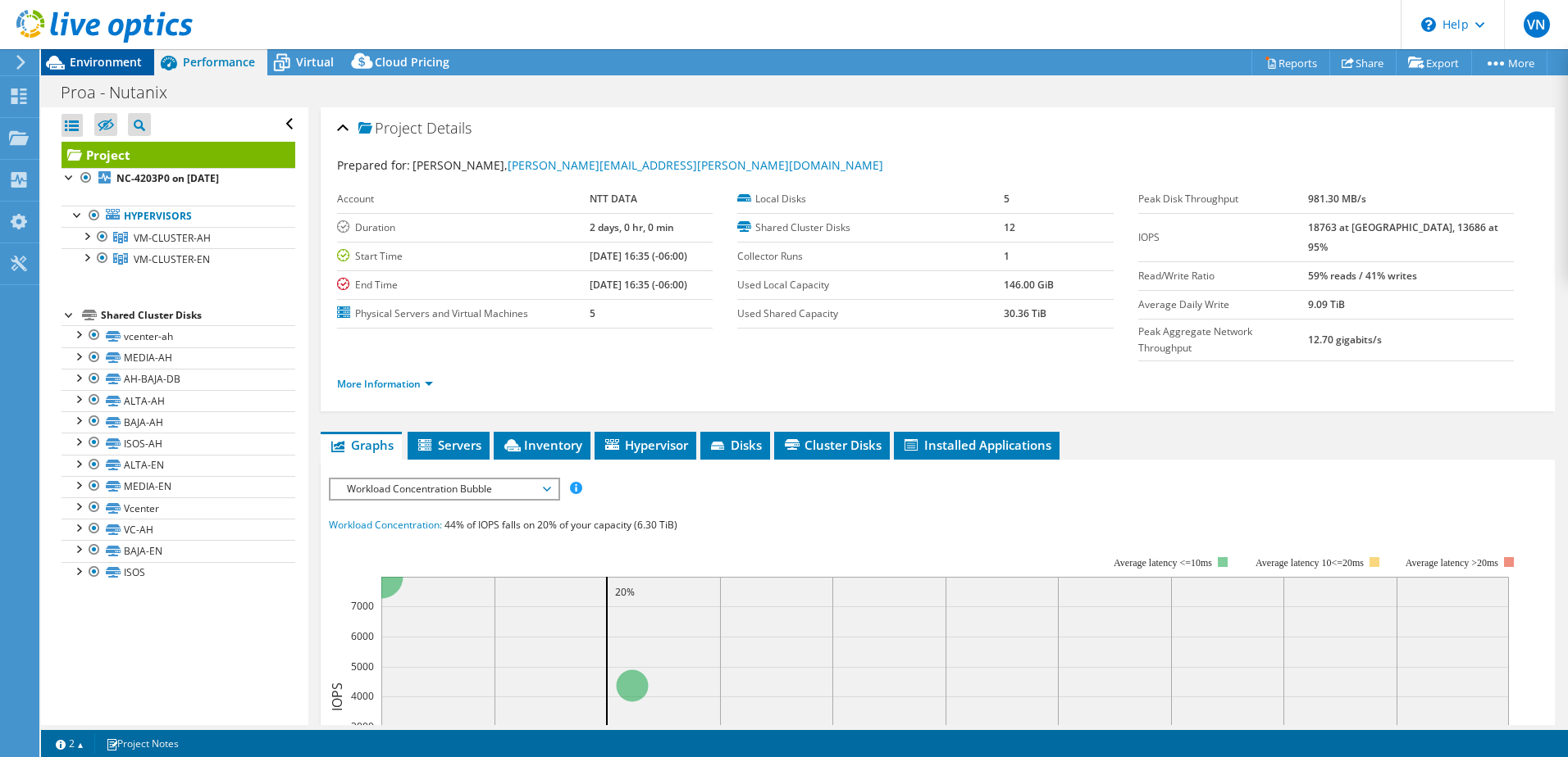
click at [116, 66] on span "Environment" at bounding box center [106, 62] width 72 height 16
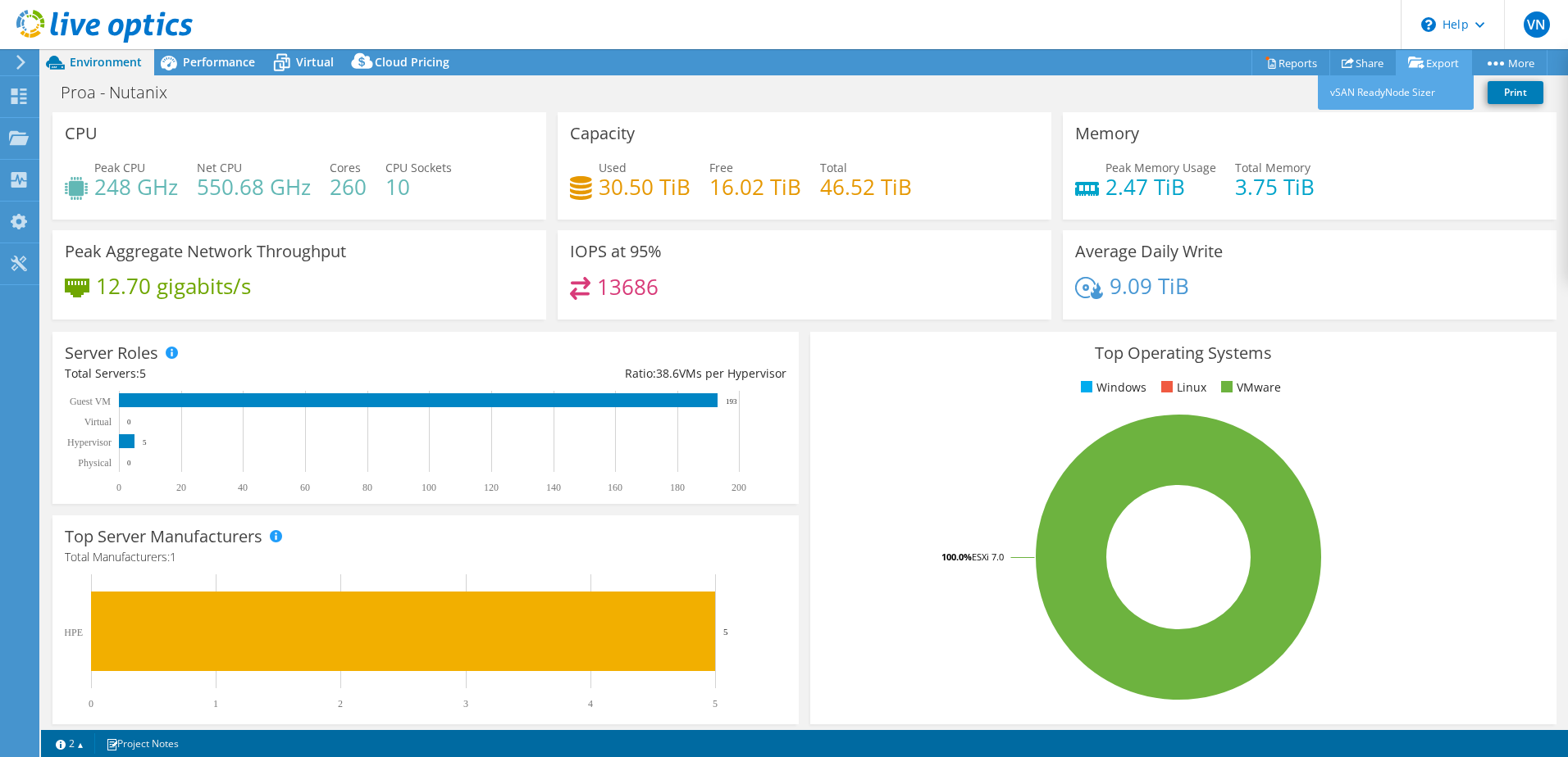
click at [1438, 71] on link "Export" at bounding box center [1434, 63] width 76 height 26
click at [1355, 61] on link "Share" at bounding box center [1362, 63] width 67 height 26
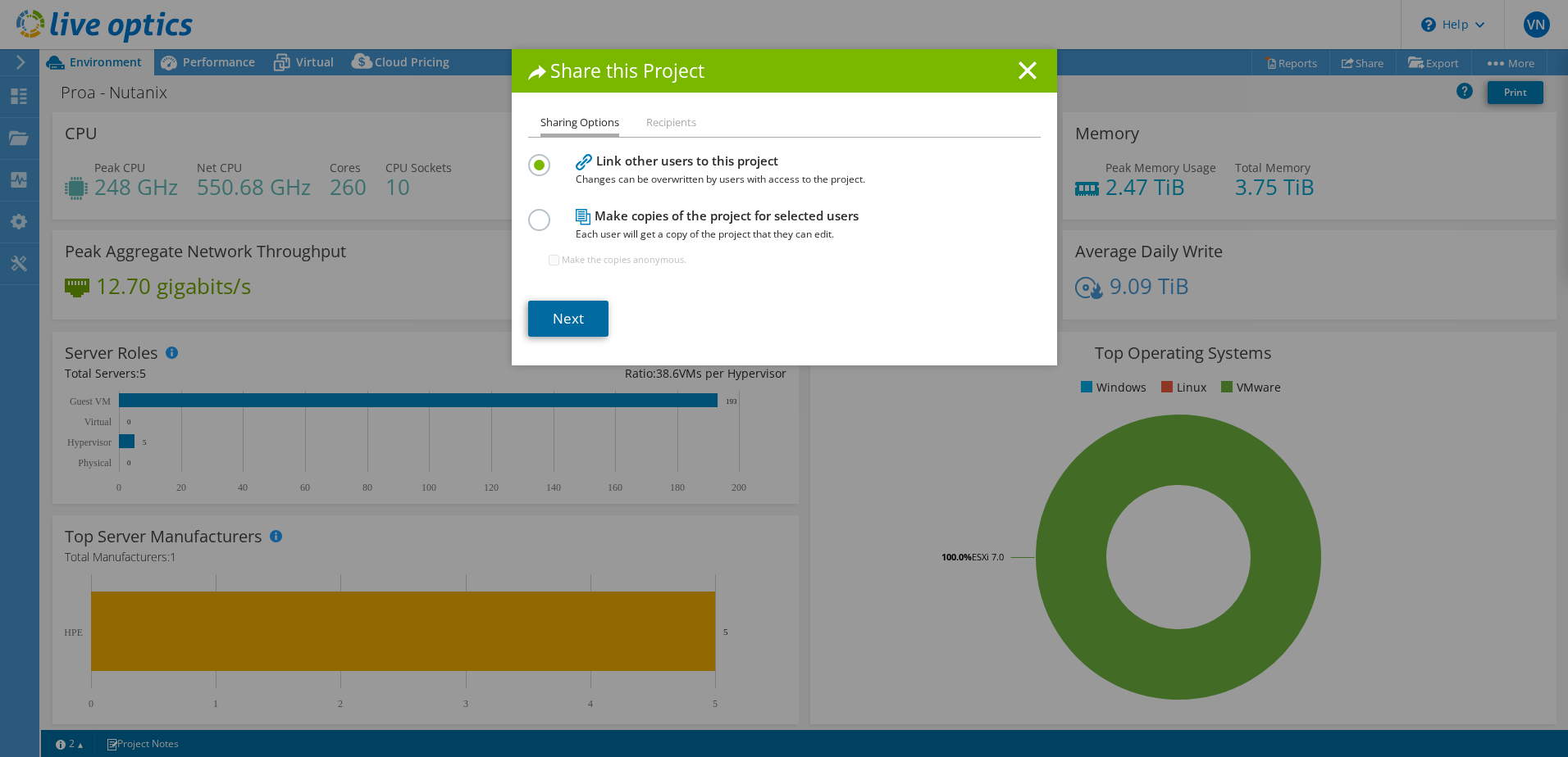
click at [578, 311] on link "Next" at bounding box center [568, 318] width 80 height 36
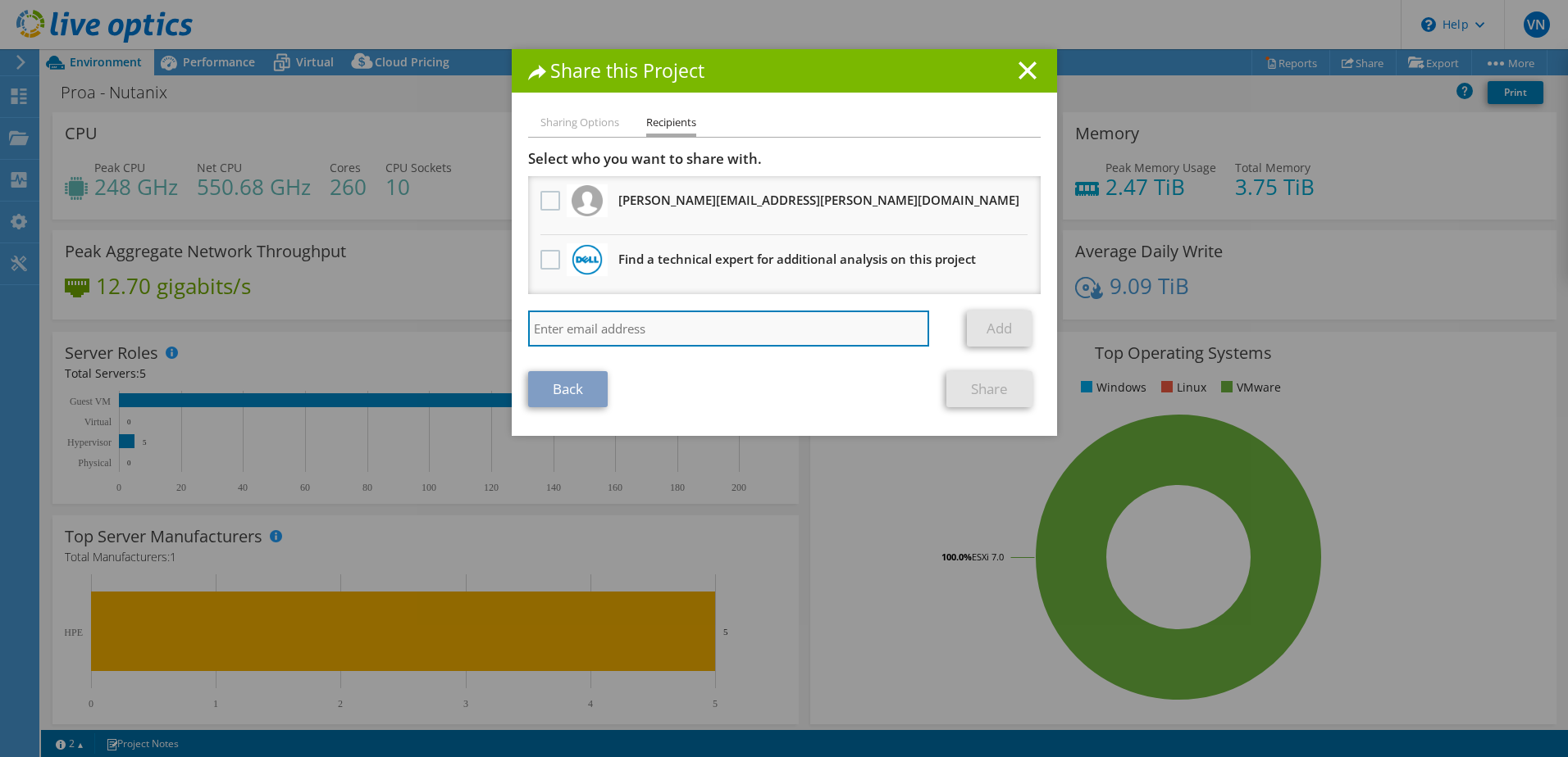
click at [588, 322] on input "search" at bounding box center [729, 328] width 402 height 36
paste input "vxrail_papi_client@liveoptics.com"
type input "vxrail_papi_client@liveoptics.com"
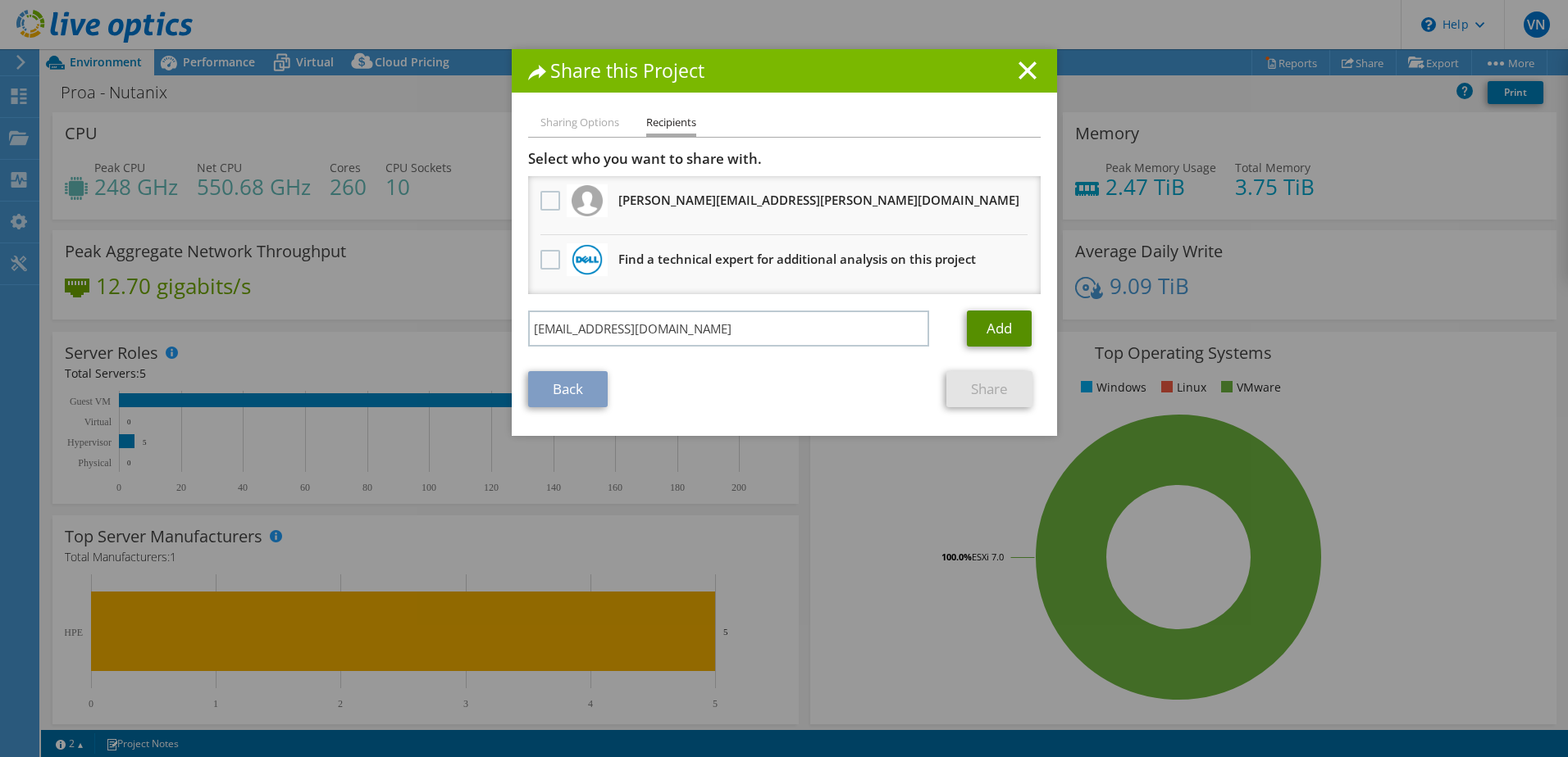
click at [975, 338] on link "Add" at bounding box center [999, 328] width 64 height 36
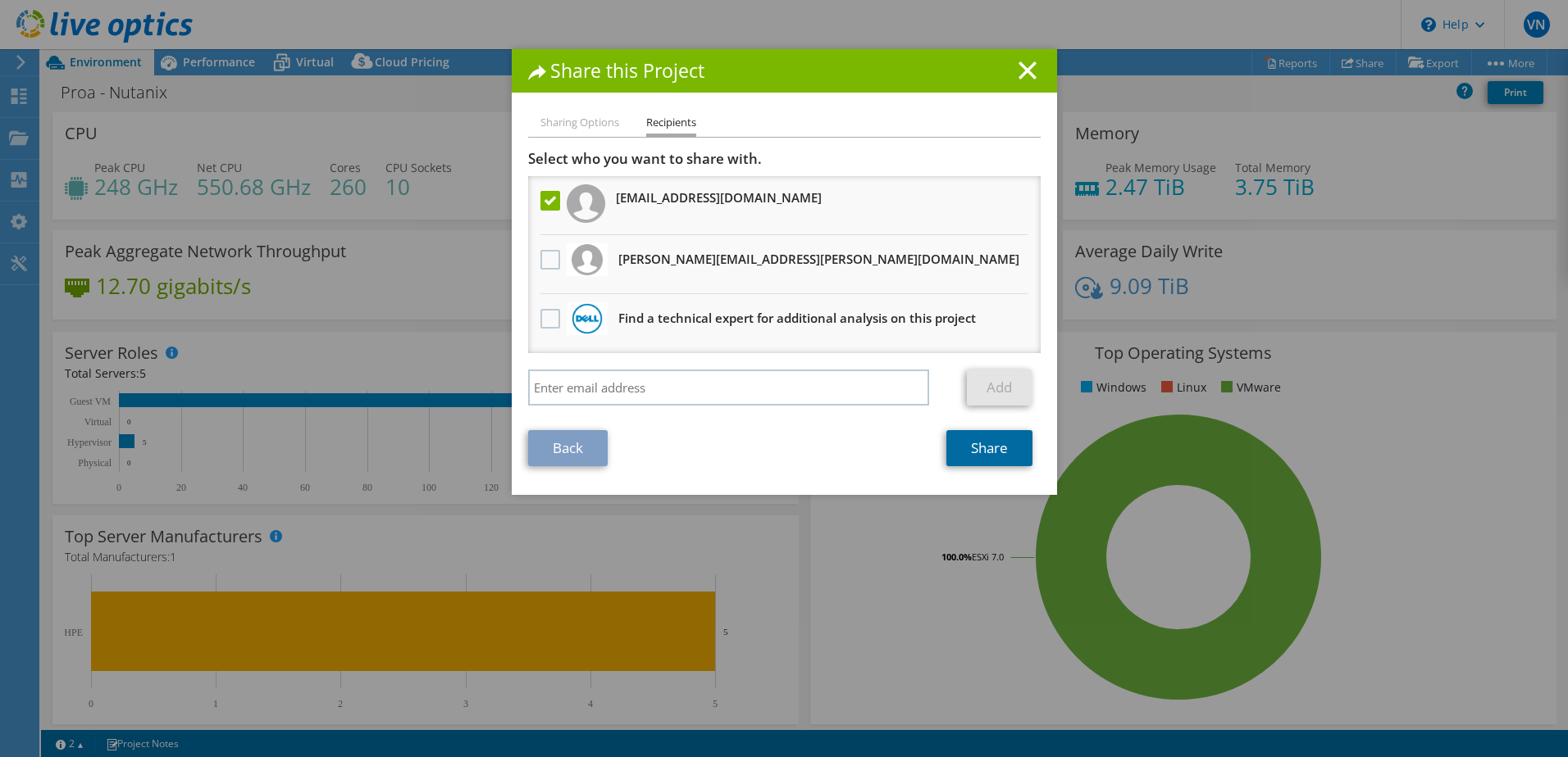
click at [1004, 458] on link "Share" at bounding box center [989, 448] width 86 height 36
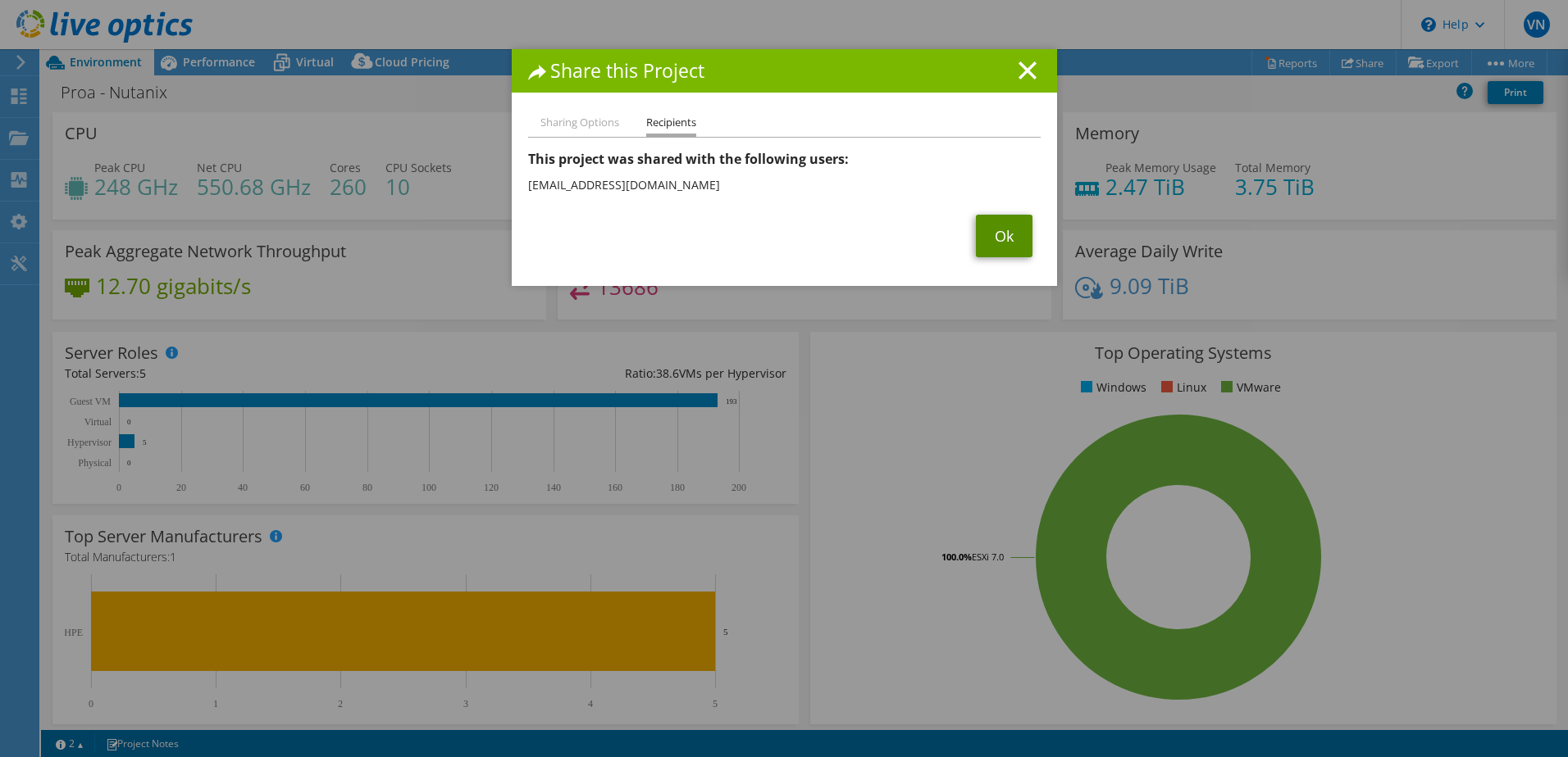
click at [997, 229] on link "Ok" at bounding box center [1003, 235] width 56 height 42
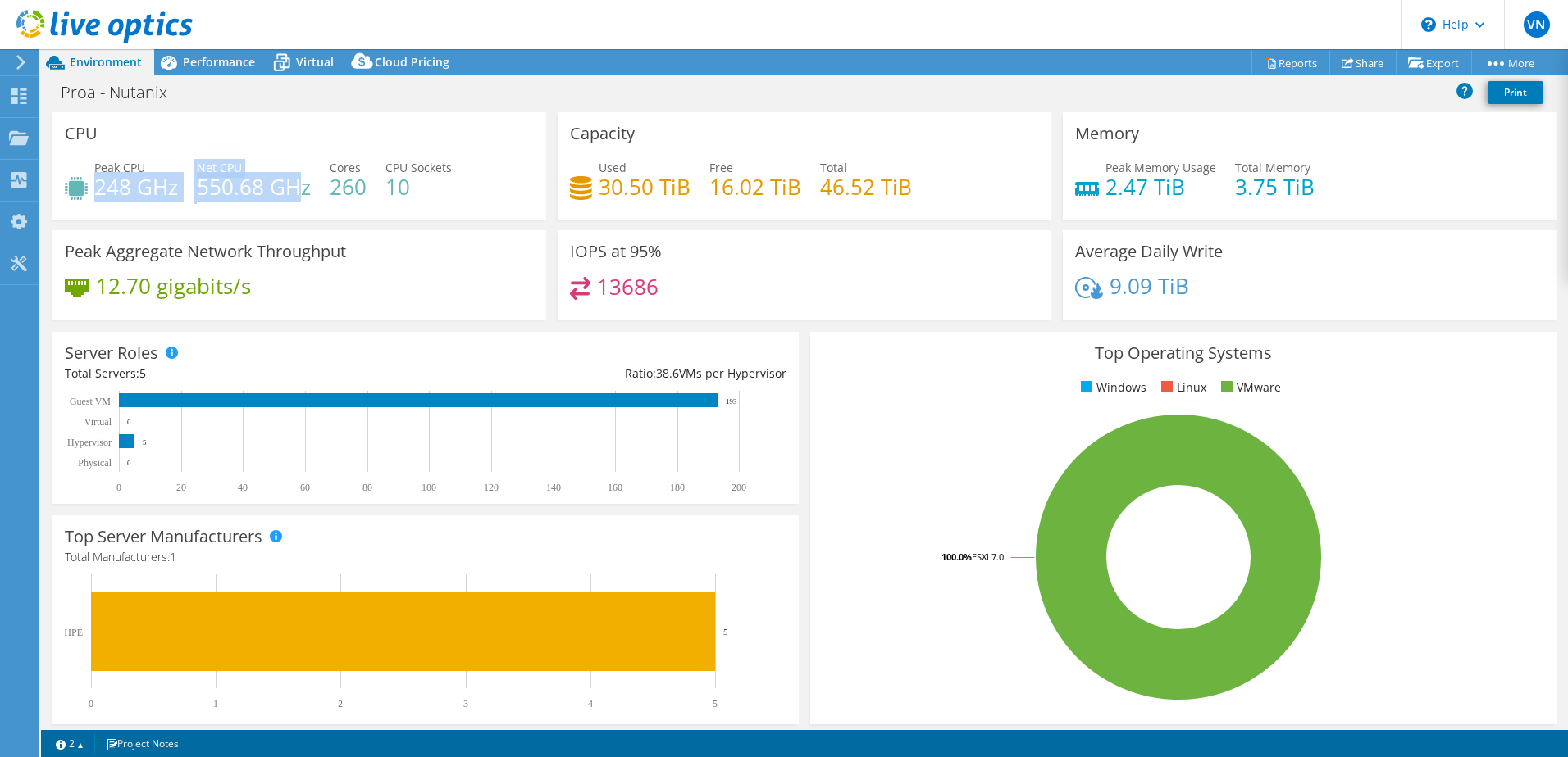
drag, startPoint x: 96, startPoint y: 184, endPoint x: 301, endPoint y: 195, distance: 205.3
click at [301, 195] on div "Peak CPU 248 GHz Net CPU 550.68 GHz Cores 260 CPU Sockets 10" at bounding box center [299, 186] width 469 height 53
click at [307, 194] on h4 "550.68 GHz" at bounding box center [254, 187] width 114 height 18
click at [312, 64] on span "Virtual" at bounding box center [315, 62] width 38 height 16
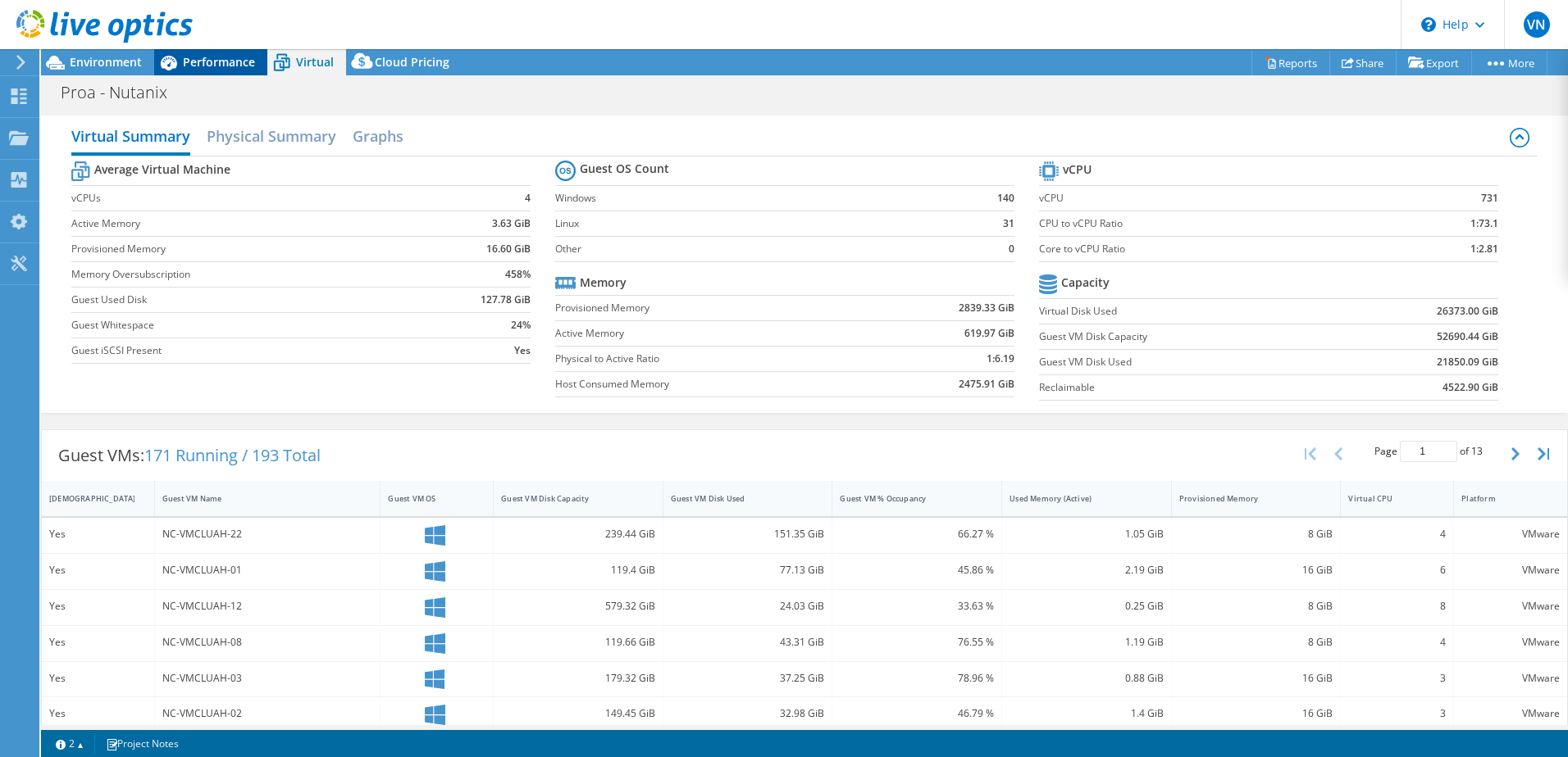
click at [227, 60] on span "Performance" at bounding box center [219, 62] width 72 height 16
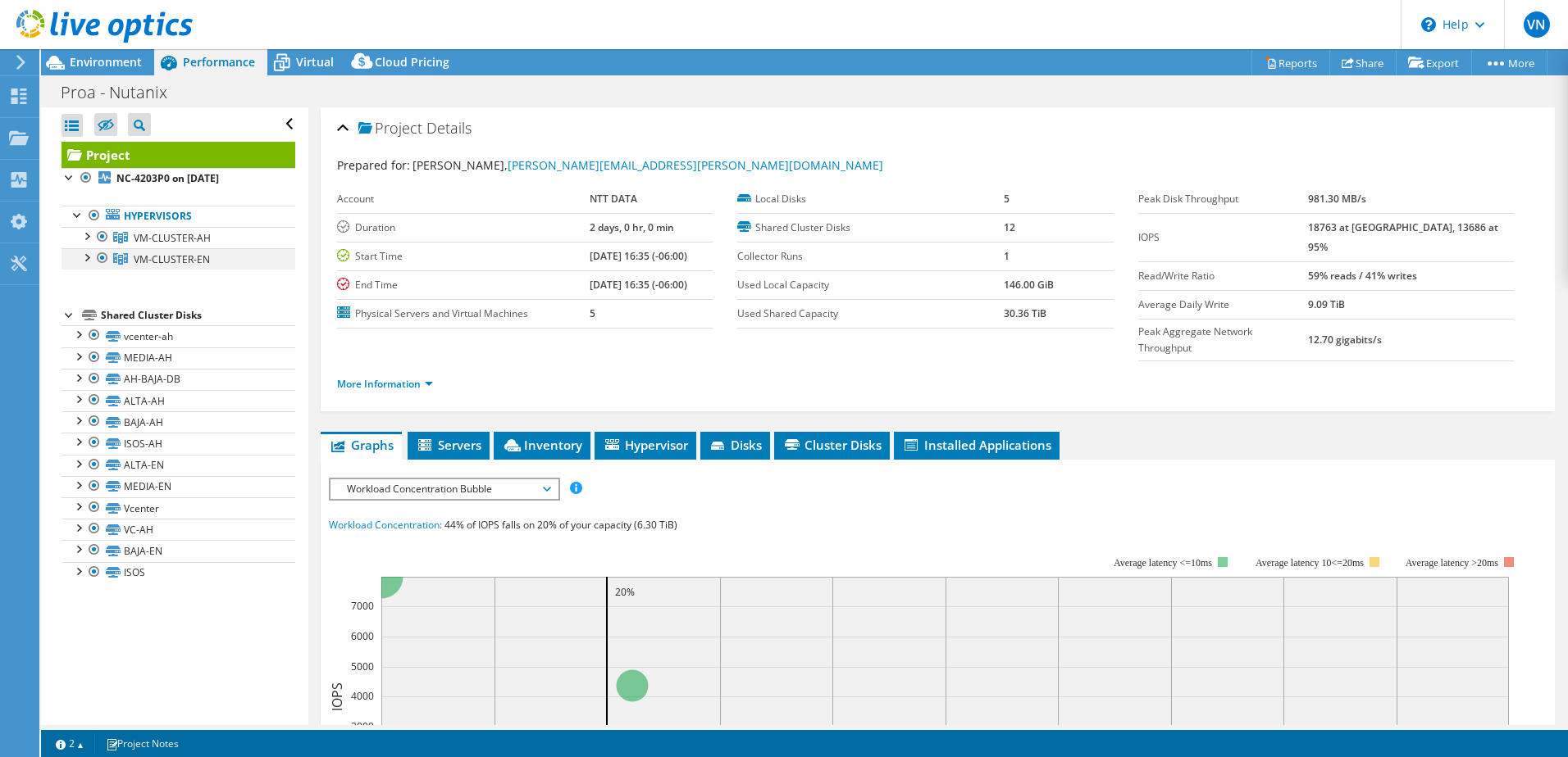
click at [99, 254] on div at bounding box center [102, 258] width 17 height 19
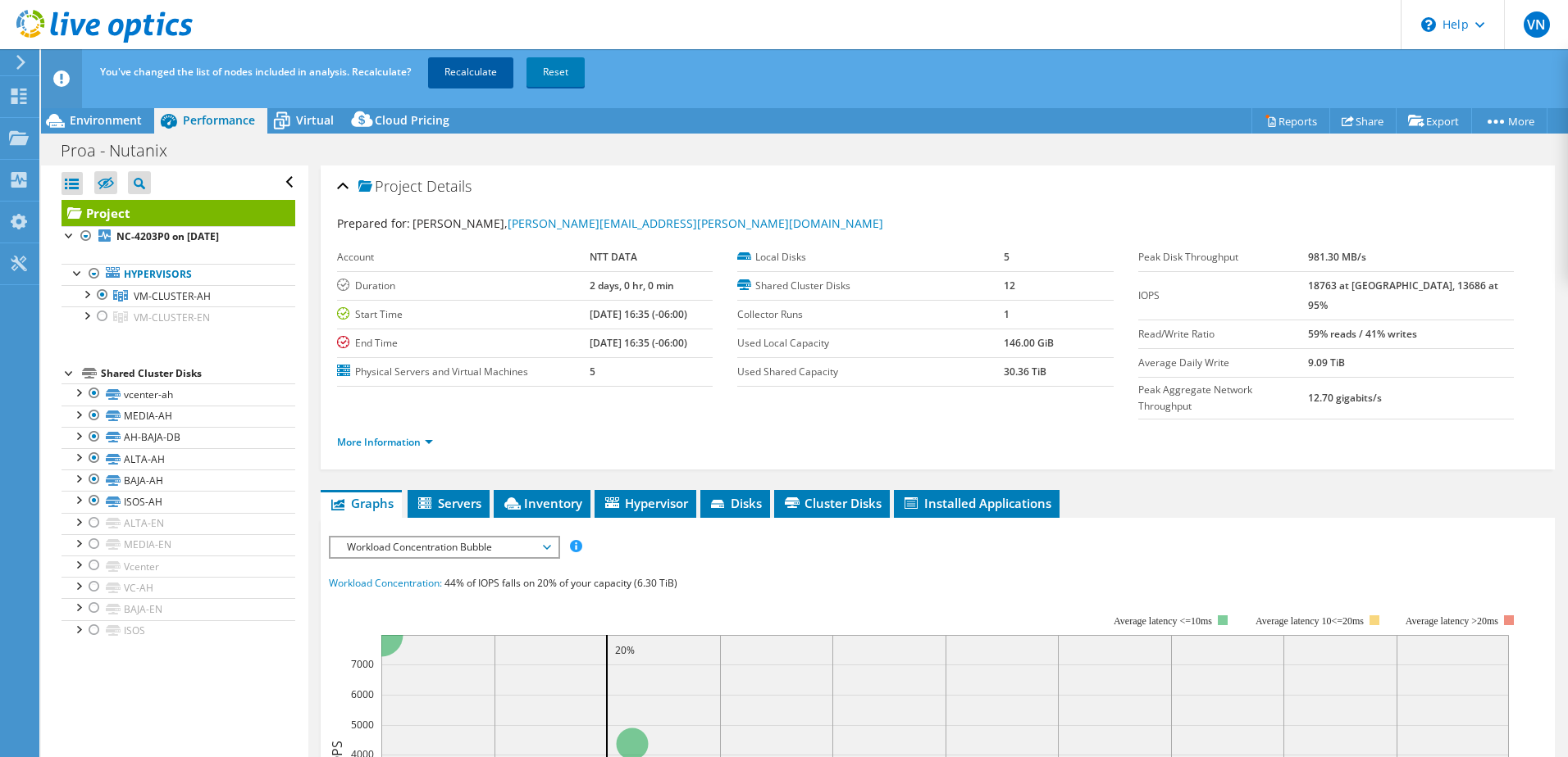
click at [502, 76] on link "Recalculate" at bounding box center [470, 72] width 86 height 29
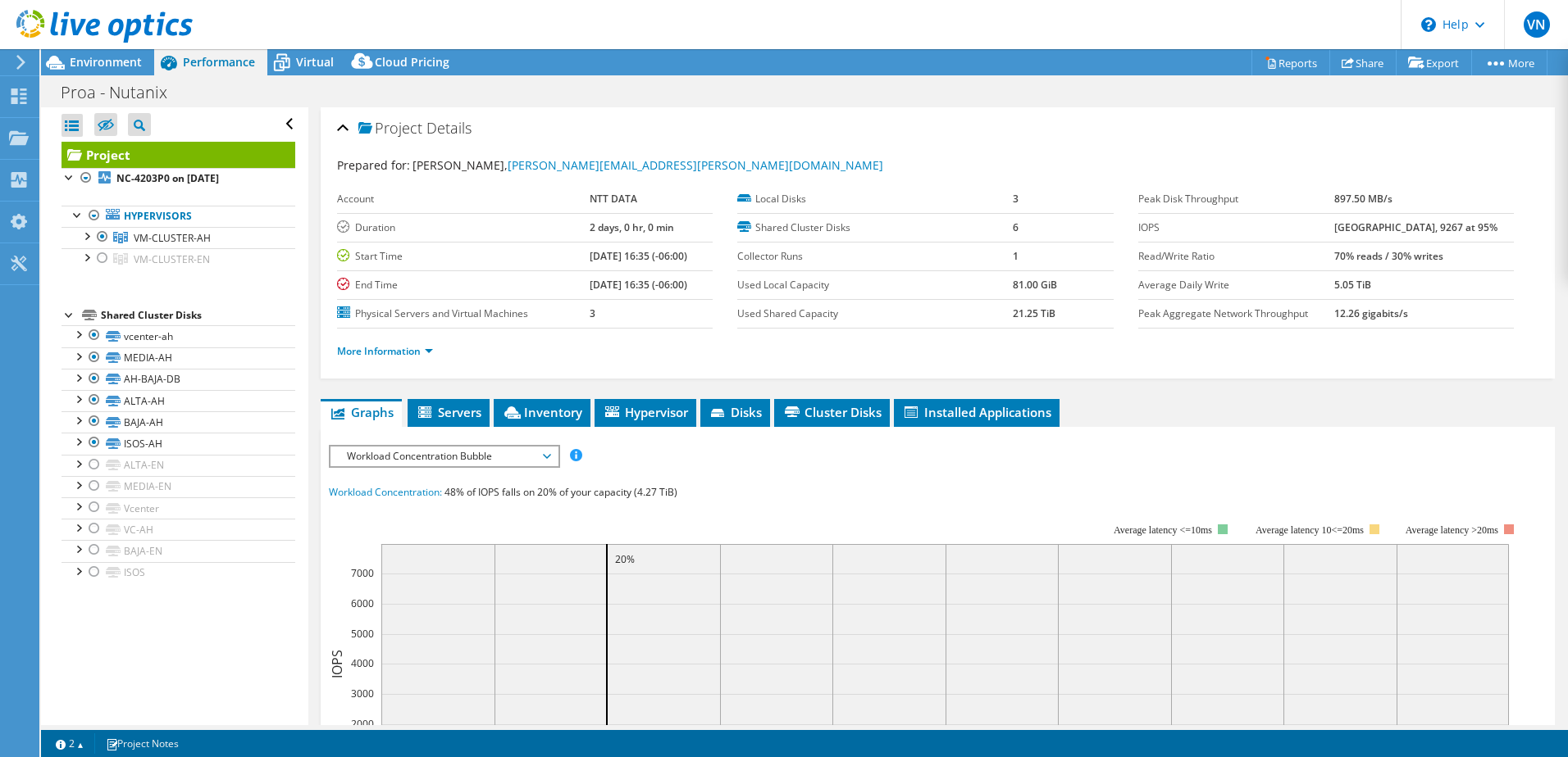
click at [109, 27] on icon at bounding box center [105, 27] width 177 height 34
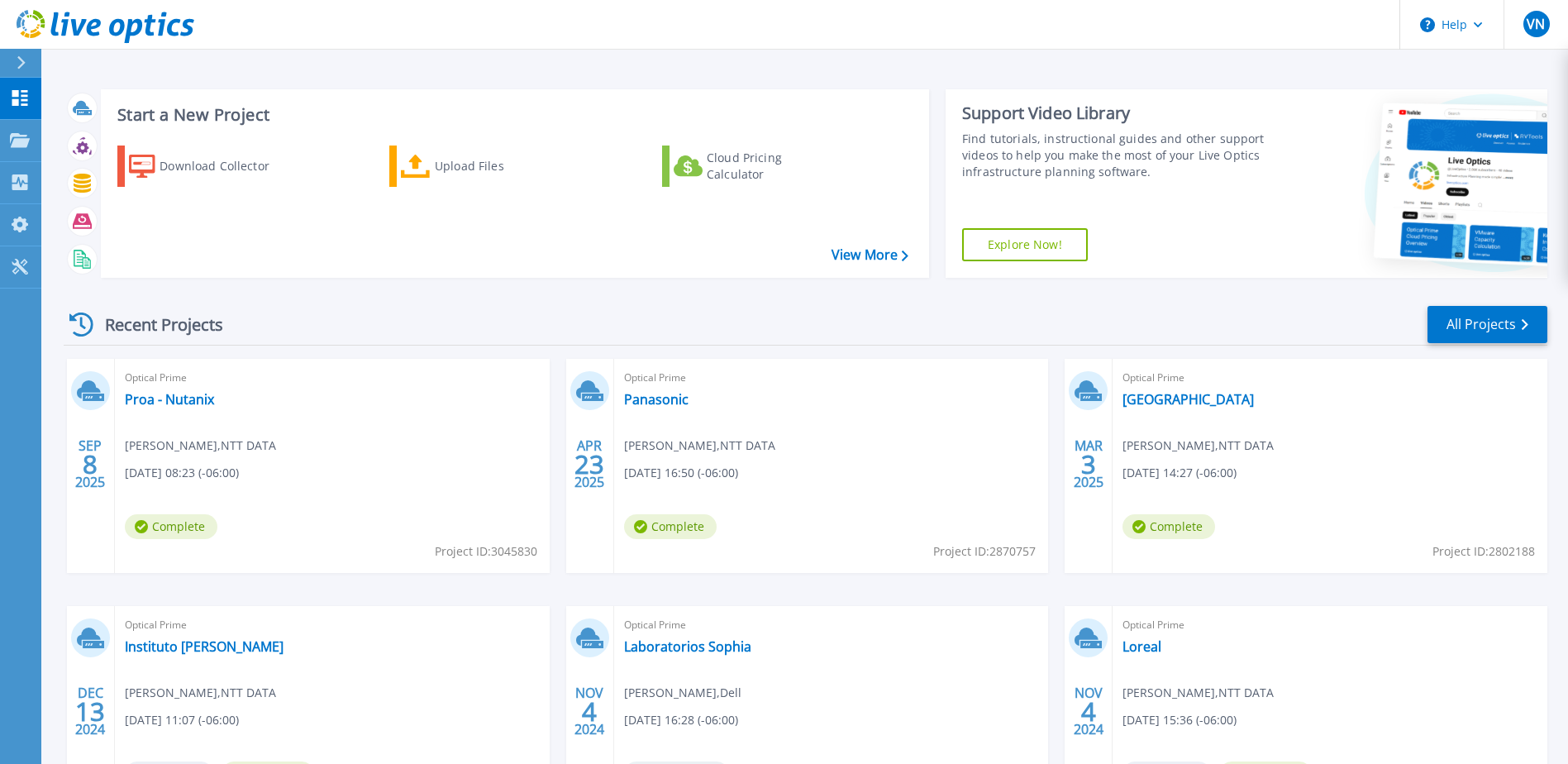
click at [512, 548] on span "Project ID: 3045830" at bounding box center [486, 552] width 102 height 19
copy span "3045830"
click at [199, 408] on link "Proa - Nutanix" at bounding box center [170, 399] width 89 height 17
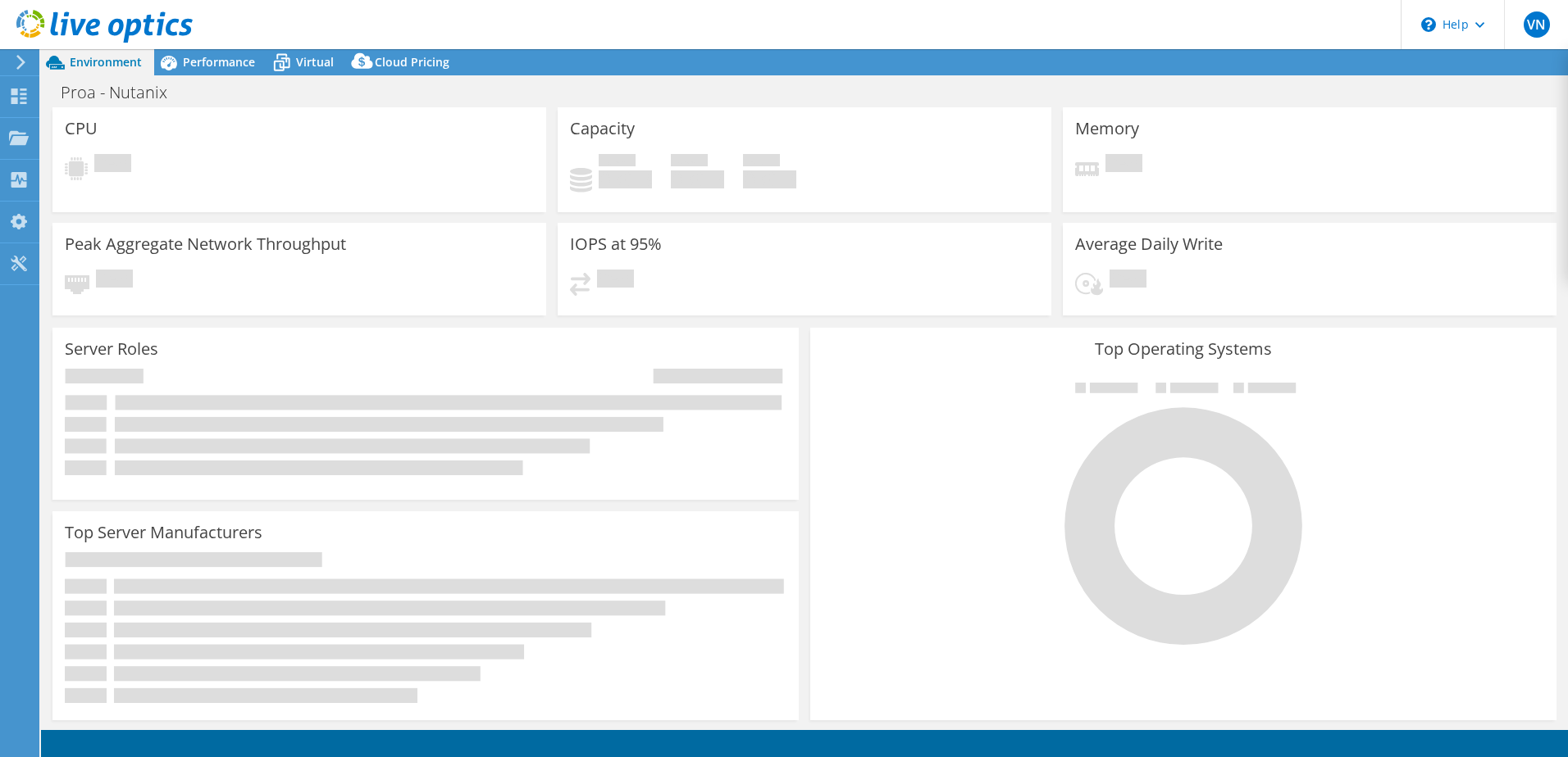
select select "USD"
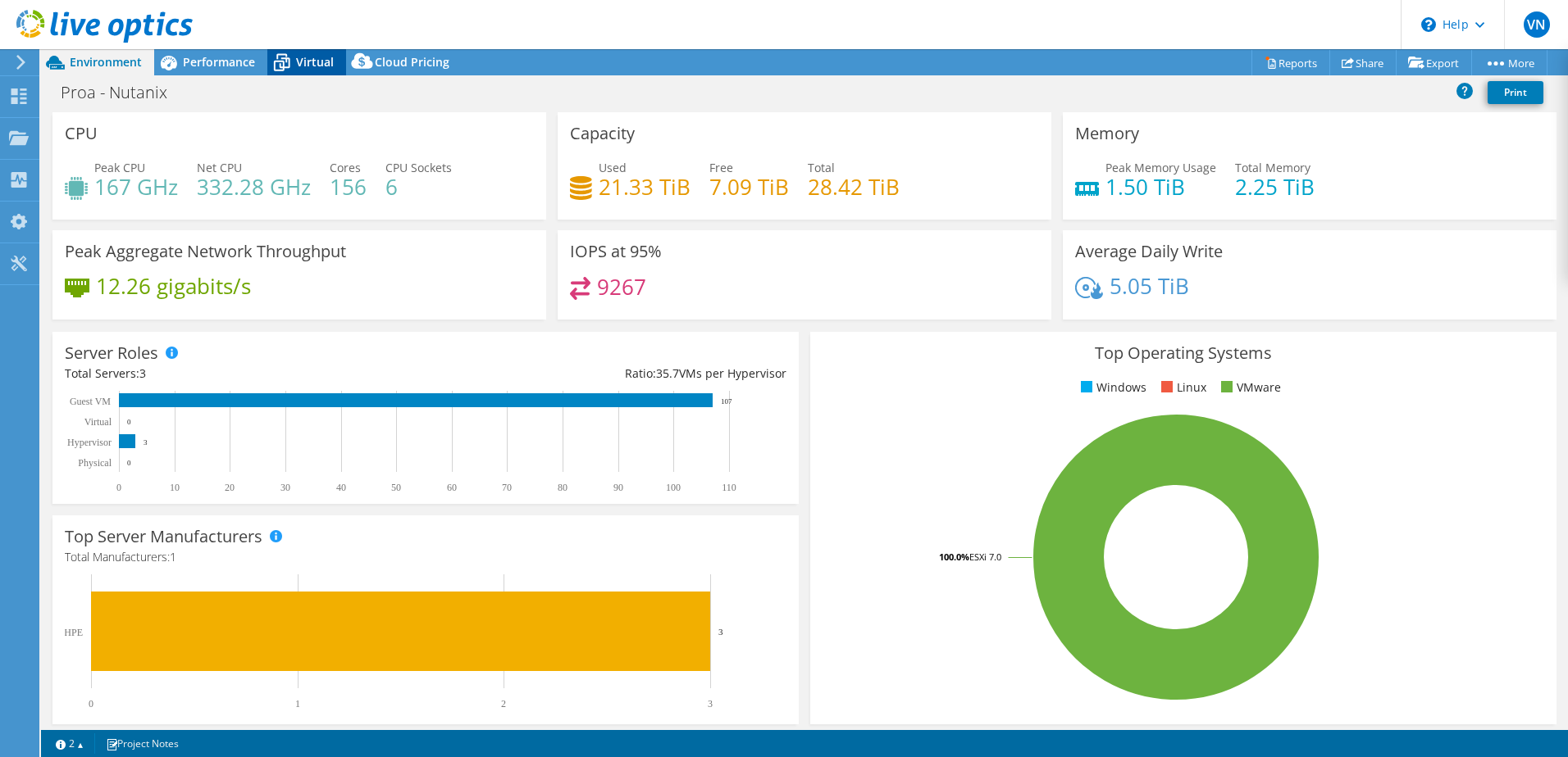
click at [304, 61] on span "Virtual" at bounding box center [315, 62] width 38 height 16
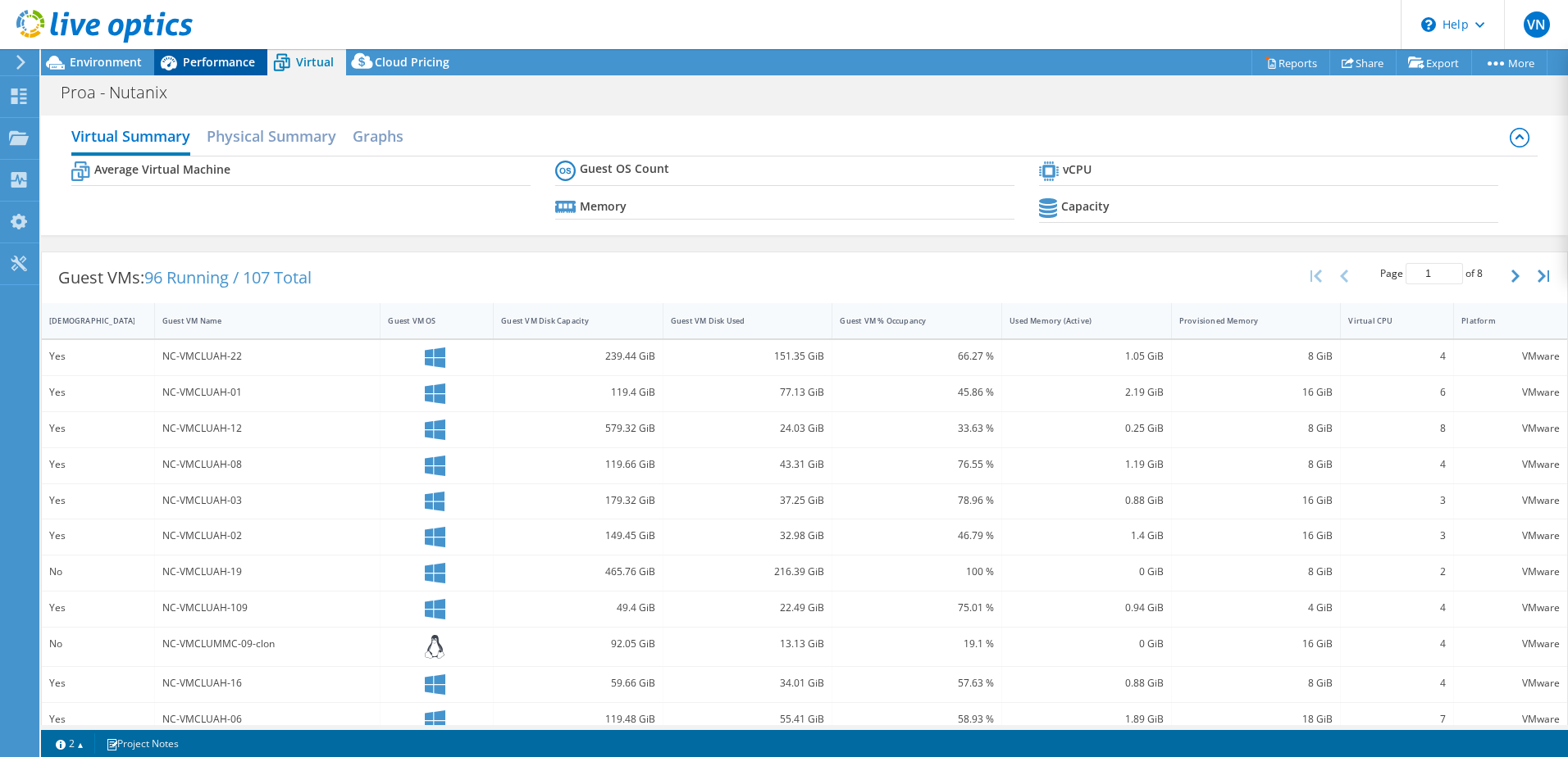
click at [239, 58] on span "Performance" at bounding box center [219, 62] width 72 height 16
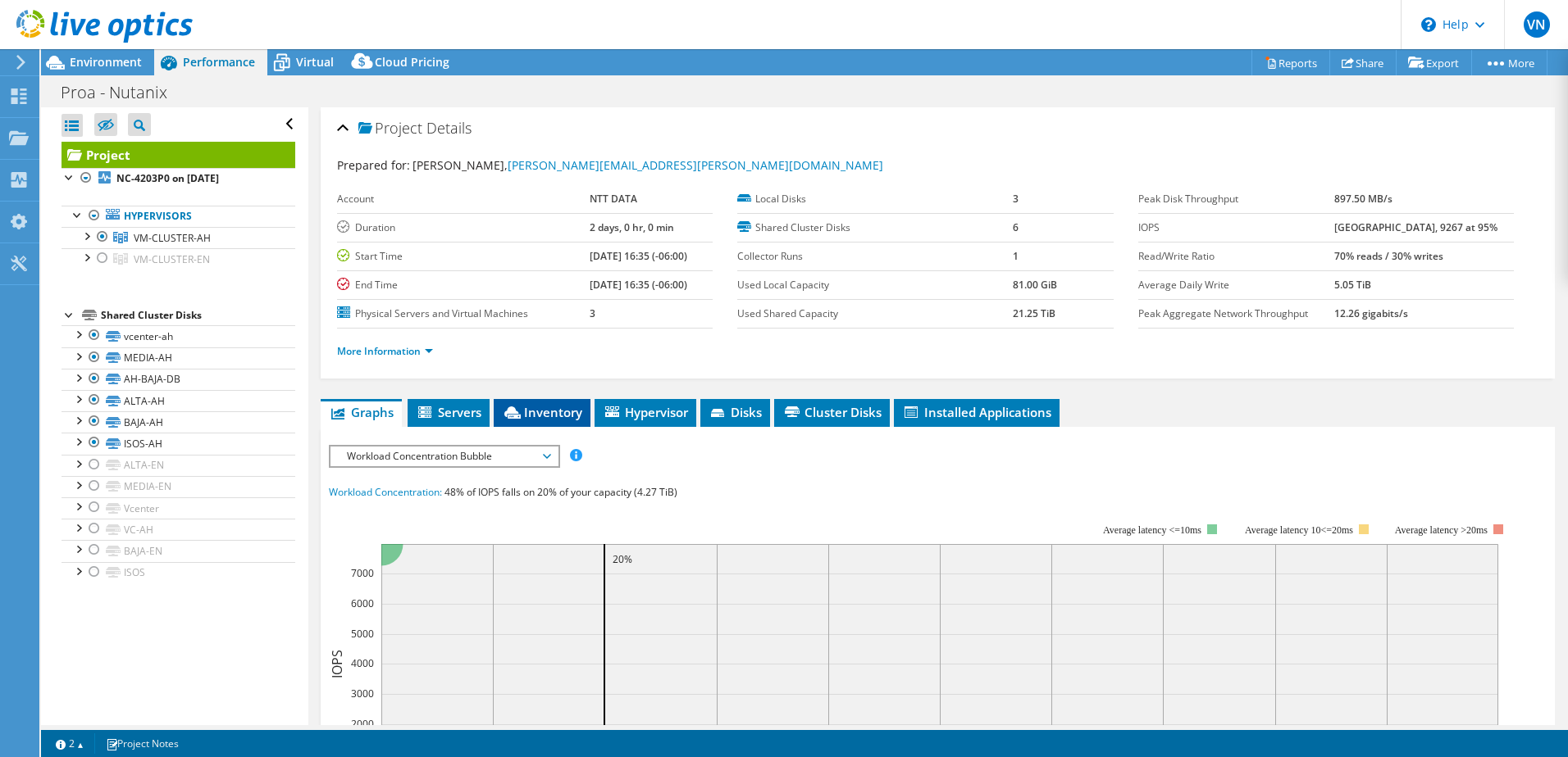
click at [549, 404] on span "Inventory" at bounding box center [541, 412] width 80 height 17
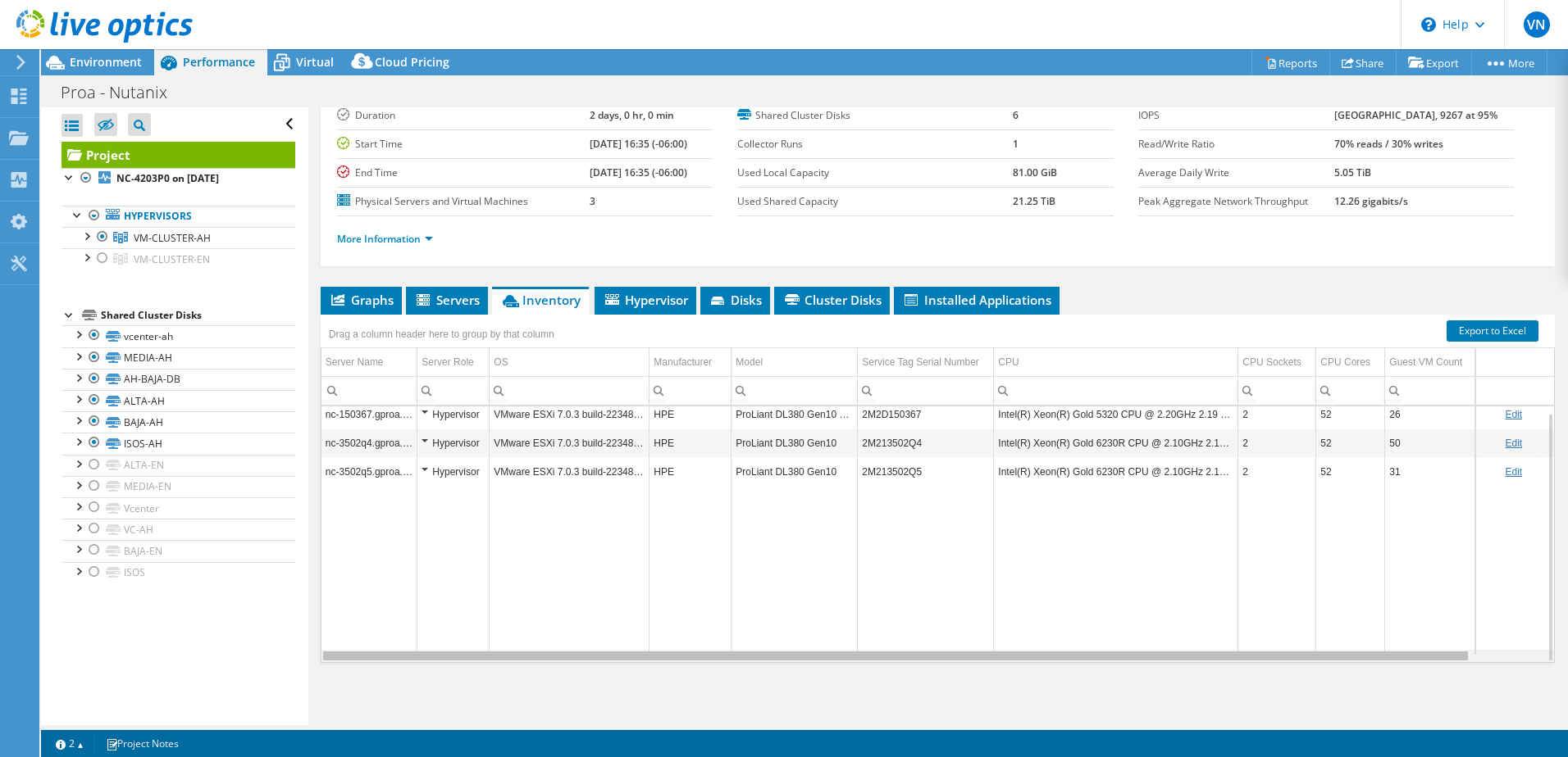
drag, startPoint x: 973, startPoint y: 660, endPoint x: 963, endPoint y: 538, distance: 122.4
click at [1112, 655] on body "VN End User Victor Nava emanuel.nava@global.ntt NTT DATA My Profile Log Out \n …" at bounding box center [784, 378] width 1568 height 757
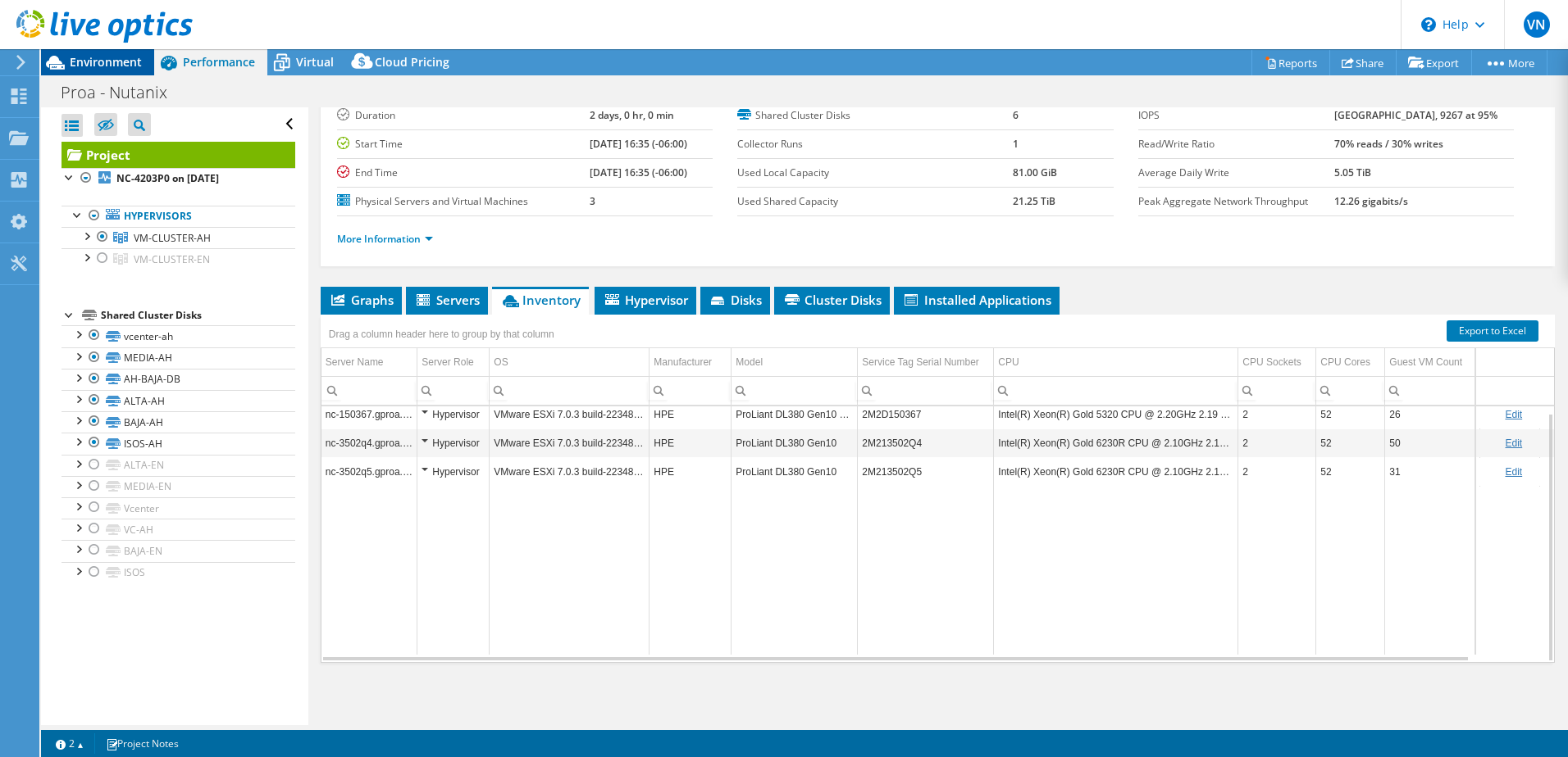
click at [92, 64] on span "Environment" at bounding box center [106, 62] width 72 height 16
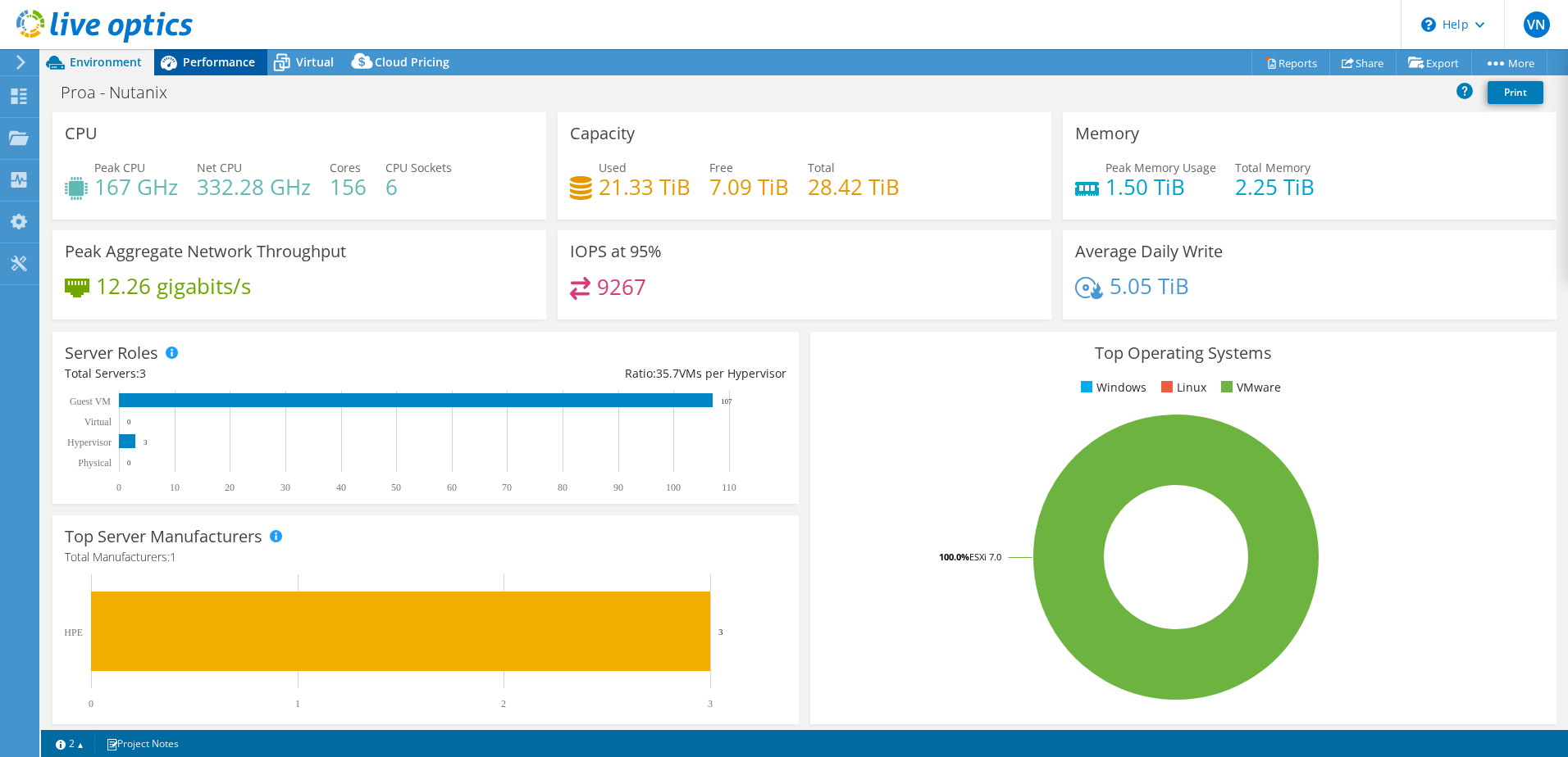
click at [182, 58] on icon at bounding box center [168, 63] width 29 height 29
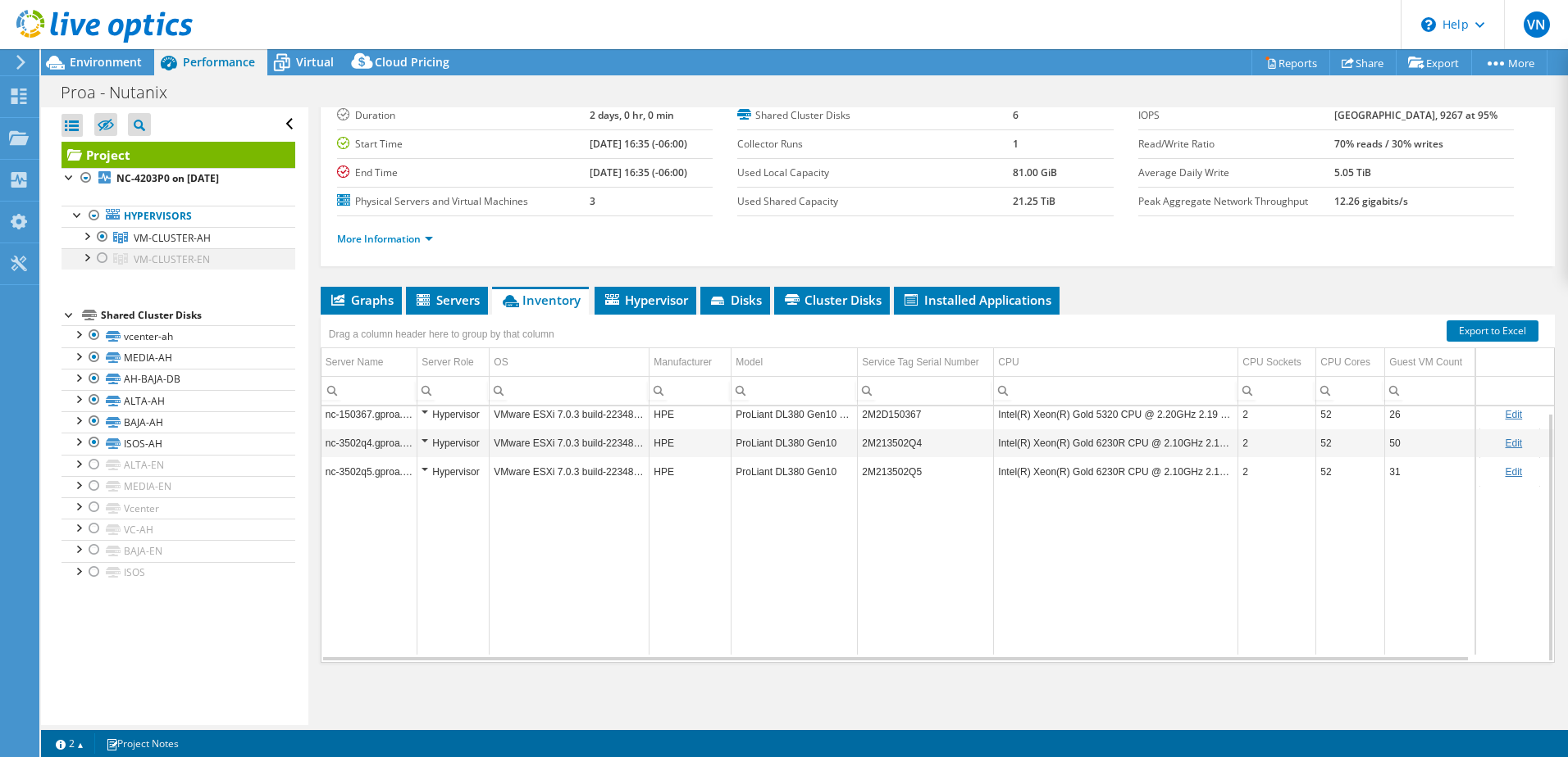
click at [99, 257] on div at bounding box center [102, 258] width 17 height 19
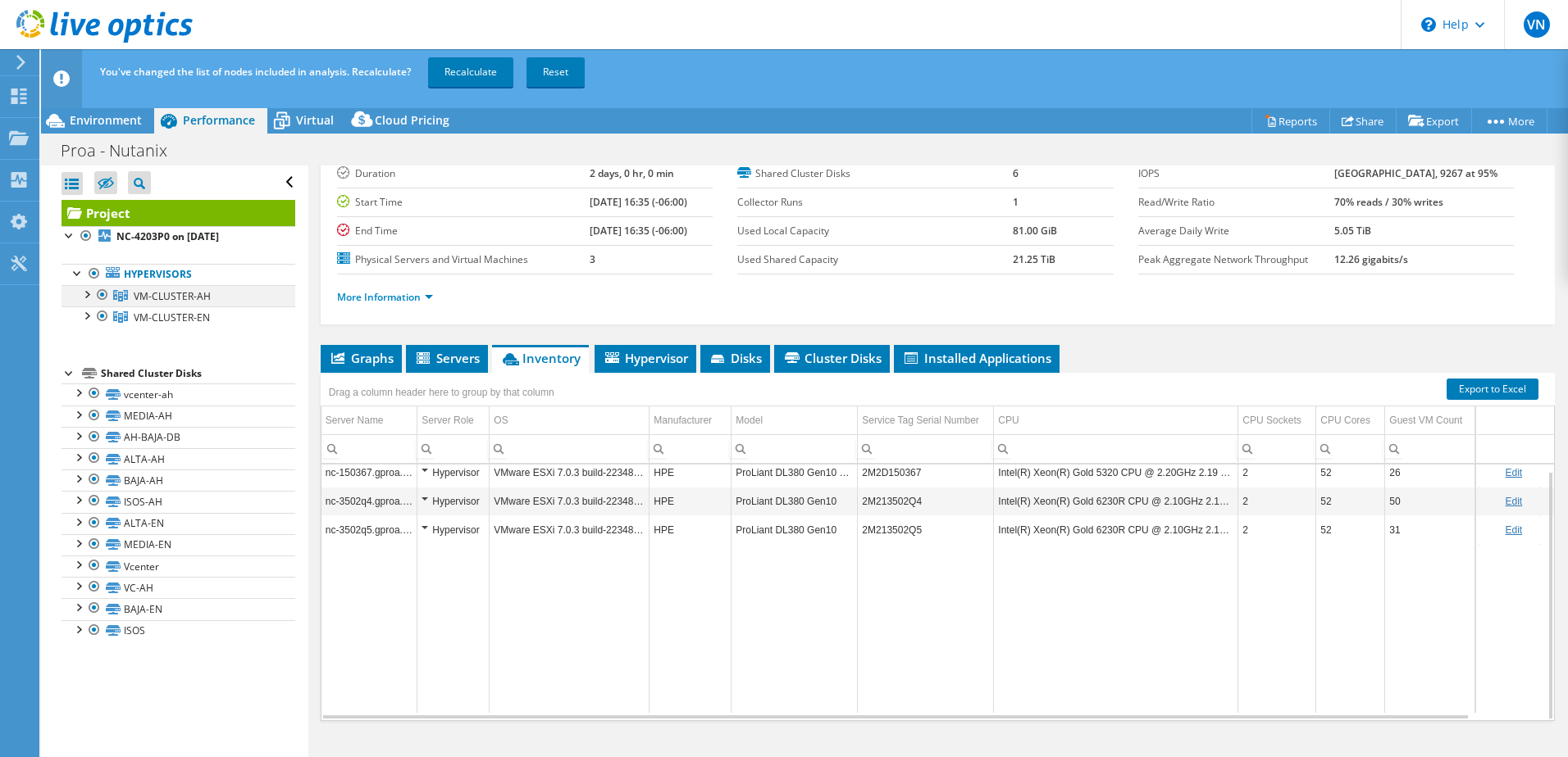
click at [101, 292] on div at bounding box center [102, 294] width 17 height 19
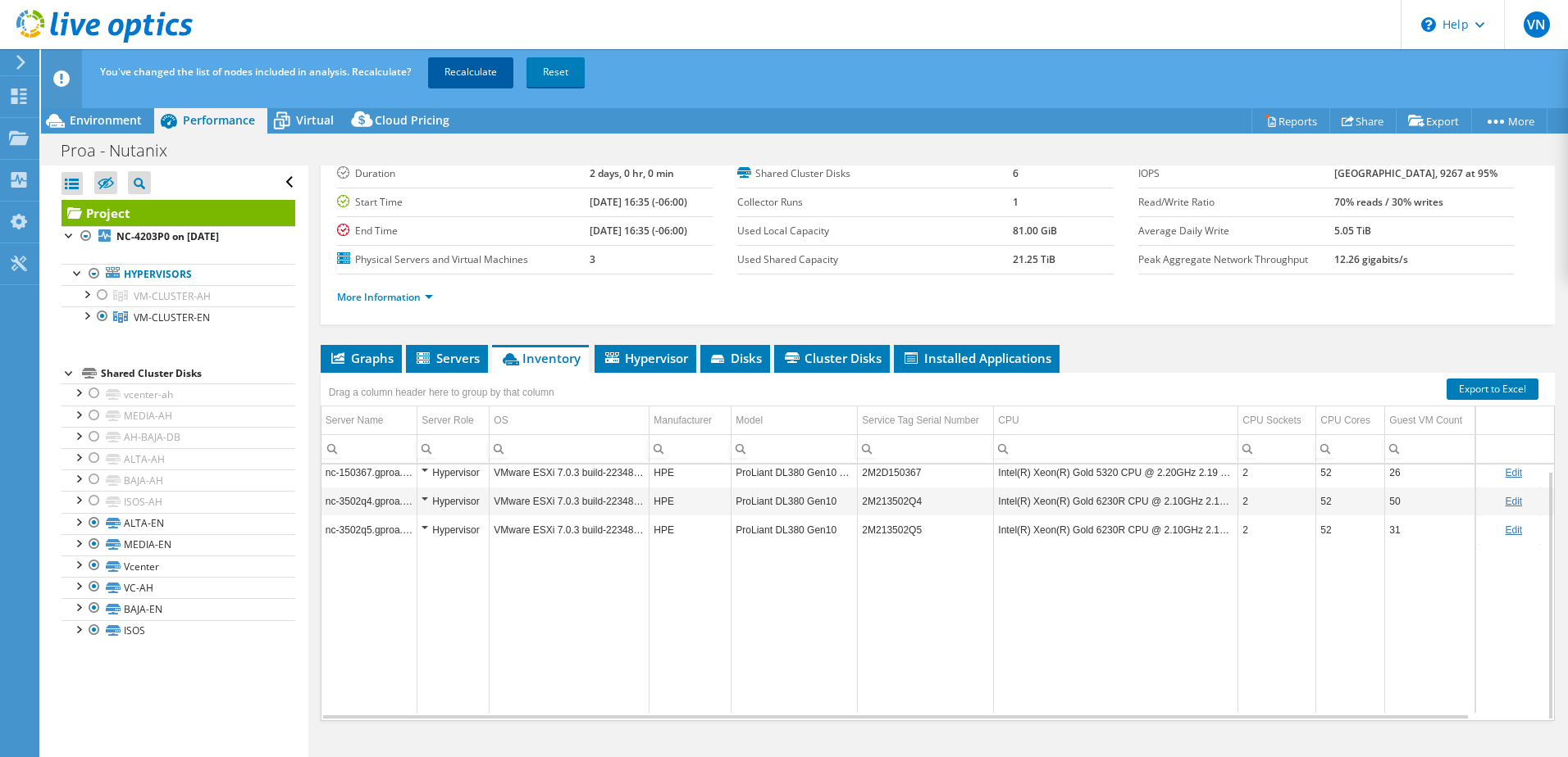
click at [456, 76] on link "Recalculate" at bounding box center [470, 72] width 86 height 29
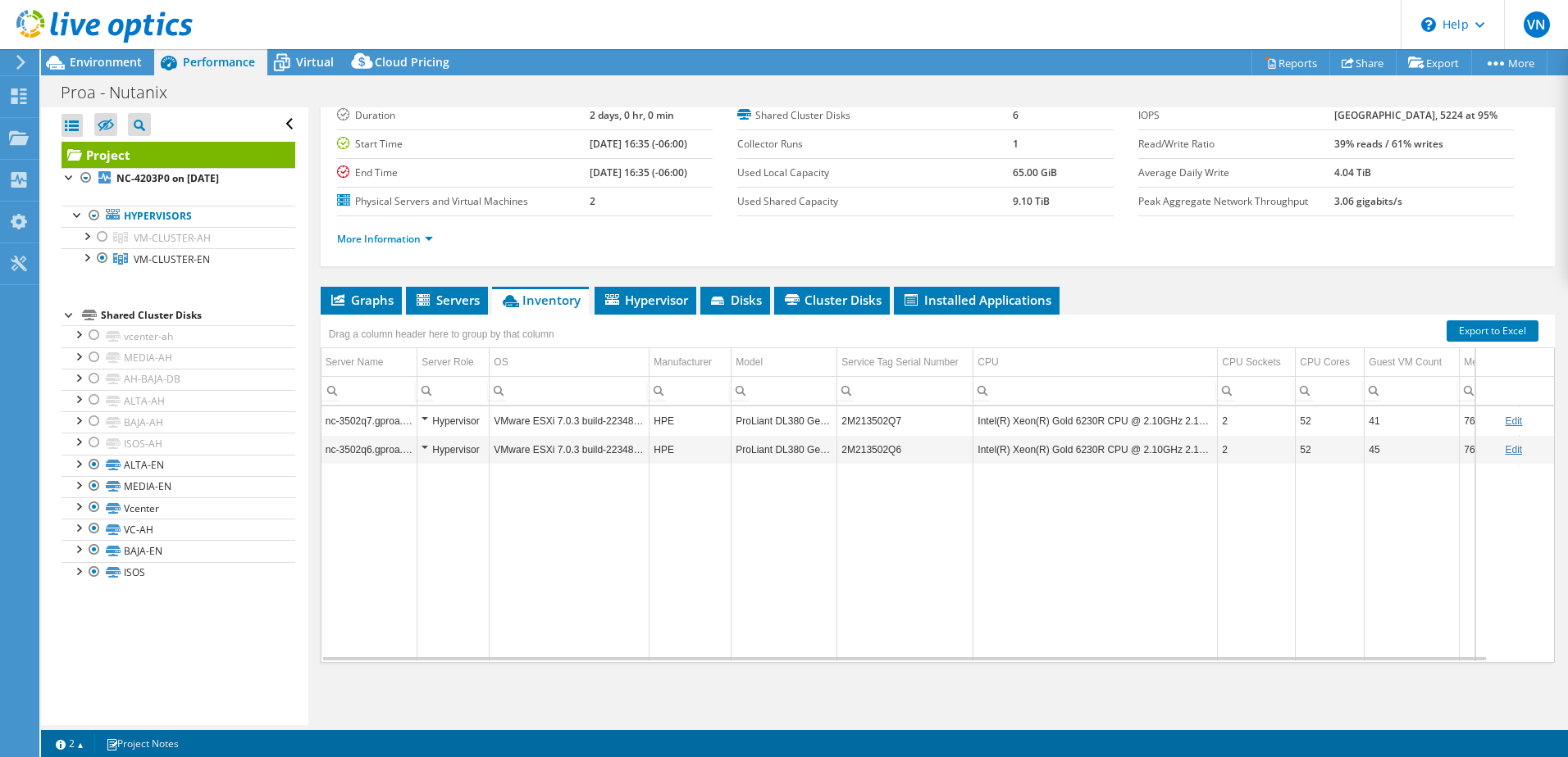
click at [886, 700] on div "Project Details Prepared for: Victor Nava, emanuel.nava@global.ntt Account NTT …" at bounding box center [938, 361] width 1259 height 730
click at [745, 281] on div "Project Details Prepared for: Victor Nava, emanuel.nava@global.ntt Account NTT …" at bounding box center [938, 361] width 1259 height 730
click at [745, 287] on li "Disks" at bounding box center [735, 301] width 70 height 28
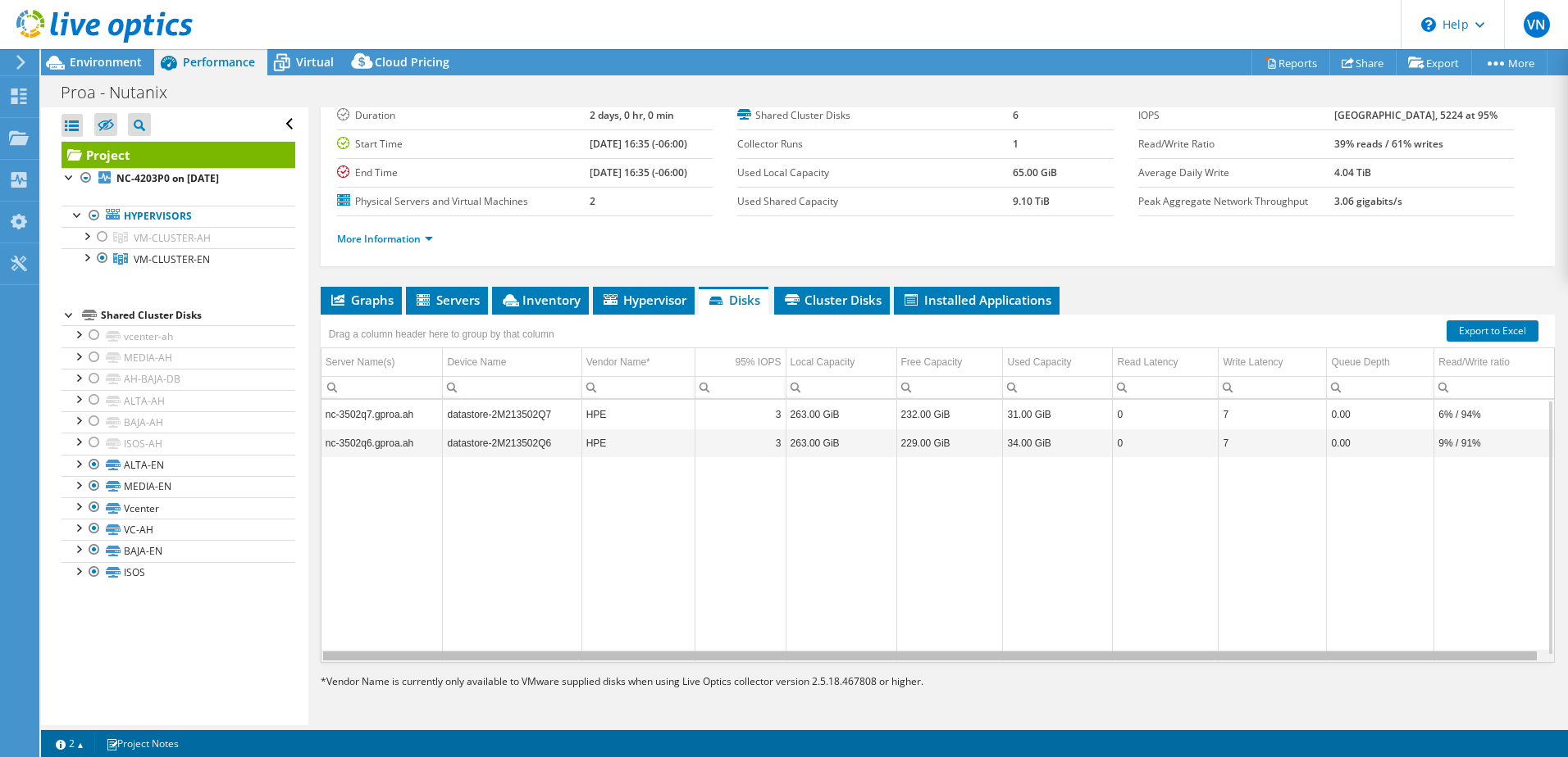
drag, startPoint x: 997, startPoint y: 660, endPoint x: 927, endPoint y: 658, distance: 70.0
click at [927, 658] on body "VN End User Victor Nava emanuel.nava@global.ntt NTT DATA My Profile Log Out \n …" at bounding box center [784, 378] width 1568 height 757
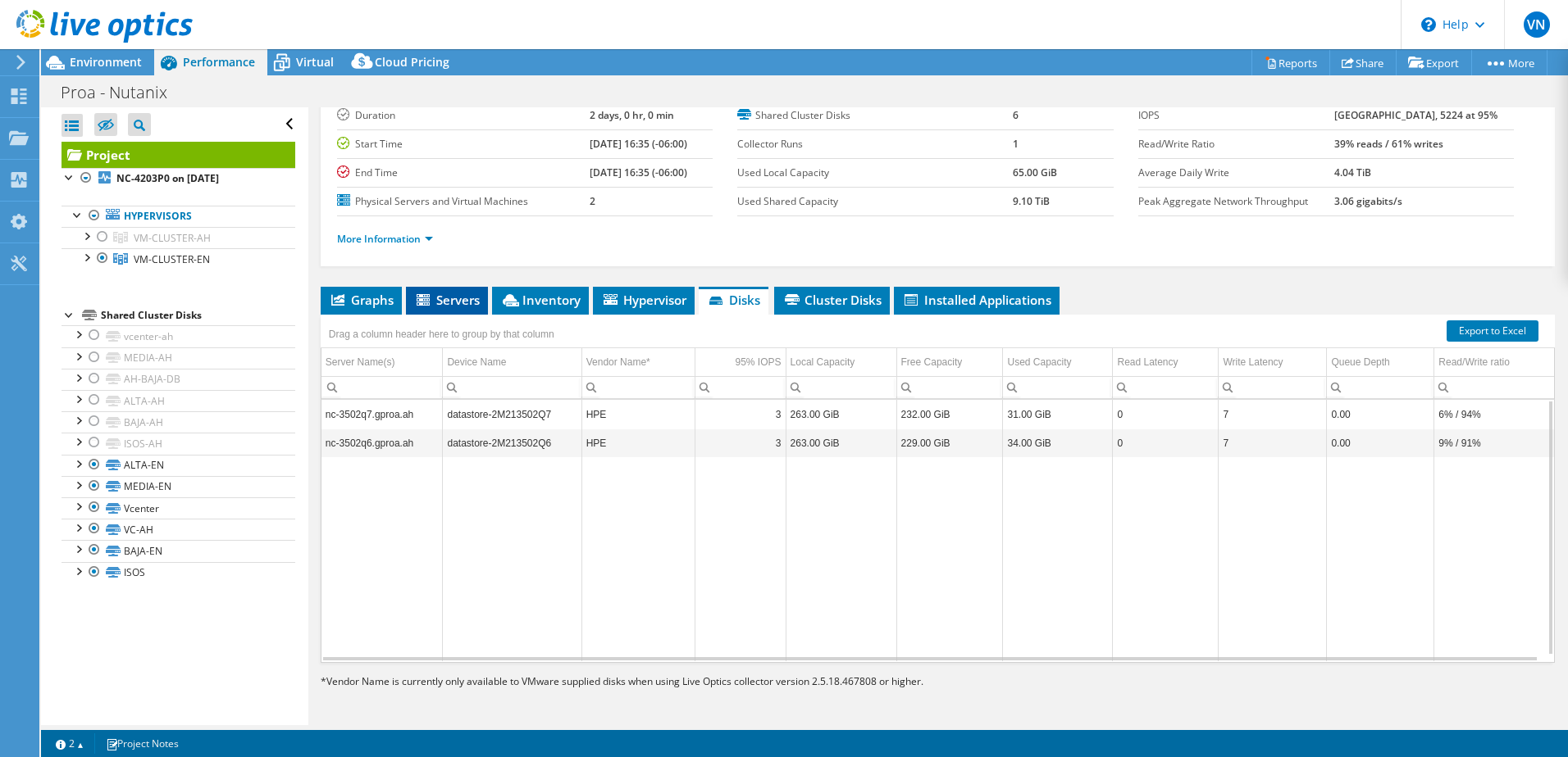
click at [463, 307] on span "Servers" at bounding box center [446, 300] width 65 height 17
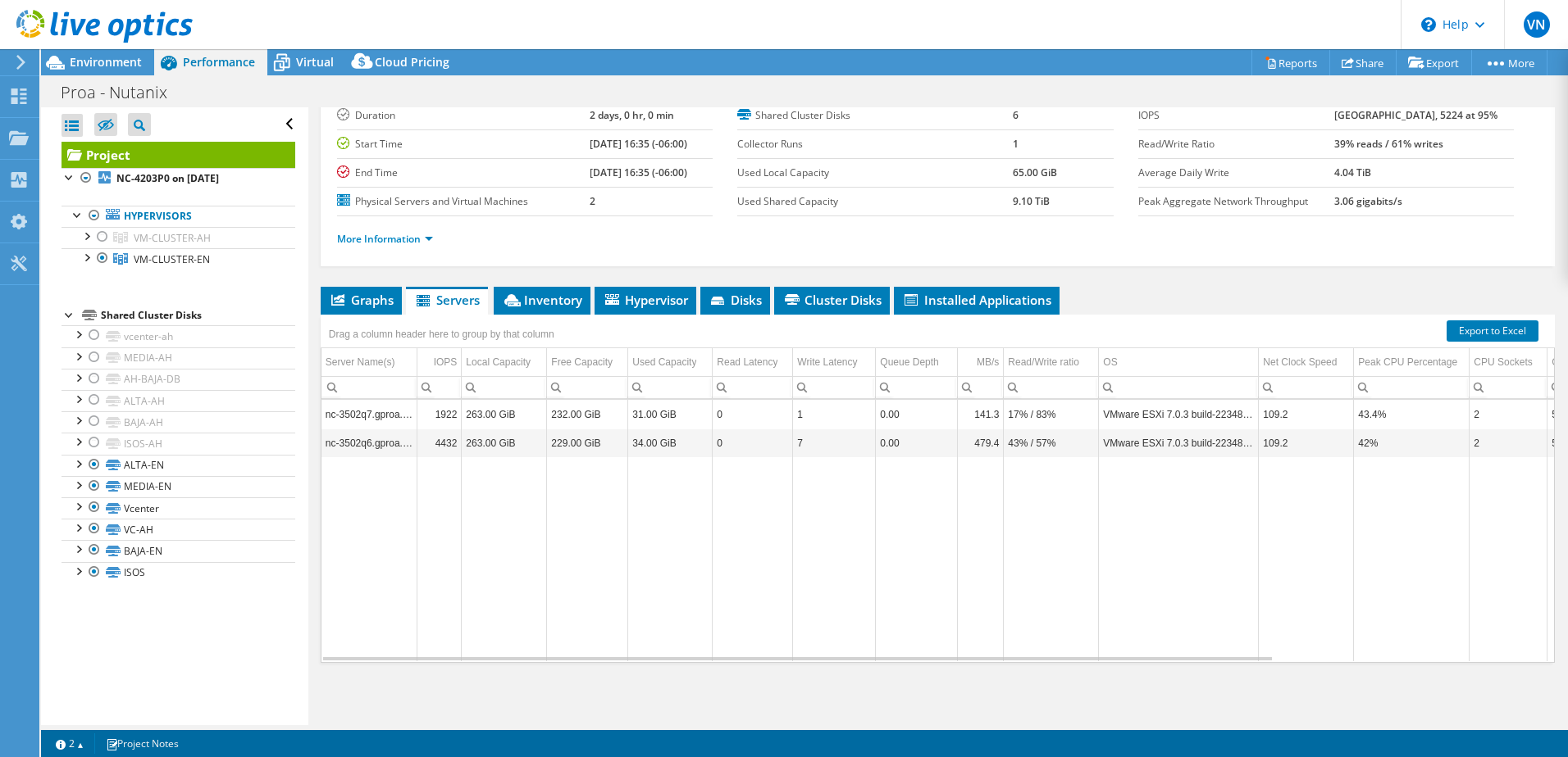
click at [86, 28] on use at bounding box center [105, 27] width 177 height 33
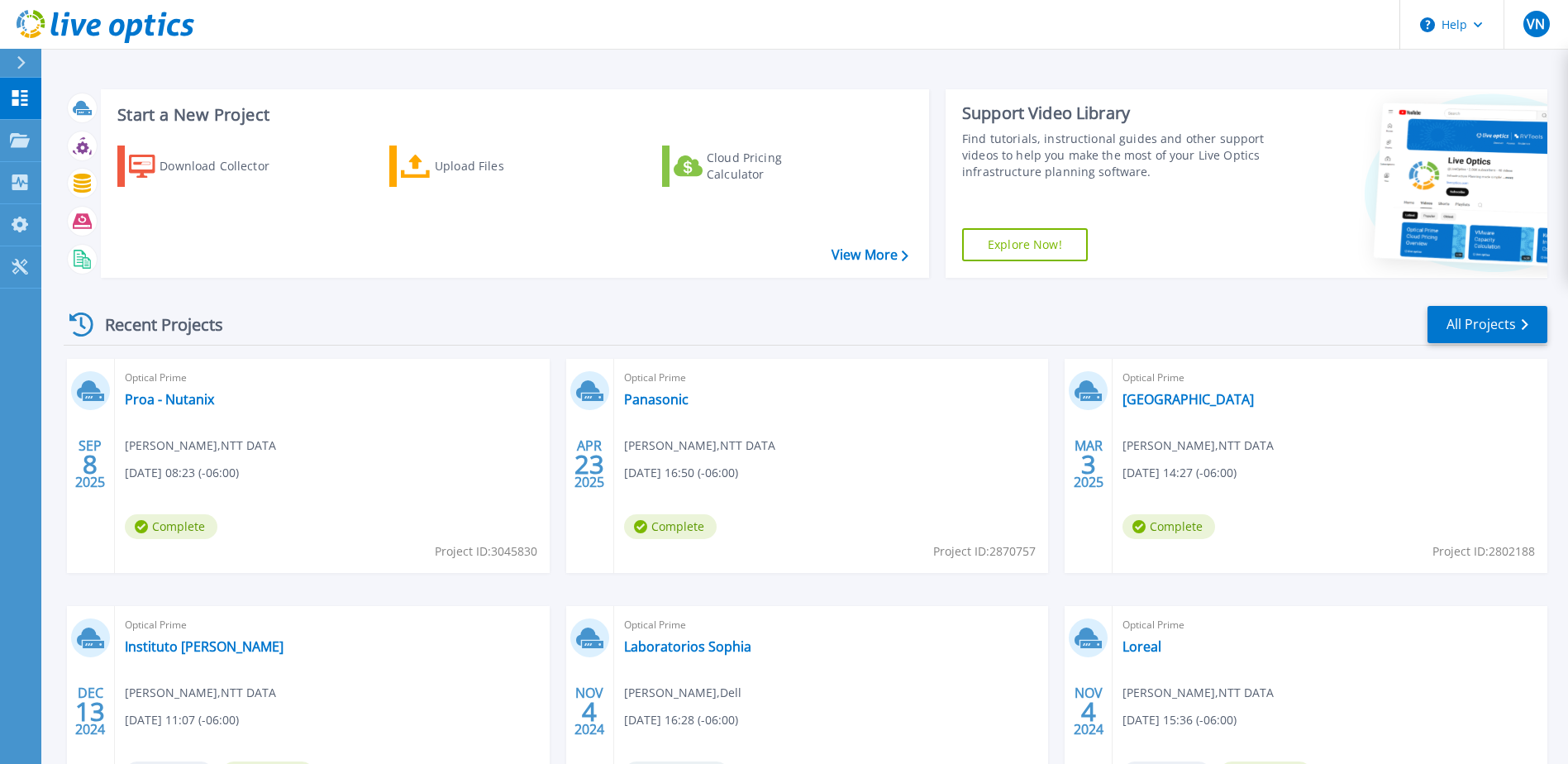
click at [524, 548] on span "Project ID: 3045830" at bounding box center [486, 552] width 102 height 19
copy span "3045830"
click at [209, 395] on link "Proa - Nutanix" at bounding box center [170, 399] width 89 height 17
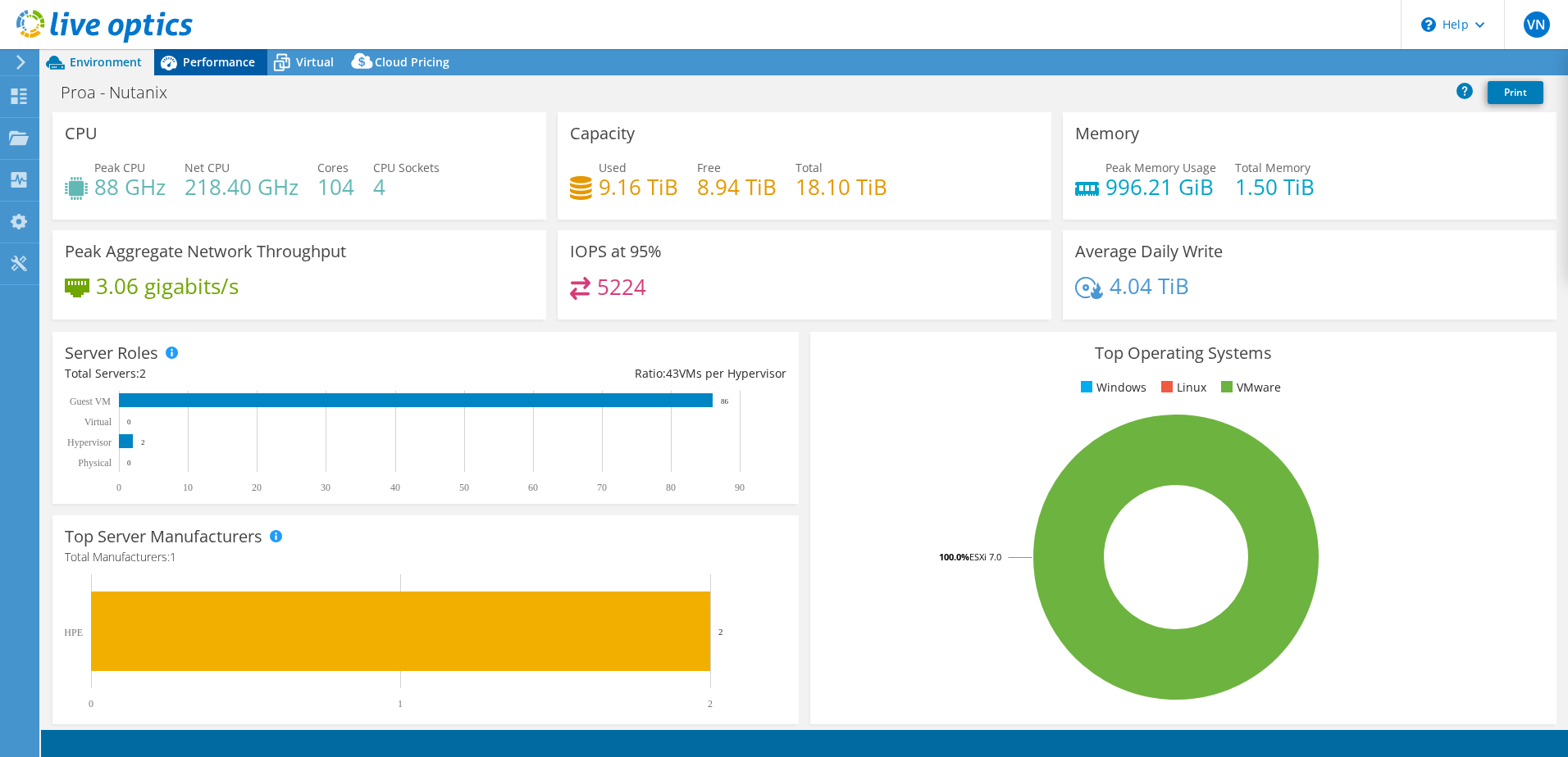
click at [207, 64] on span "Performance" at bounding box center [219, 62] width 72 height 16
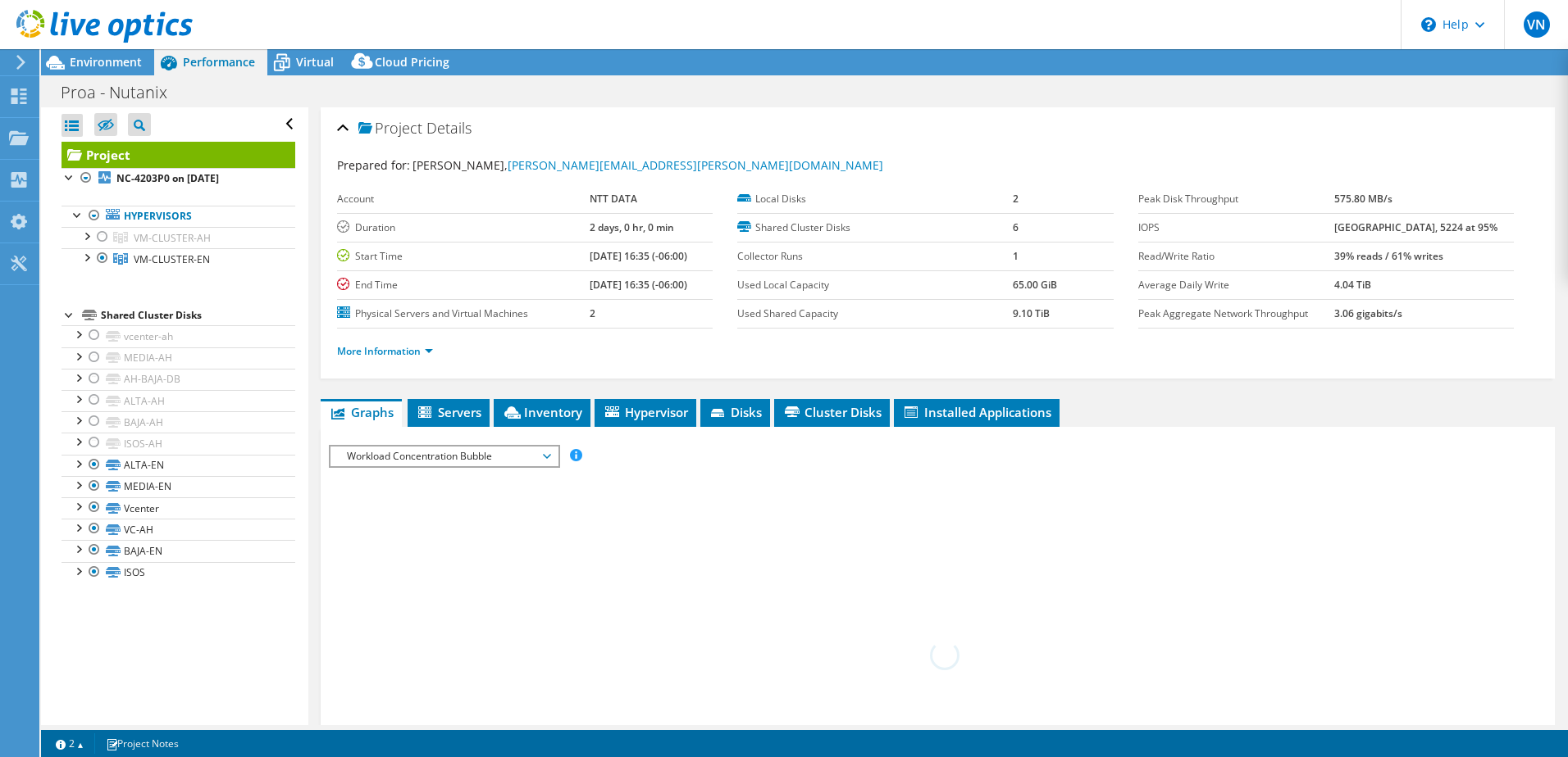
select select "USD"
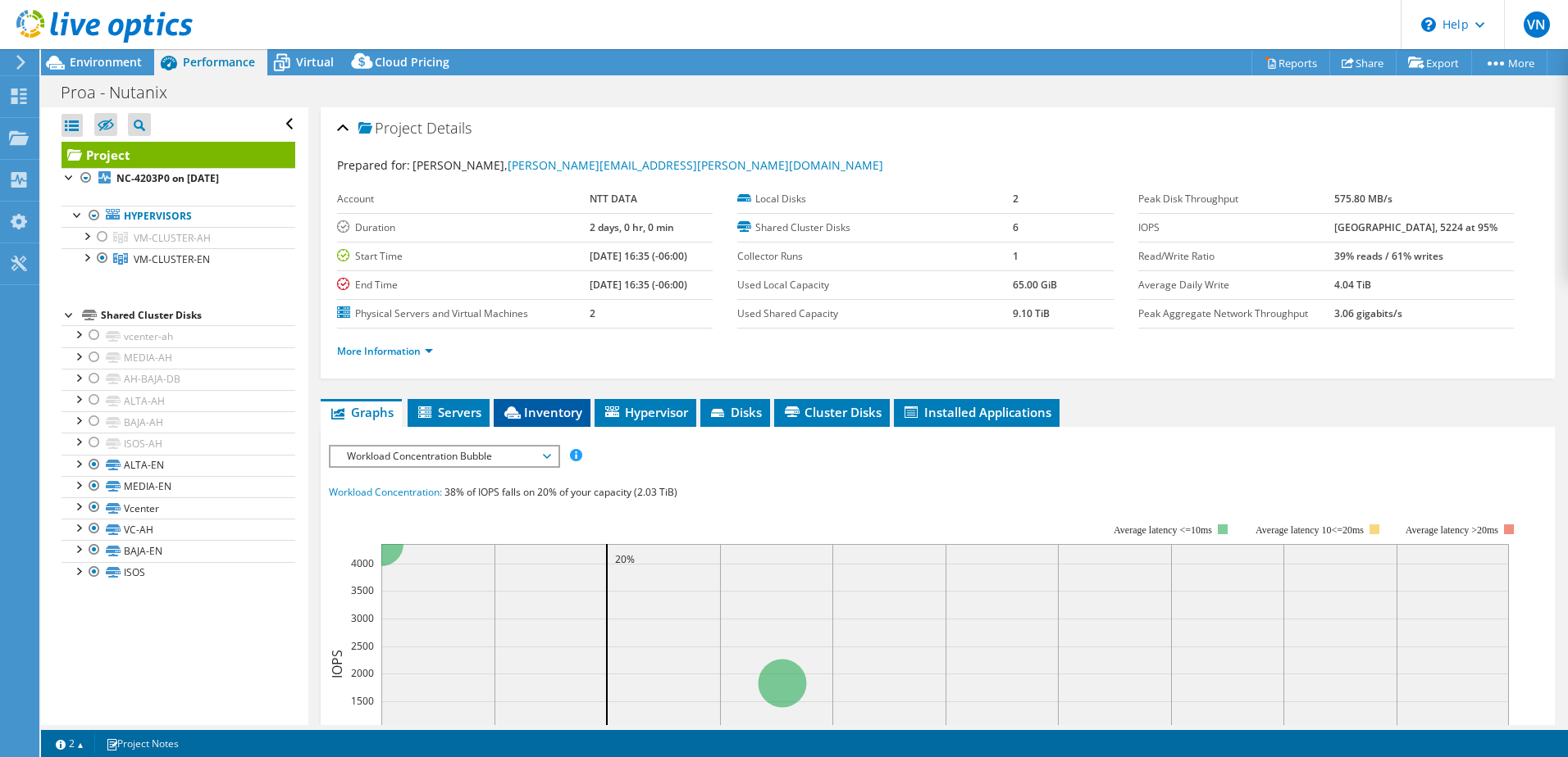
click at [541, 410] on span "Inventory" at bounding box center [541, 412] width 80 height 17
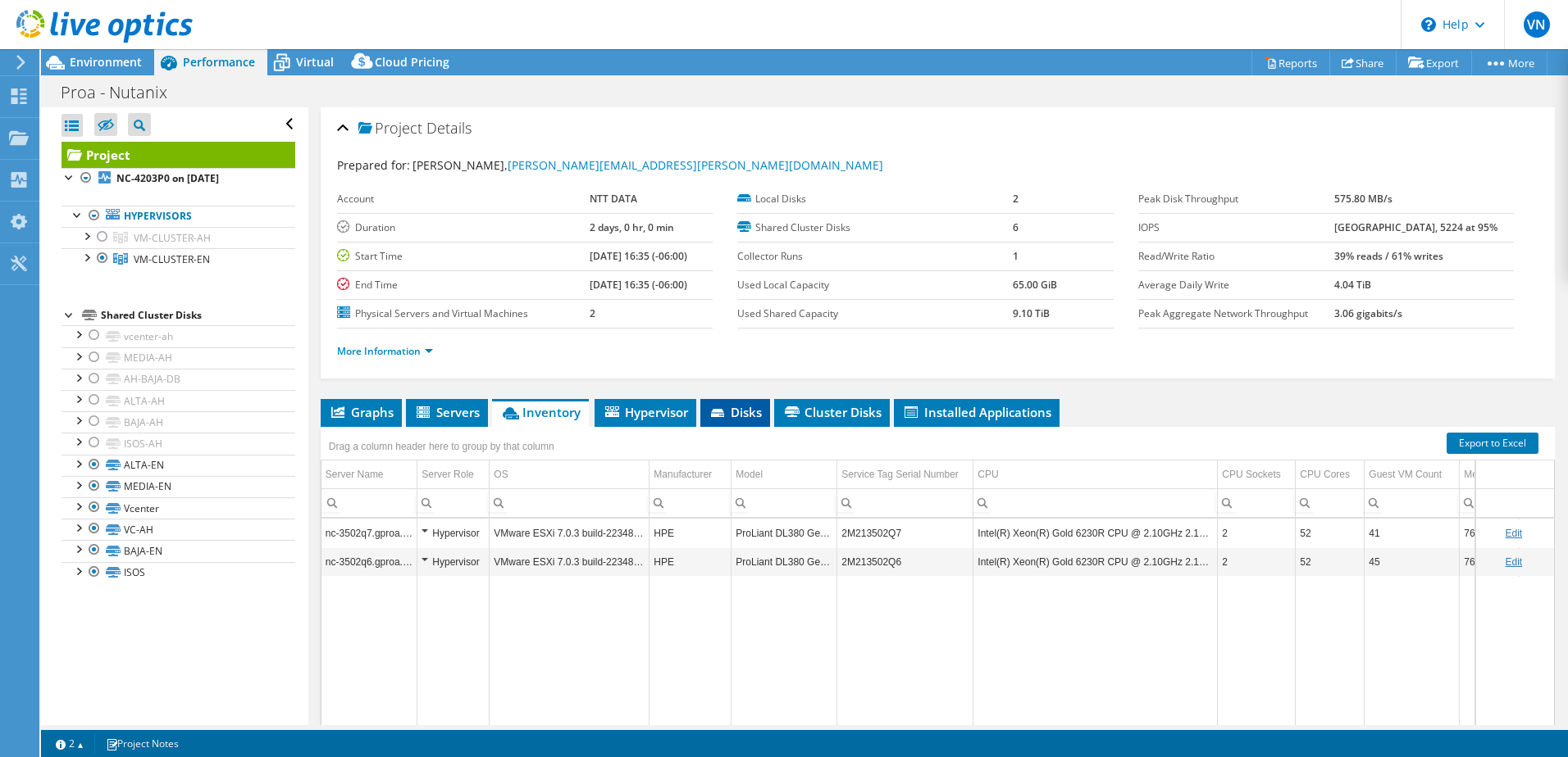
click at [758, 414] on span "Disks" at bounding box center [735, 412] width 53 height 17
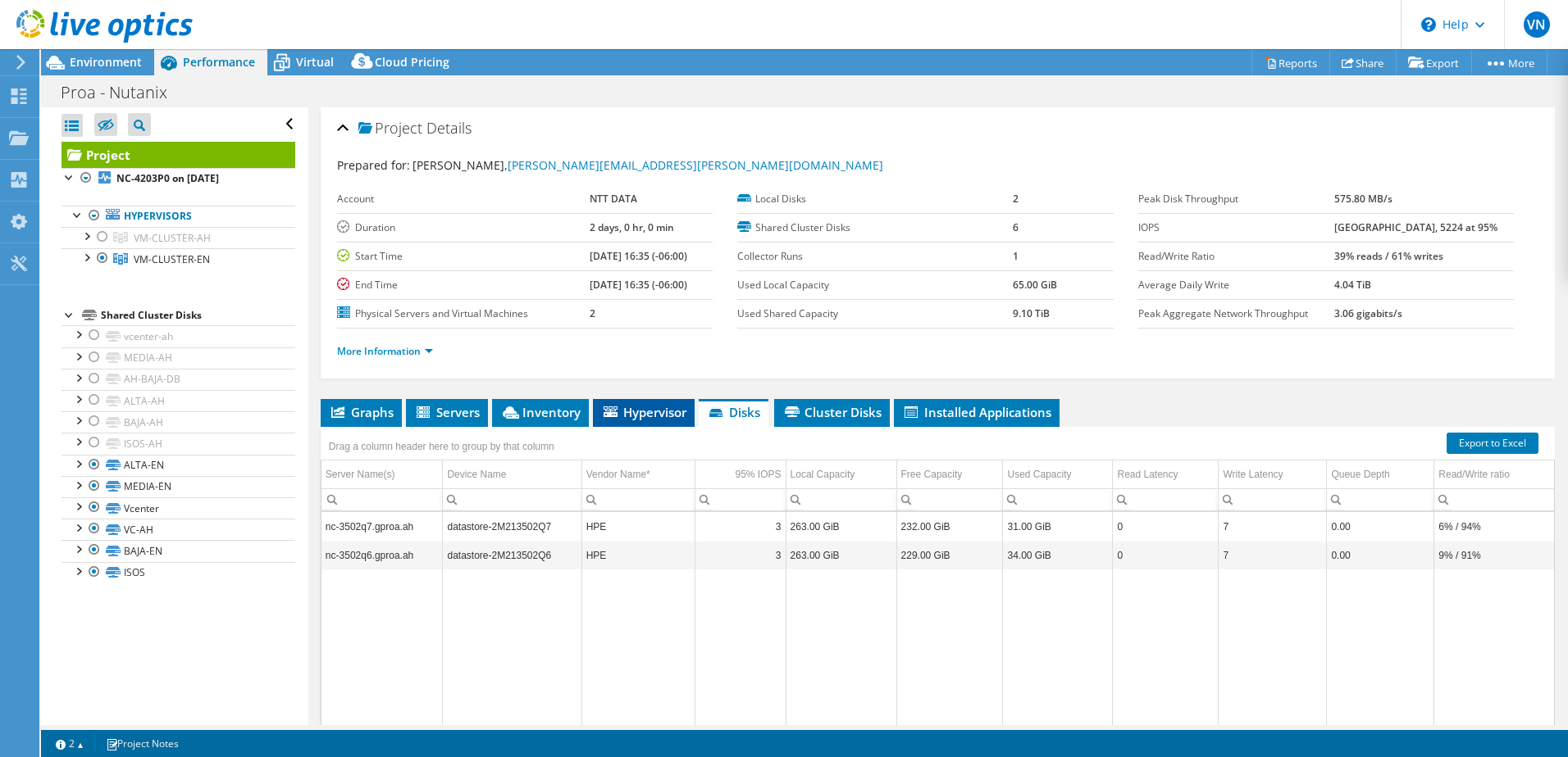
click at [670, 418] on span "Hypervisor" at bounding box center [643, 412] width 86 height 17
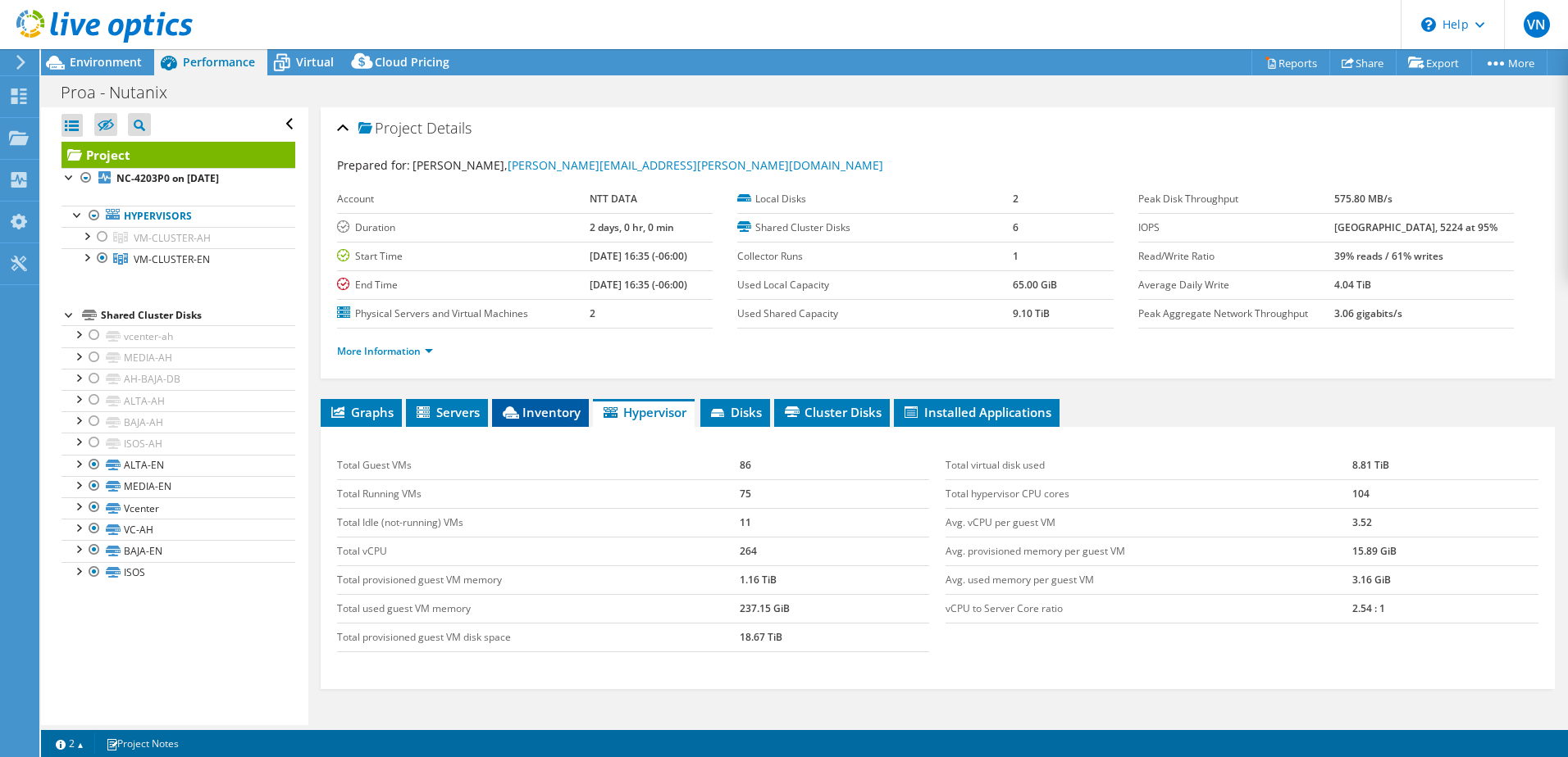
click at [553, 413] on span "Inventory" at bounding box center [540, 412] width 80 height 17
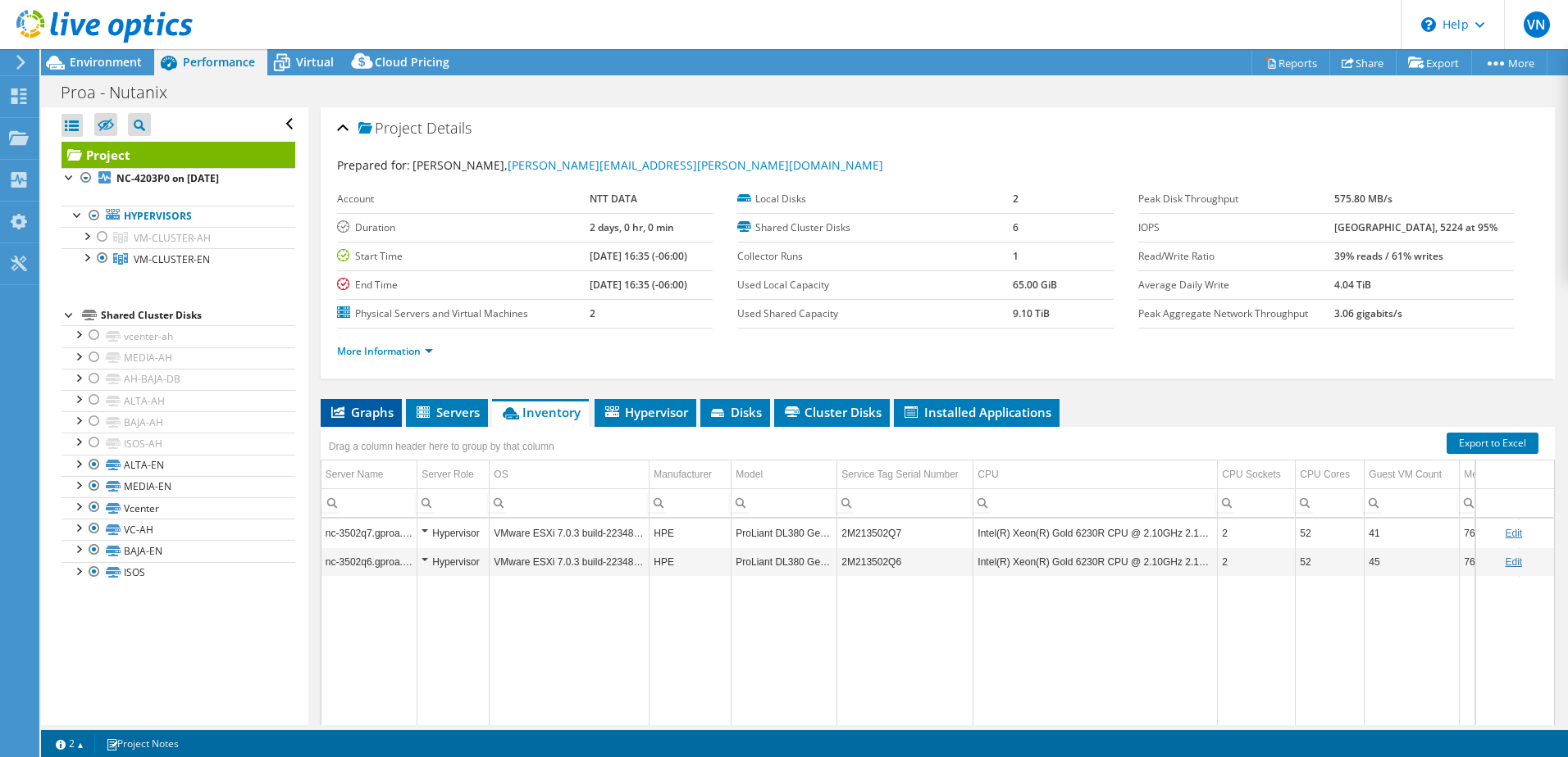
click at [349, 415] on span "Graphs" at bounding box center [361, 412] width 64 height 17
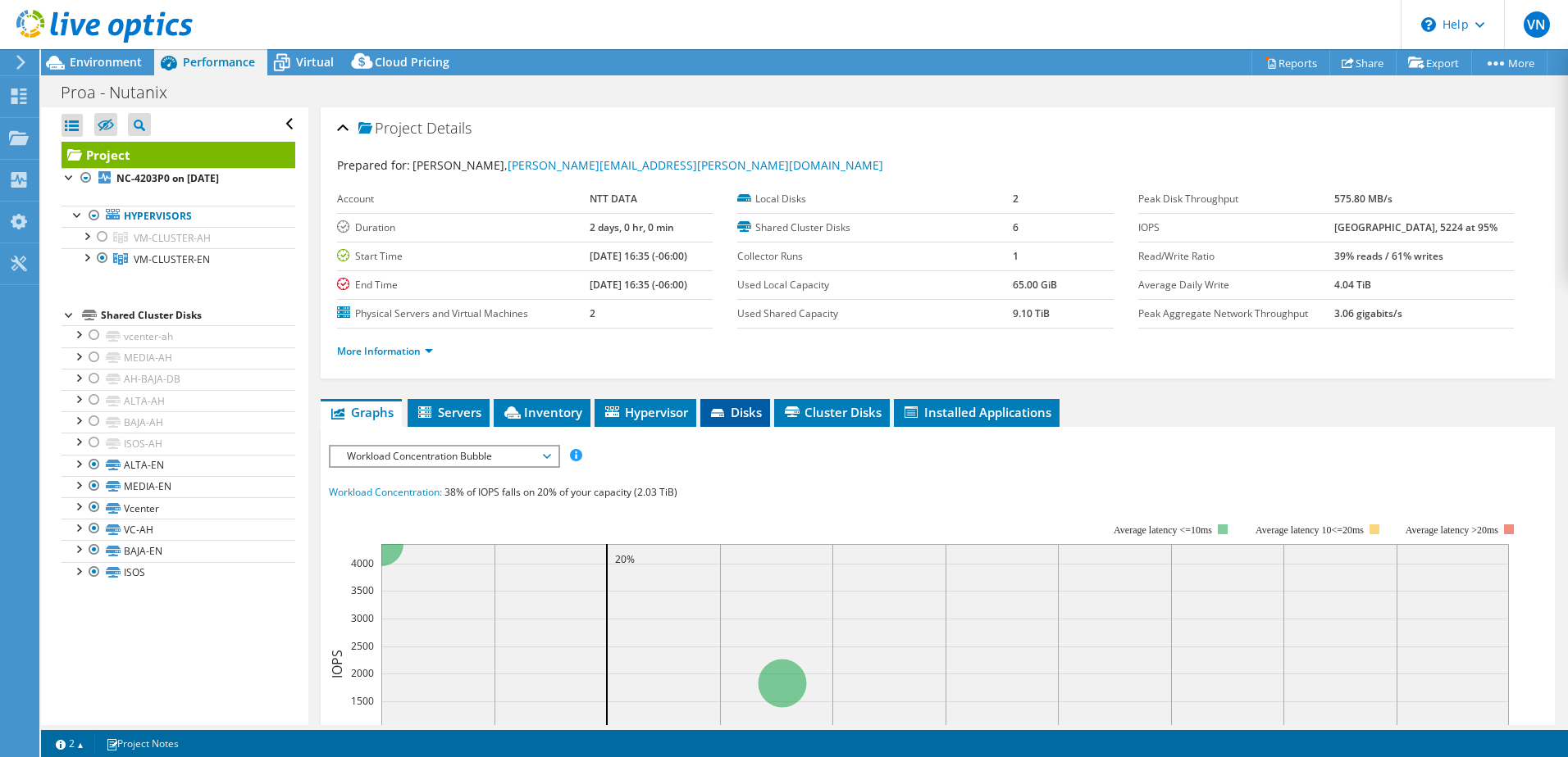
click at [740, 410] on span "Disks" at bounding box center [735, 412] width 53 height 17
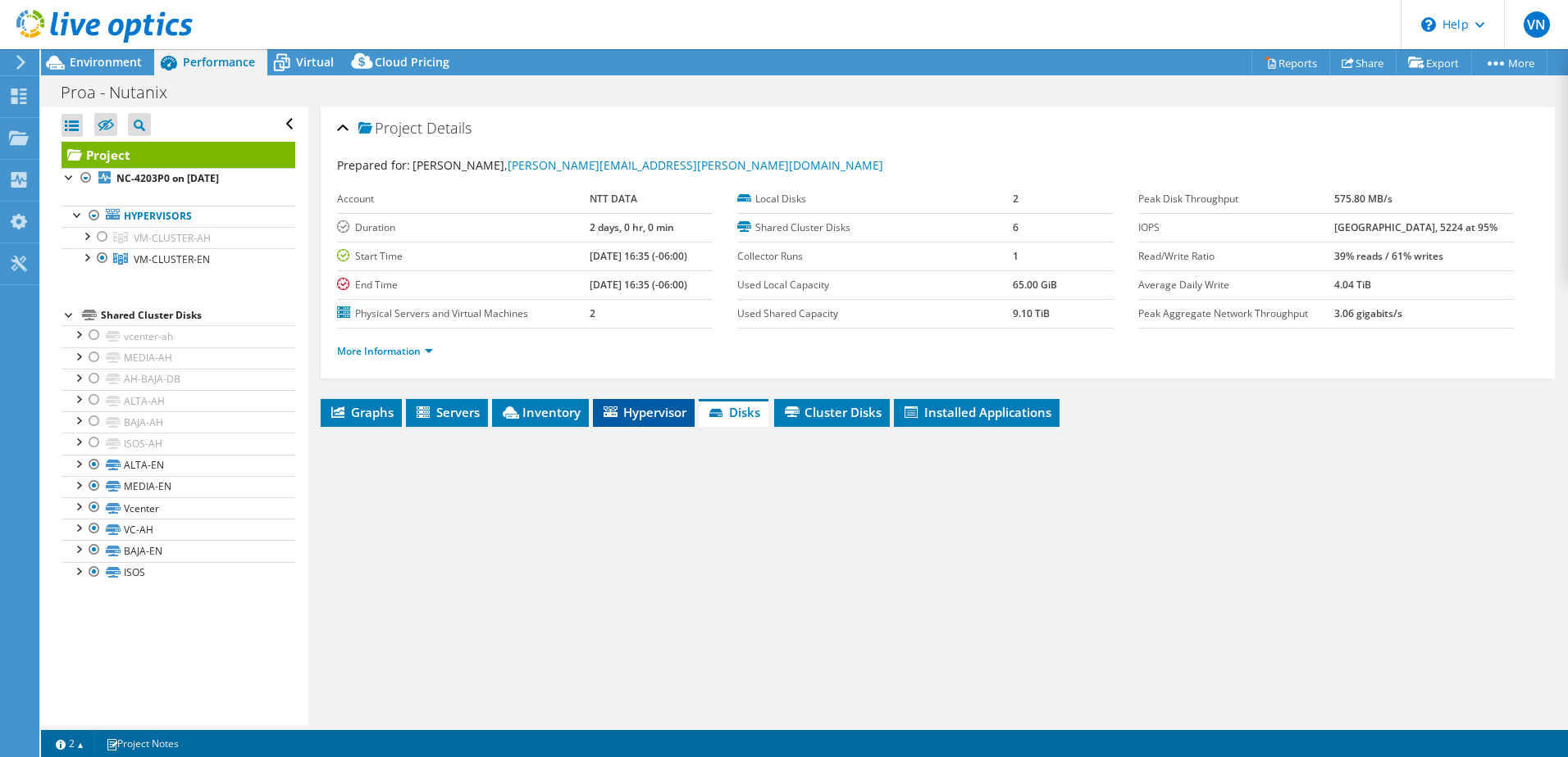
click at [640, 417] on span "Hypervisor" at bounding box center [643, 412] width 86 height 17
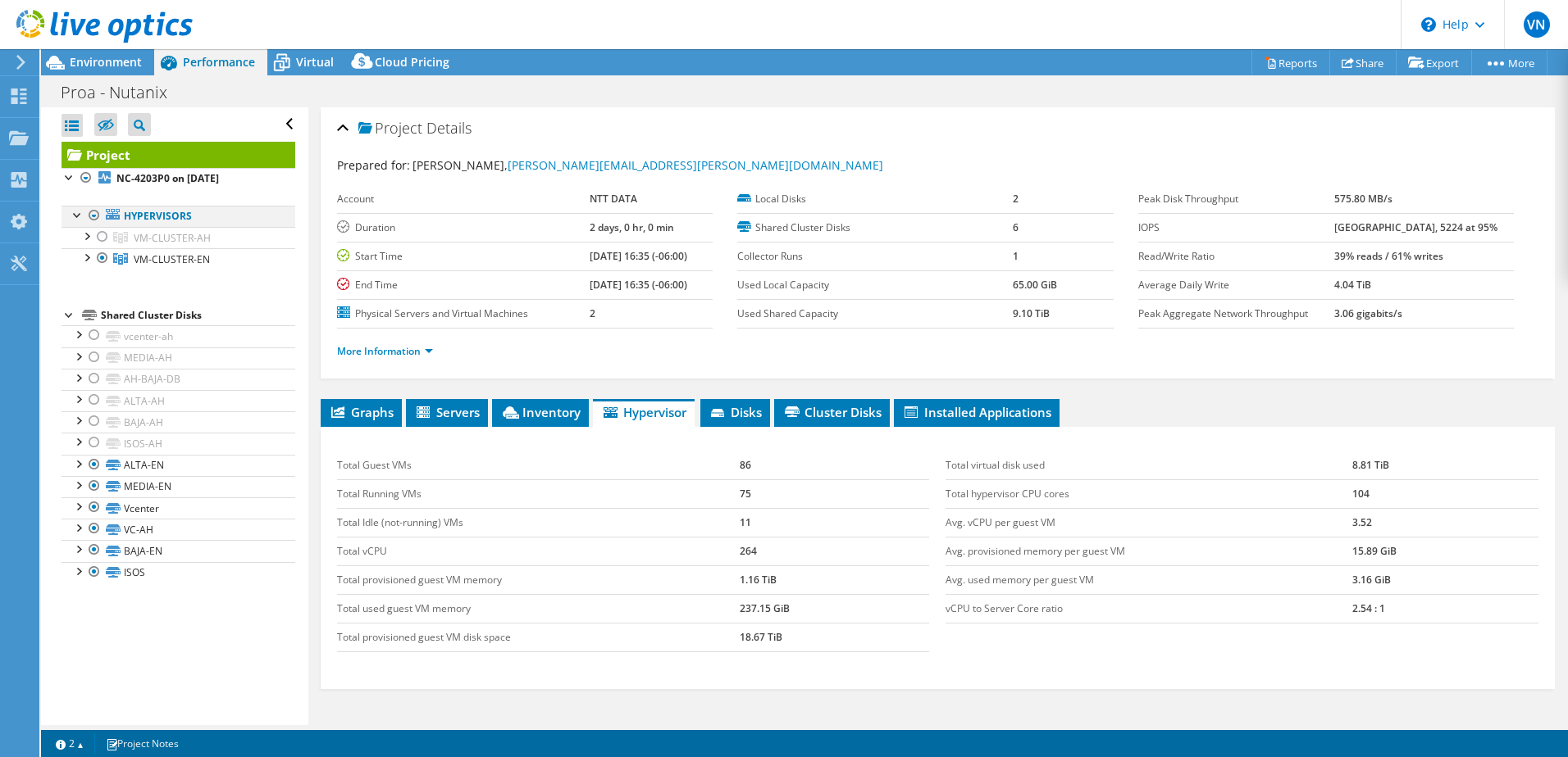
click at [96, 215] on div at bounding box center [95, 215] width 17 height 19
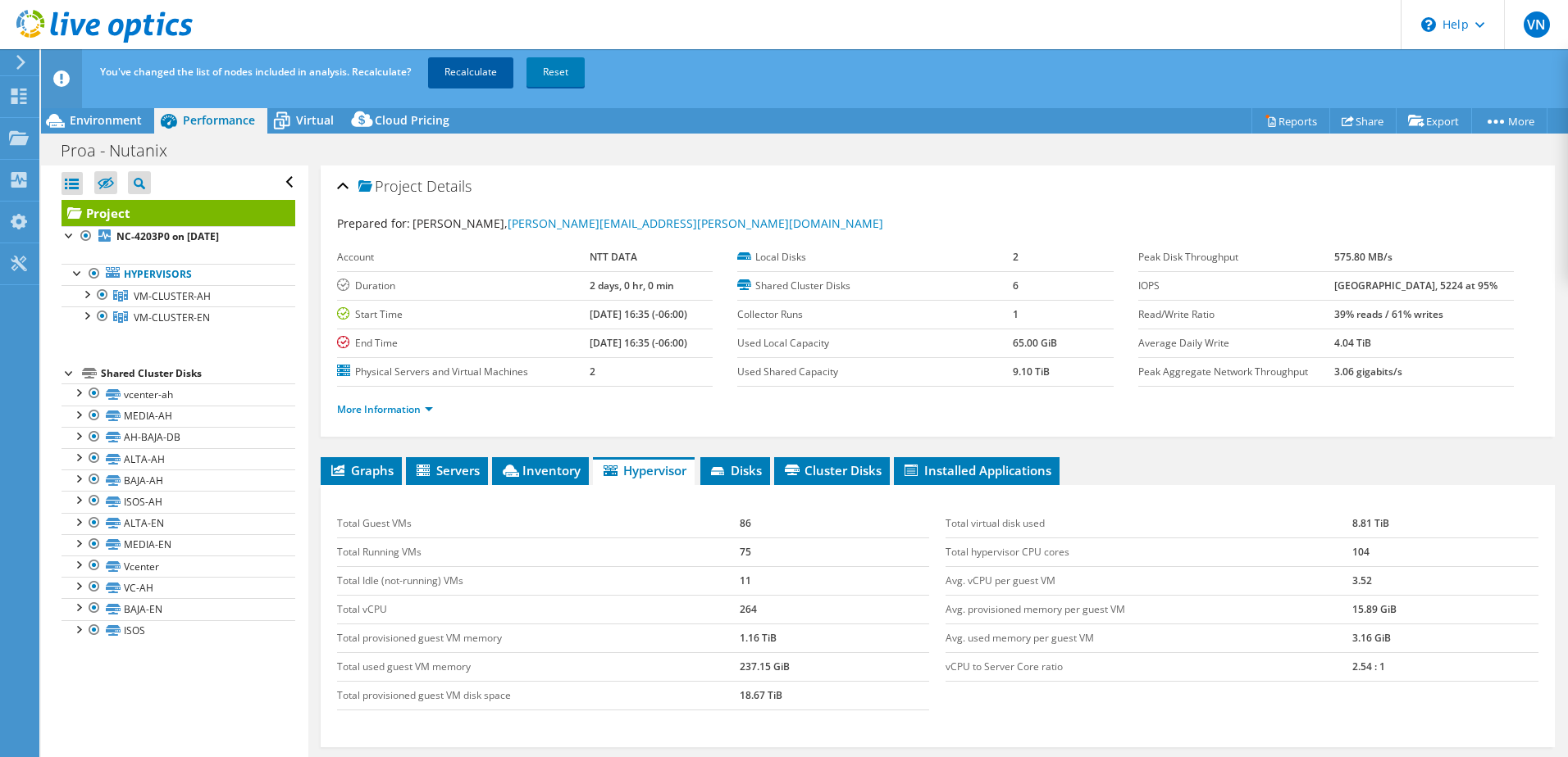
click at [482, 66] on link "Recalculate" at bounding box center [470, 72] width 86 height 29
click at [138, 31] on use at bounding box center [105, 27] width 177 height 33
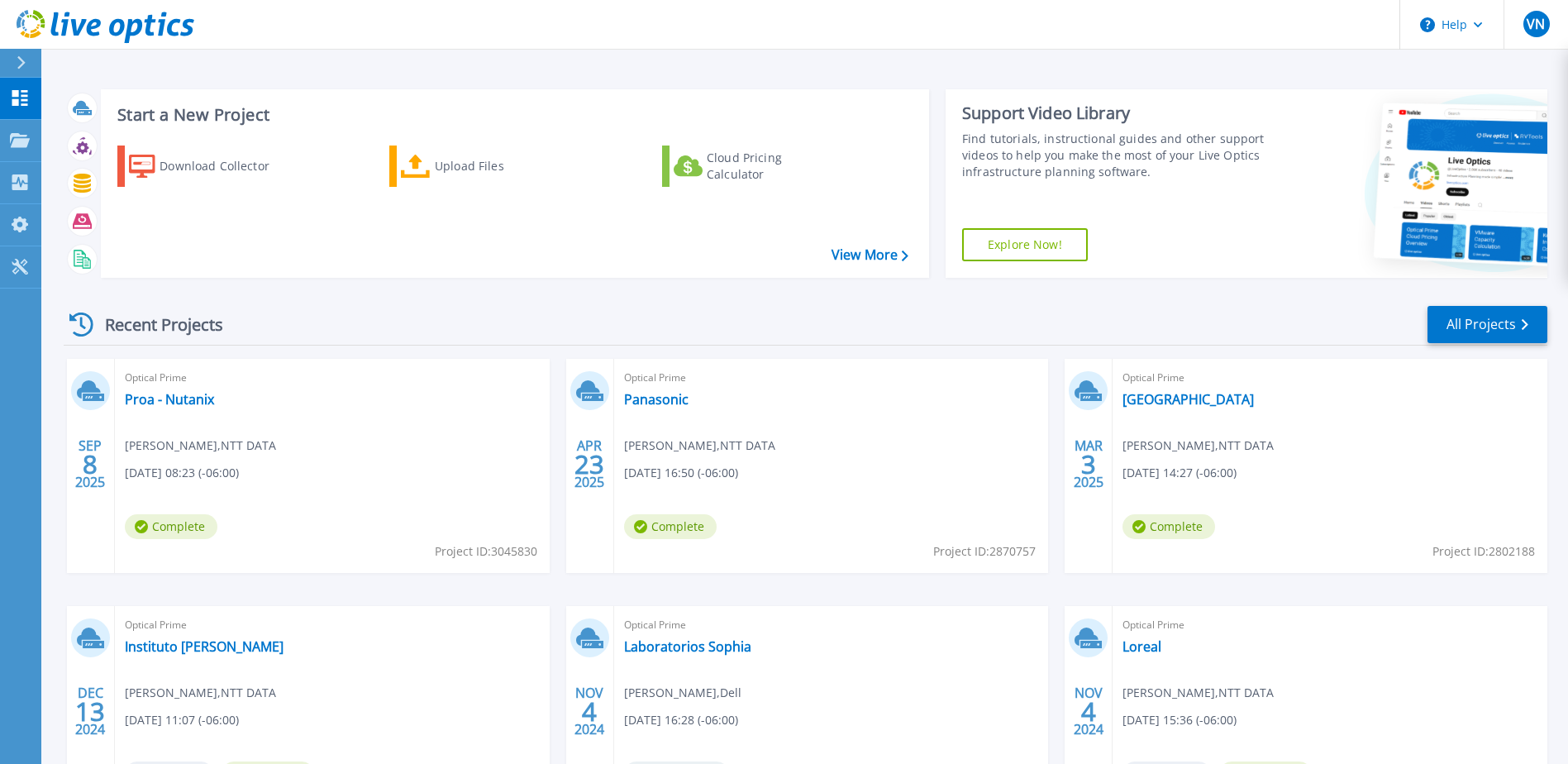
click at [522, 550] on span "Project ID: 3045830" at bounding box center [486, 552] width 102 height 19
click at [522, 549] on span "Project ID: 3045830" at bounding box center [486, 552] width 102 height 19
copy span "3045830"
click at [171, 396] on link "Proa - Nutanix" at bounding box center [170, 399] width 89 height 17
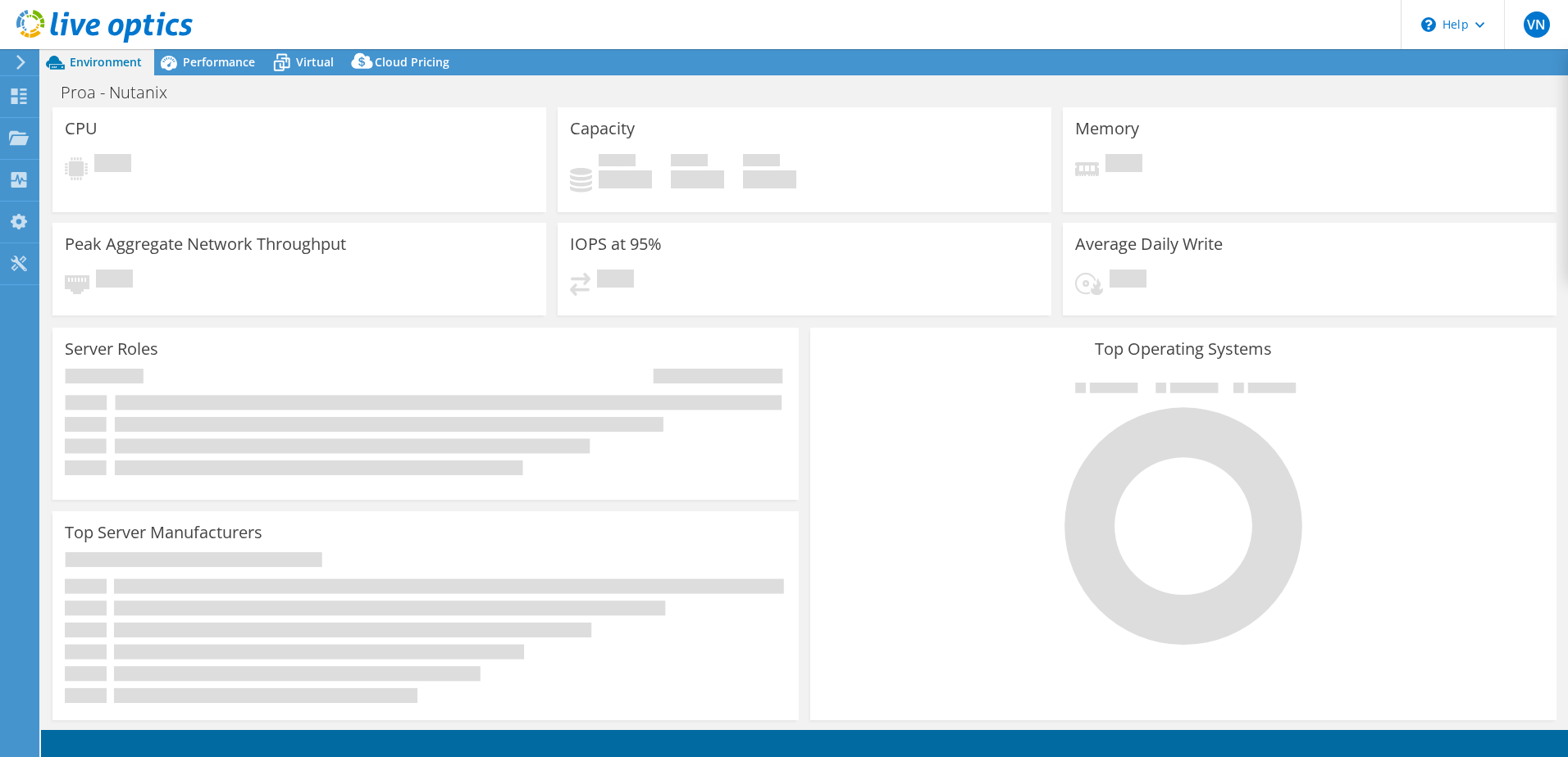
select select "USD"
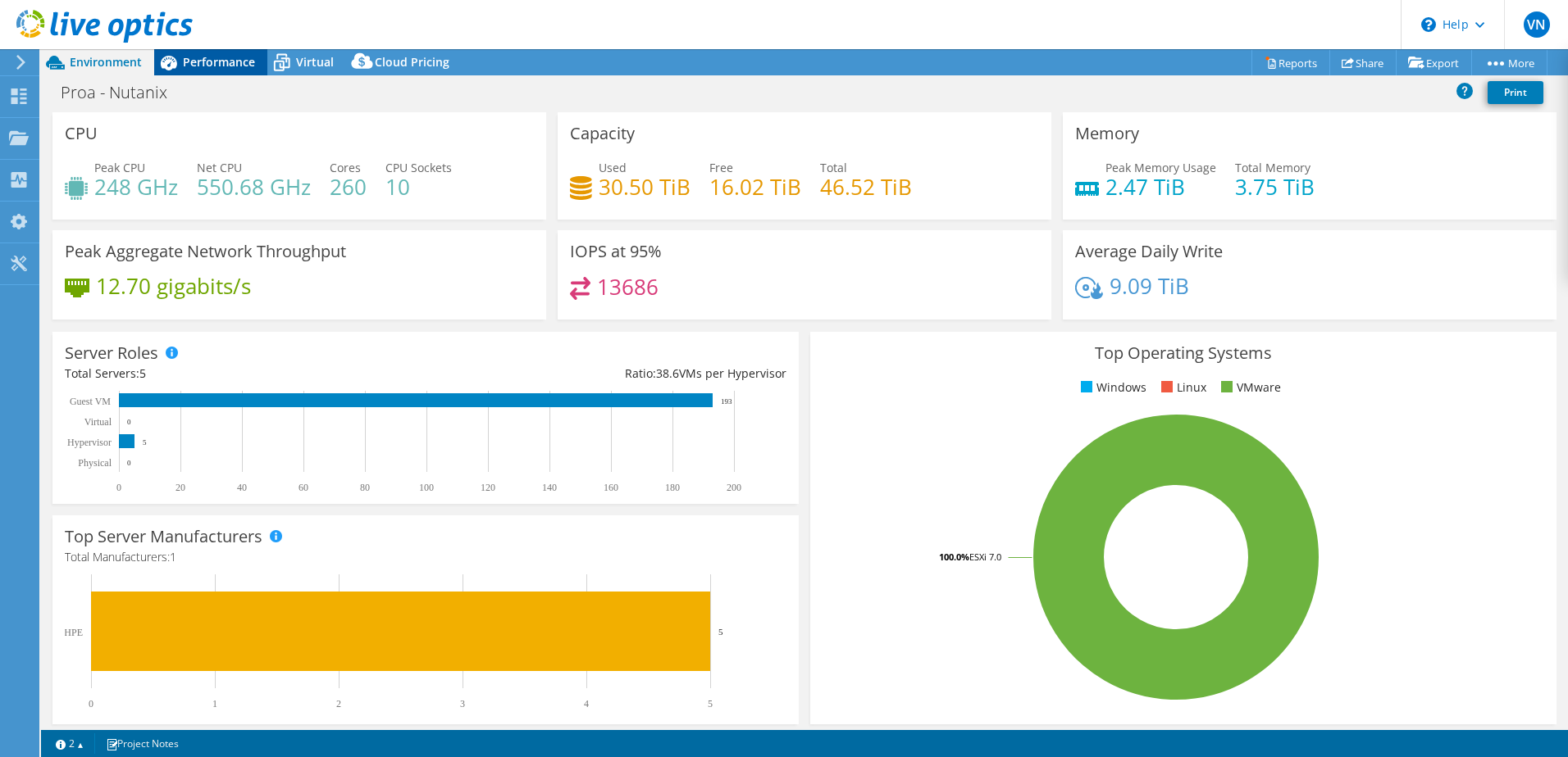
click at [213, 70] on div "Performance" at bounding box center [211, 62] width 113 height 27
